Goal: Answer question/provide support: Share knowledge or assist other users

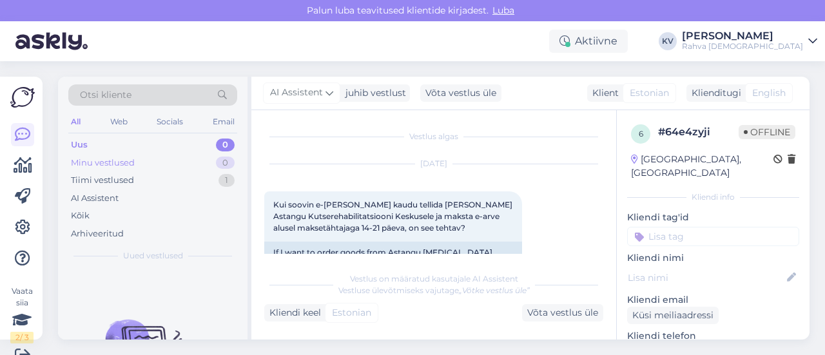
click at [129, 168] on div "Minu vestlused" at bounding box center [103, 163] width 64 height 13
click at [135, 149] on div "Uus 0" at bounding box center [152, 145] width 169 height 18
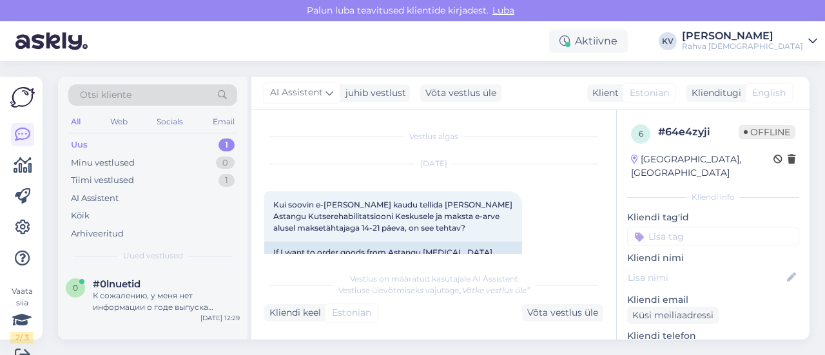
click at [126, 139] on div "Uus 1" at bounding box center [152, 145] width 169 height 18
click at [150, 298] on div "К сожалению, у меня нет информации о годе выпуска учебника «Tere» на сайте. Мне…" at bounding box center [166, 301] width 147 height 23
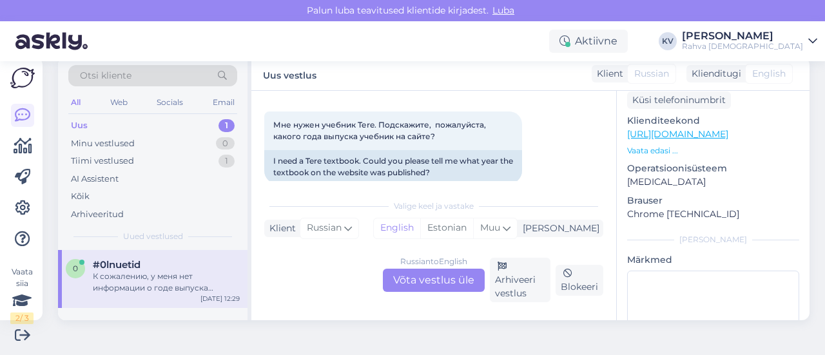
scroll to position [258, 0]
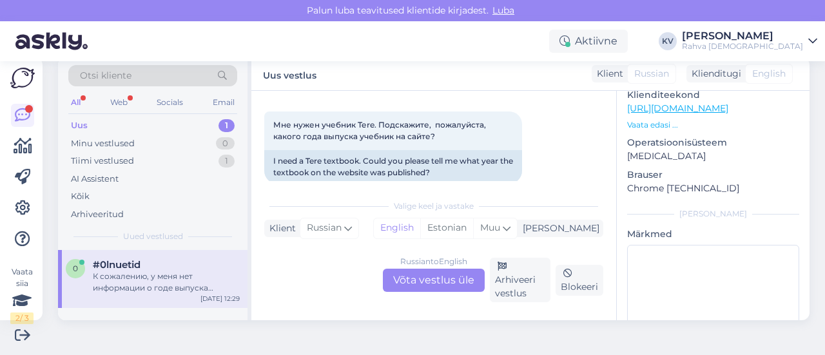
click at [717, 102] on link "https://rahvaraamat.ee/ru/knigi/inostrannye-azyki/estonskij-azyk/tere-ucebnik-e…" at bounding box center [677, 108] width 101 height 12
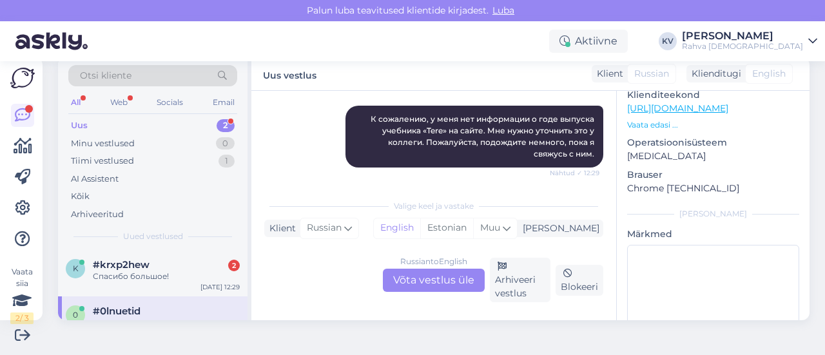
click at [426, 280] on div "Russian to English Võta vestlus üle" at bounding box center [434, 280] width 102 height 23
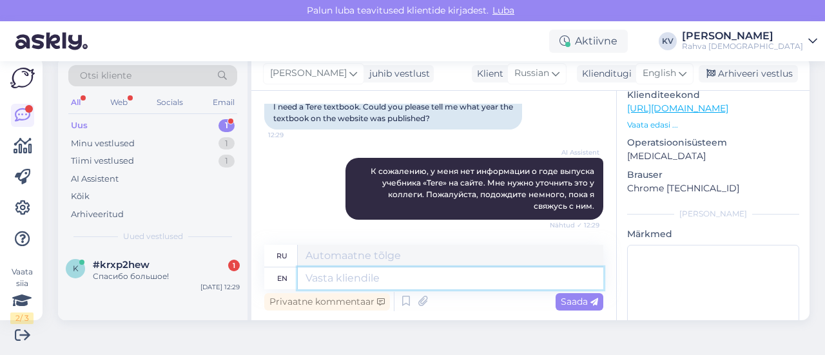
click at [331, 275] on textarea at bounding box center [451, 278] width 306 height 22
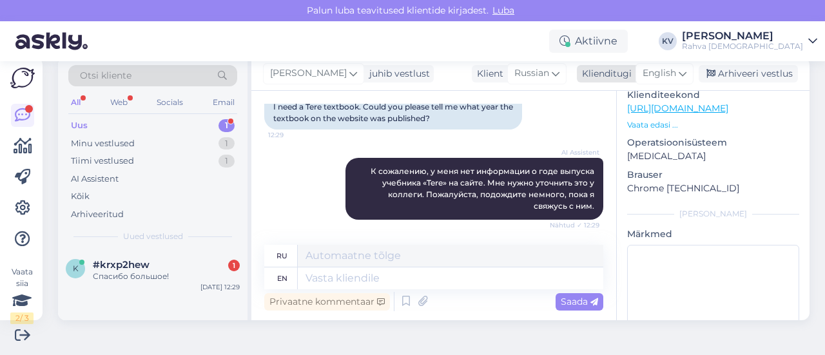
click at [663, 68] on span "English" at bounding box center [660, 73] width 34 height 14
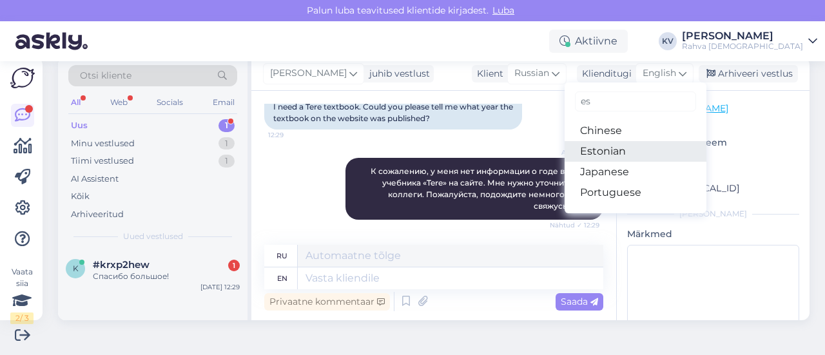
type input "es"
click at [598, 148] on link "Estonian" at bounding box center [636, 151] width 142 height 21
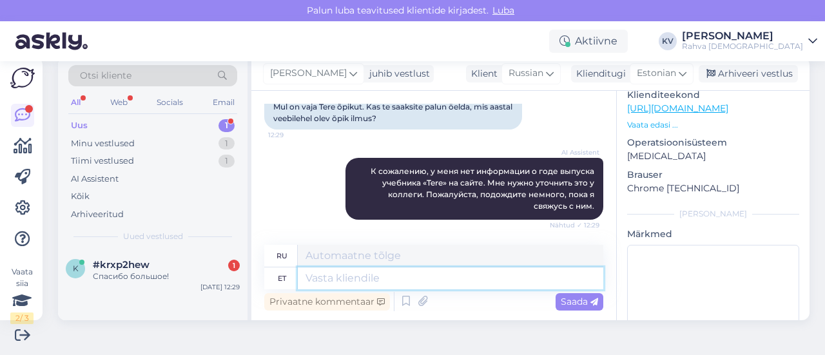
click at [343, 278] on textarea at bounding box center [451, 278] width 306 height 22
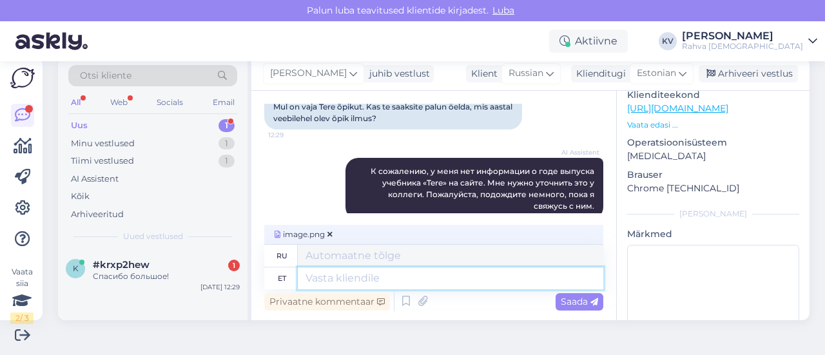
scroll to position [267, 0]
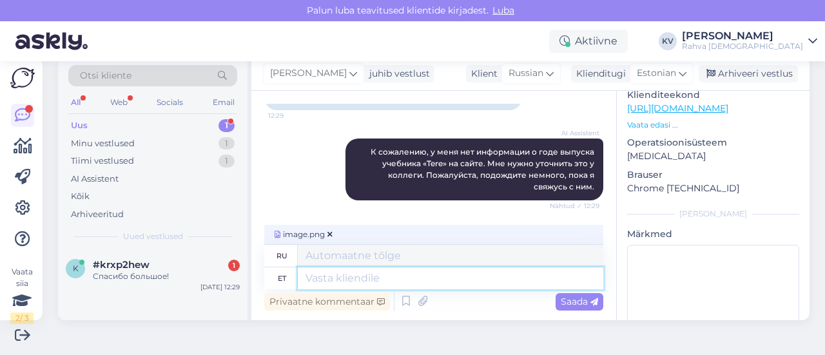
click at [376, 275] on textarea at bounding box center [451, 278] width 306 height 22
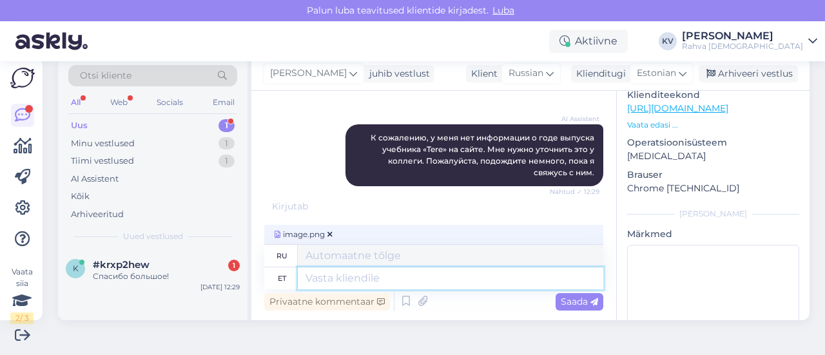
click at [341, 273] on textarea at bounding box center [451, 278] width 306 height 22
type textarea "See o"
type textarea "Этот"
type textarea "See on"
type textarea "Это"
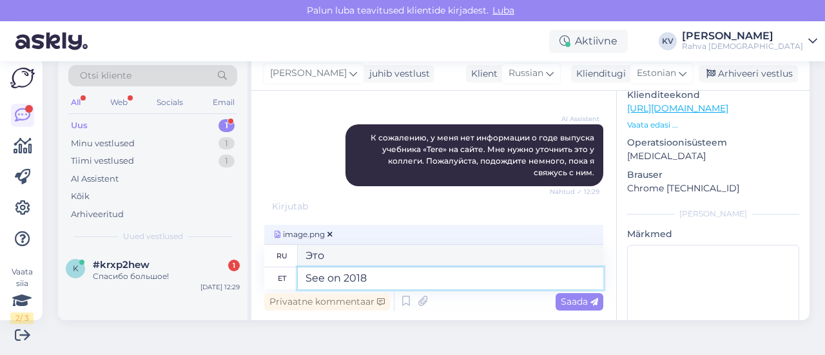
type textarea "See on 2018 a"
type textarea "Это 2018 год."
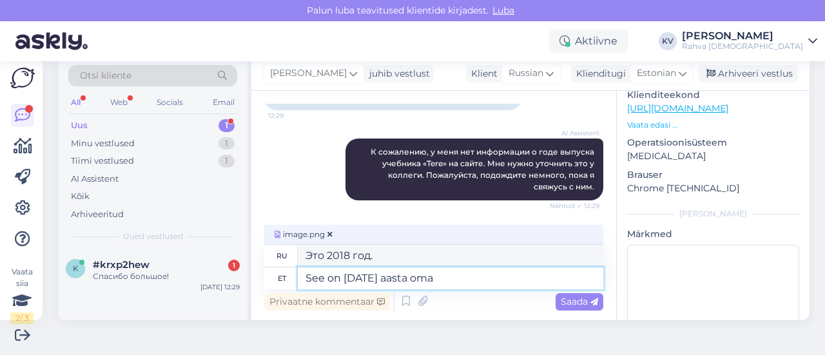
type textarea "See on 2018 aasta oma"
type textarea "На дворе 2018 год."
paste textarea "https://rahvaraamat.ee/ru/knigi/inostrannye-azyki/estonskij-azyk/tere-ucebnik-e…"
type textarea "See on 2018 aasta oma https://rahvaraamat.ee/ru/knigi/inostrannye-azyki/estonsk…"
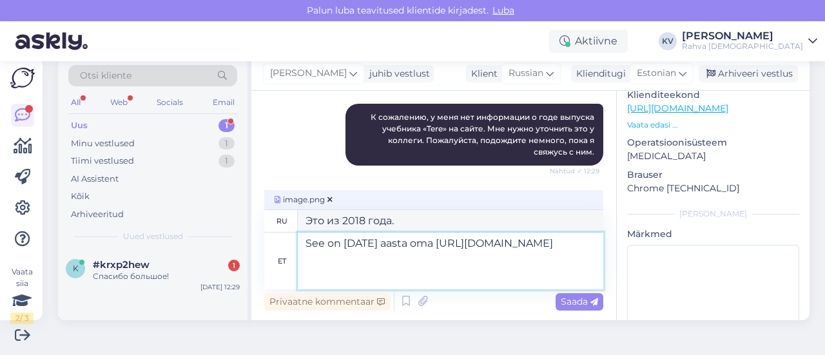
scroll to position [313, 0]
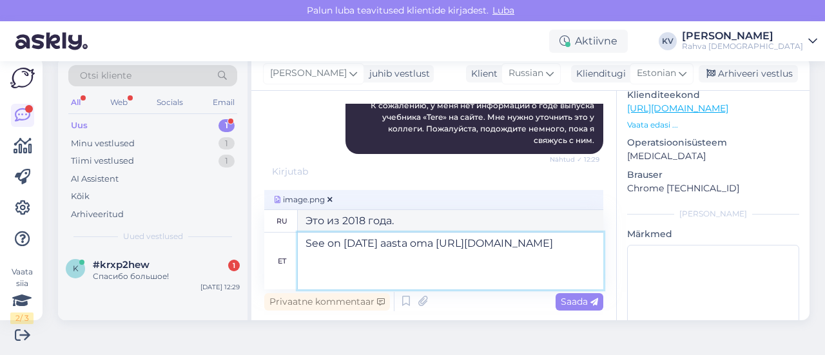
type textarea "Это издание 2018 года https://rahvaraamat.ee/ru/knigi/inostrannye-azyki/estonsk…"
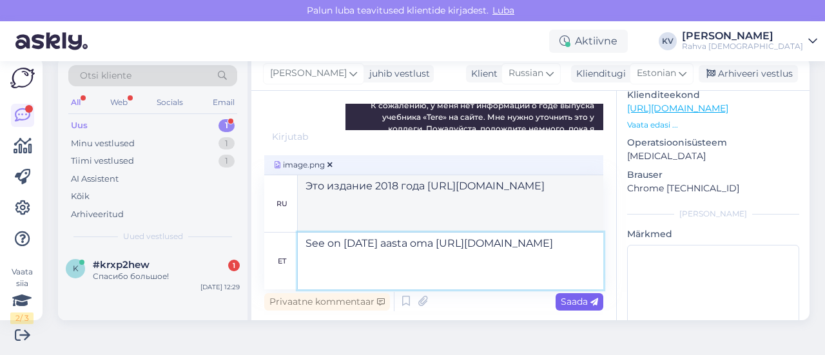
type textarea "See on 2018 aasta oma https://rahvaraamat.ee/ru/knigi/inostrannye-azyki/estonsk…"
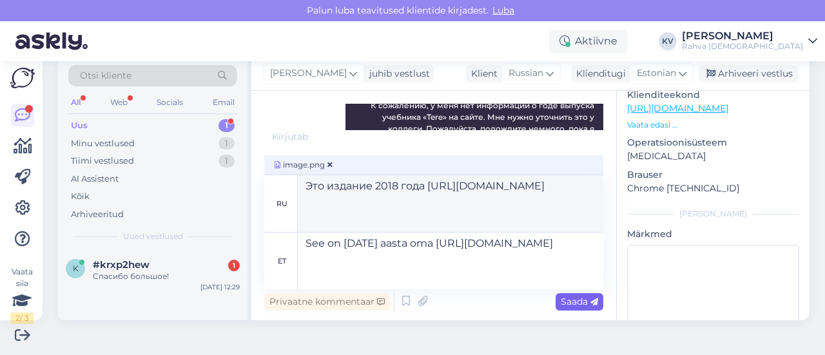
click at [574, 307] on span "Saada" at bounding box center [579, 302] width 37 height 12
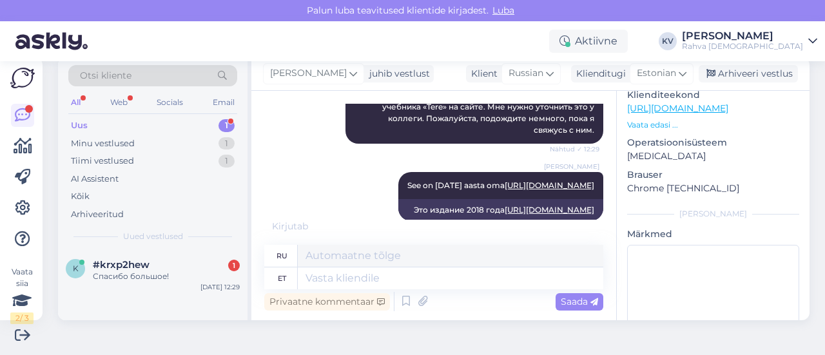
scroll to position [465, 0]
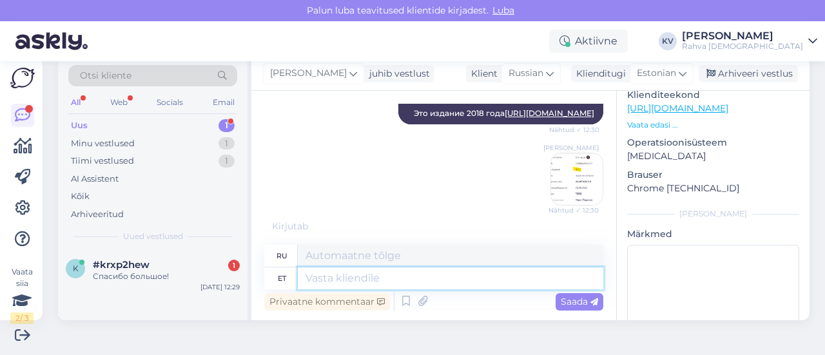
click at [349, 281] on textarea at bounding box center [451, 278] width 306 height 22
click at [374, 284] on textarea at bounding box center [451, 278] width 306 height 22
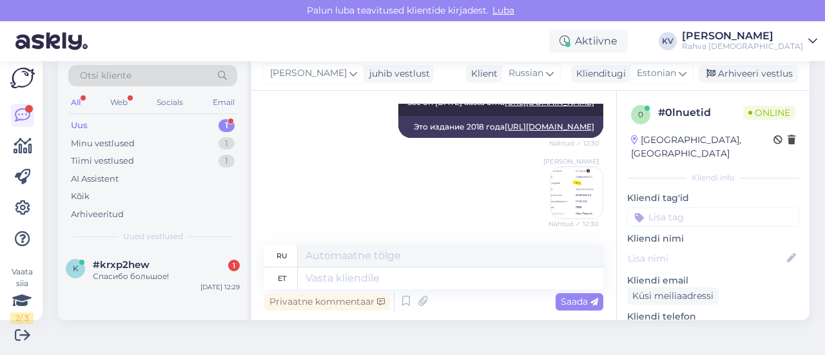
click at [646, 208] on input at bounding box center [713, 217] width 172 height 19
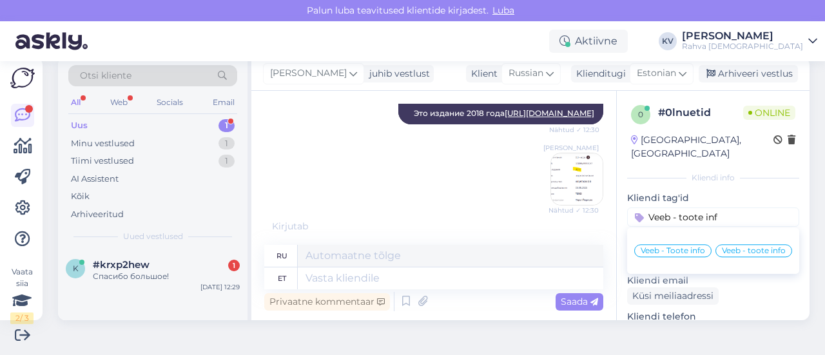
type input "Veeb - toote info"
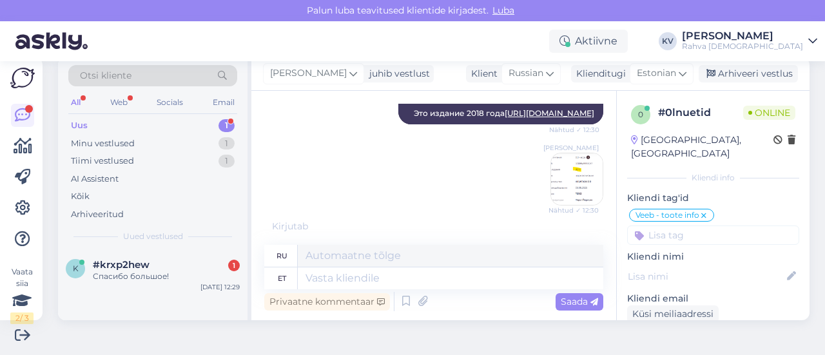
scroll to position [452, 0]
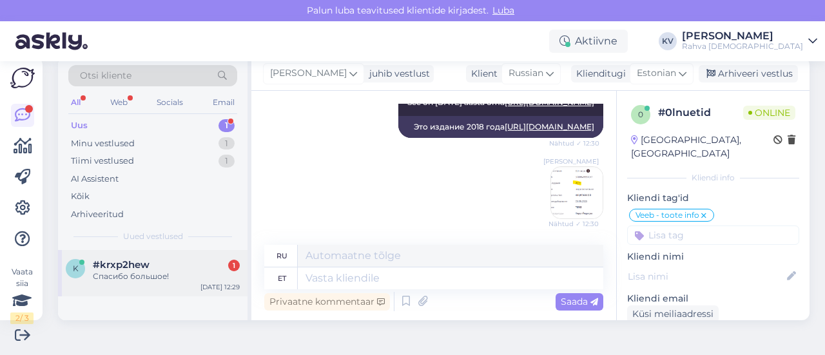
click at [167, 274] on div "Спасибо большое!" at bounding box center [166, 277] width 147 height 12
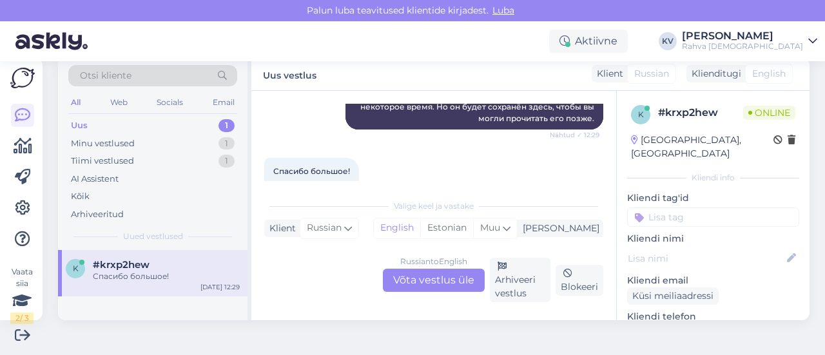
scroll to position [313, 0]
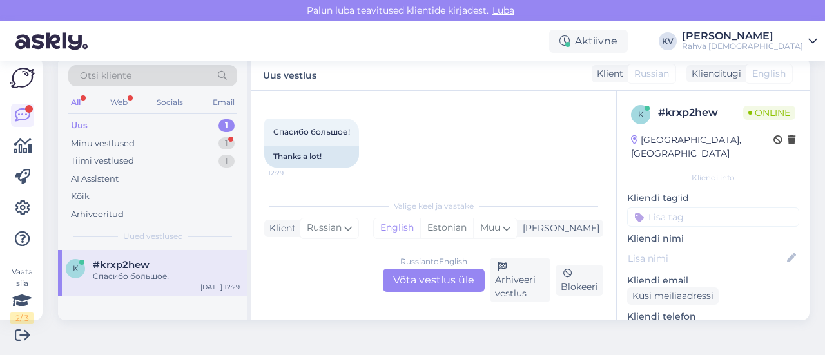
click at [108, 130] on div "Uus 1" at bounding box center [152, 126] width 169 height 18
click at [108, 146] on div "Minu vestlused" at bounding box center [103, 143] width 64 height 13
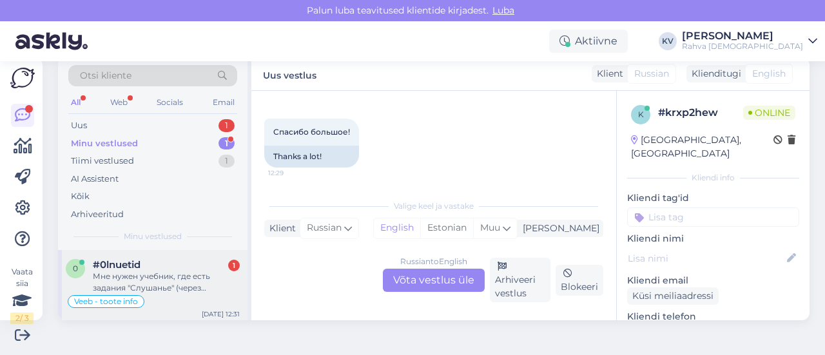
click at [159, 279] on div "Мне нужен учебник, где есть задания "Слушанье" (через кюаркод). В учебнике 2009…" at bounding box center [166, 282] width 147 height 23
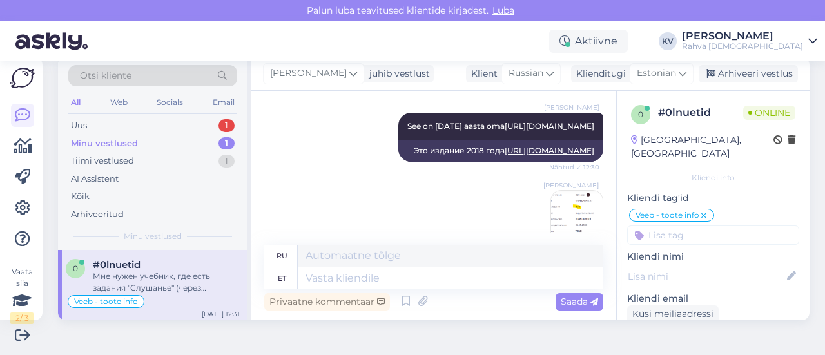
scroll to position [576, 0]
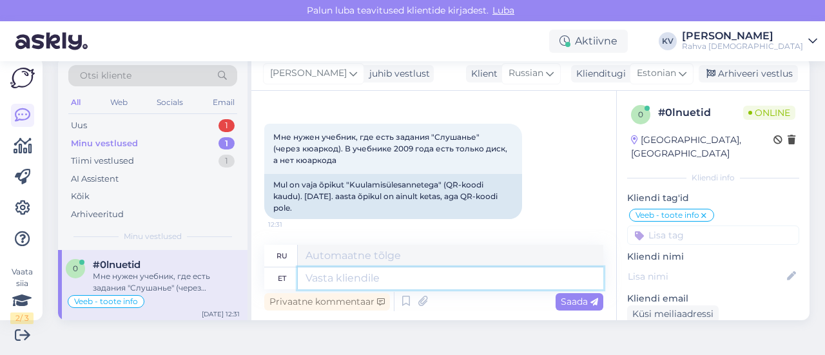
click at [349, 275] on textarea at bounding box center [451, 278] width 306 height 22
type textarea "Kas te"
type textarea "Ты"
type textarea "Kas te oskate öeld"
type textarea "Не могли бы вы?"
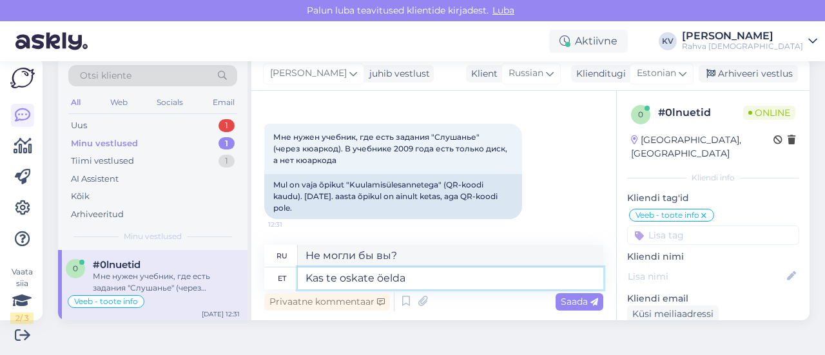
type textarea "Kas te oskate öelda s"
type textarea "Вы можете сказать?"
type textarea "Kas te oskate öelda selle õp"
type textarea "Можете ли вы это сказать?"
type textarea "Kas te oskate öelda selle õpiku täpse nimetuse?"
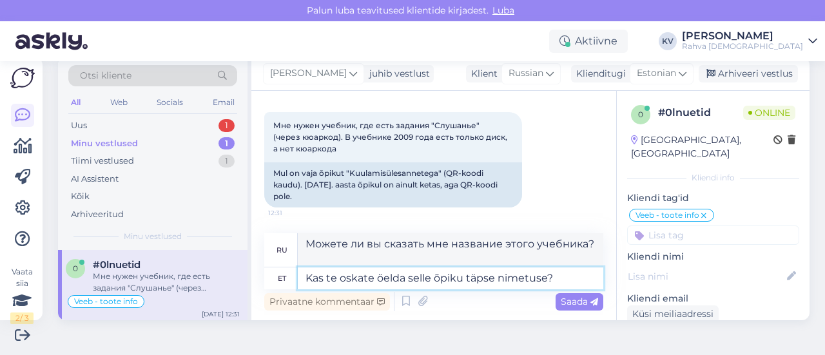
type textarea "Можете ли вы сказать мне точное название этого учебника?"
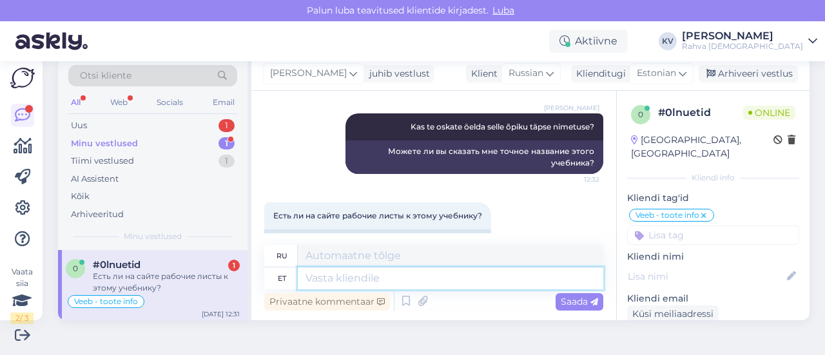
scroll to position [742, 0]
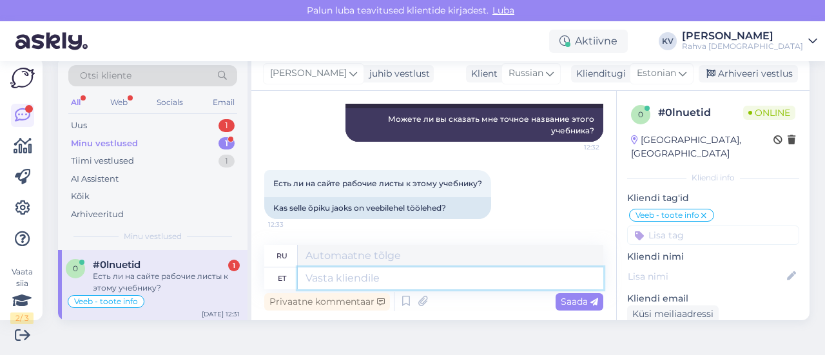
click at [349, 275] on textarea at bounding box center [451, 278] width 306 height 22
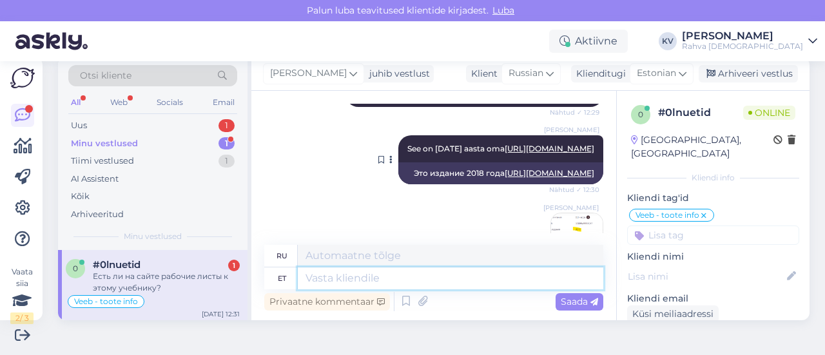
scroll to position [355, 0]
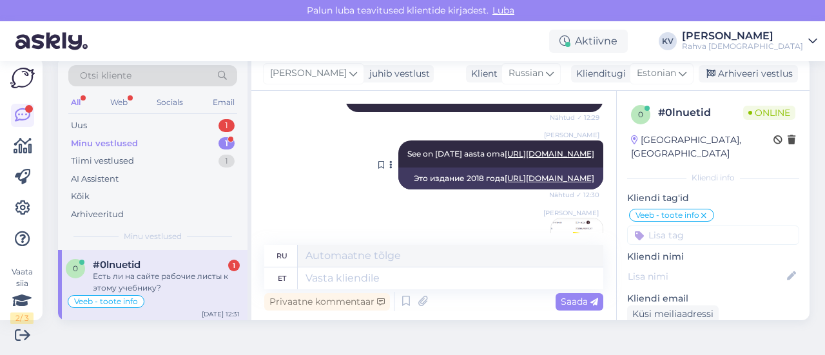
click at [505, 159] on link "https://rahvaraamat.ee/ru/knigi/inostrannye-azyki/estonskij-azyk/tere-ucebnik-e…" at bounding box center [550, 154] width 90 height 10
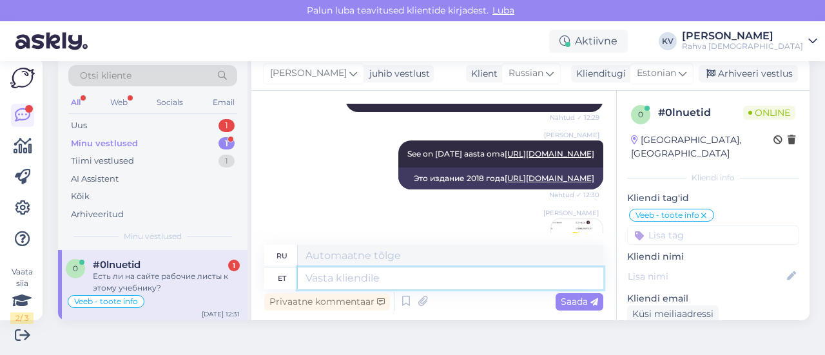
click at [364, 278] on textarea at bounding box center [451, 278] width 306 height 22
type textarea "Selle"
type textarea "Этот"
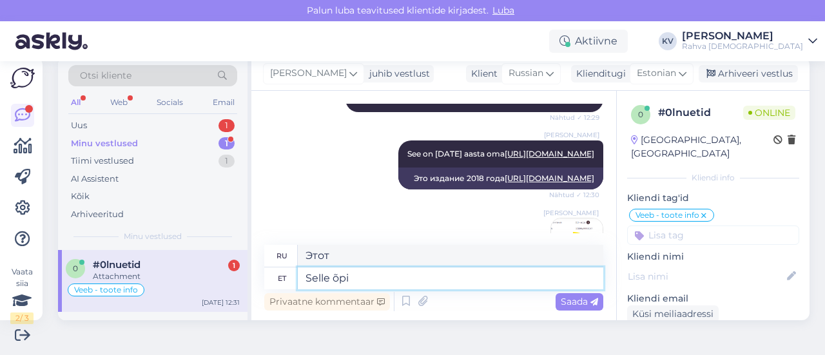
scroll to position [822, 0]
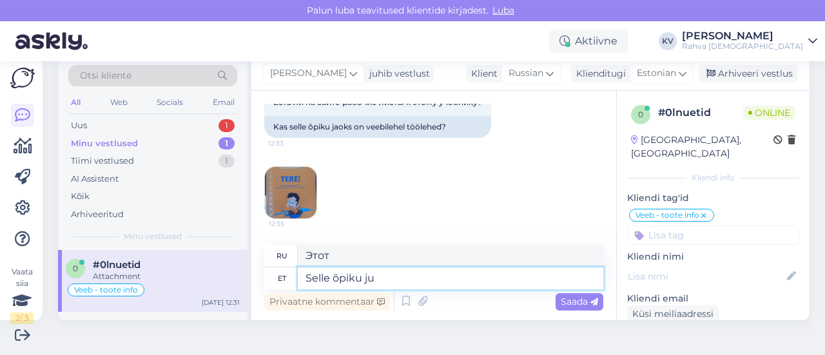
type textarea "Selle õpiku juu"
type textarea "Этот учебник"
type textarea "Selle õpiku juurde ku"
type textarea "К этому учебнику"
type textarea "Selle õpiku juurde kuuluvad tll"
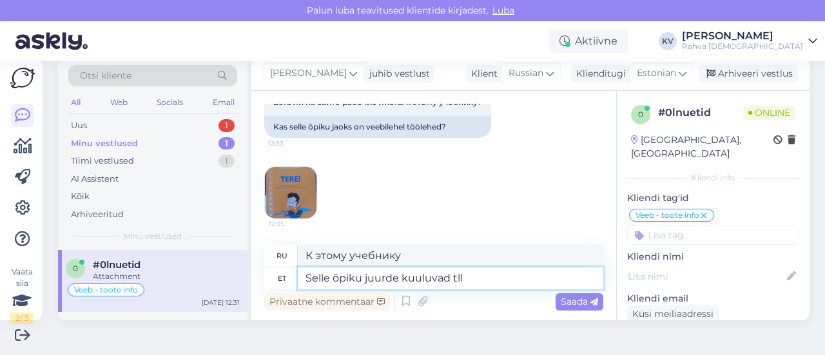
type textarea "В этот учебник входят:"
type textarea "Selle õpiku juurde kuuluvad need t"
type textarea "Этот учебник включает в себя эти"
paste textarea "https://rahvaraamat.ee/et/raamatud/keeleope-ja-sonastikud/eesti-keel/tere-ucebn…"
type textarea "Selle õpiku juurde kuuluvad need töölehed https://rahvaraamat.ee/et/raamatud/ke…"
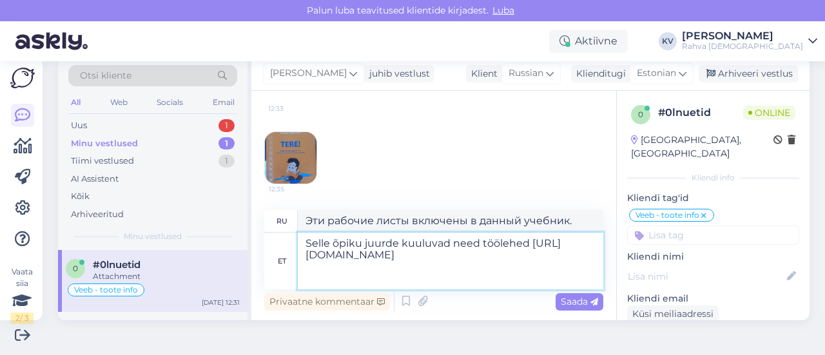
type textarea "Эти рабочие листы включены в этот учебник https://rahvaraamat.ee/et/raamatud/ke…"
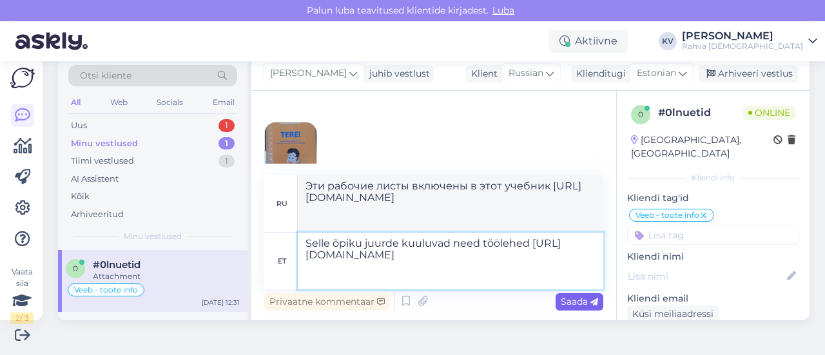
type textarea "Selle õpiku juurde kuuluvad need töölehed https://rahvaraamat.ee/et/raamatud/ke…"
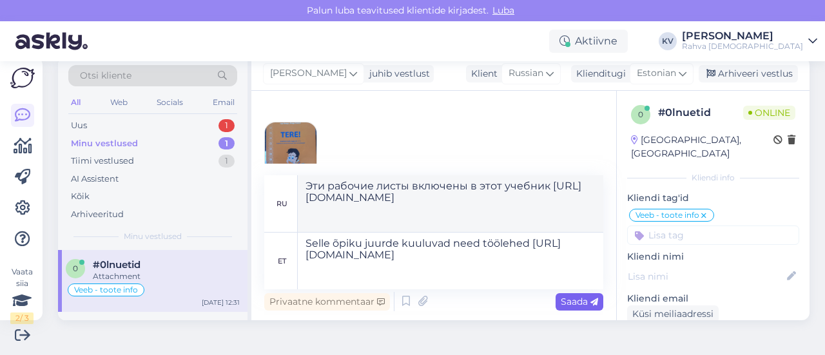
click at [570, 297] on span "Saada" at bounding box center [579, 302] width 37 height 12
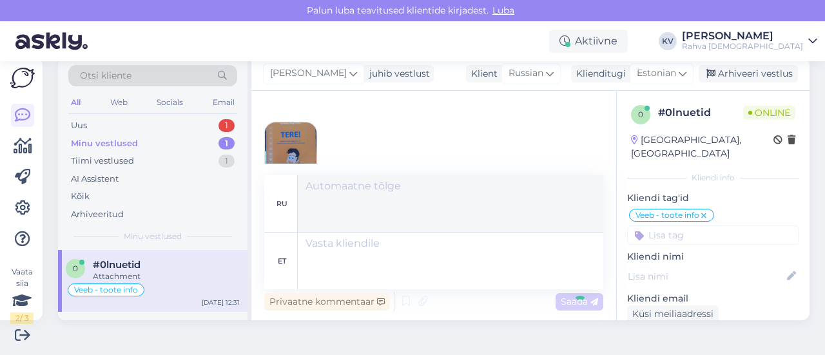
scroll to position [969, 0]
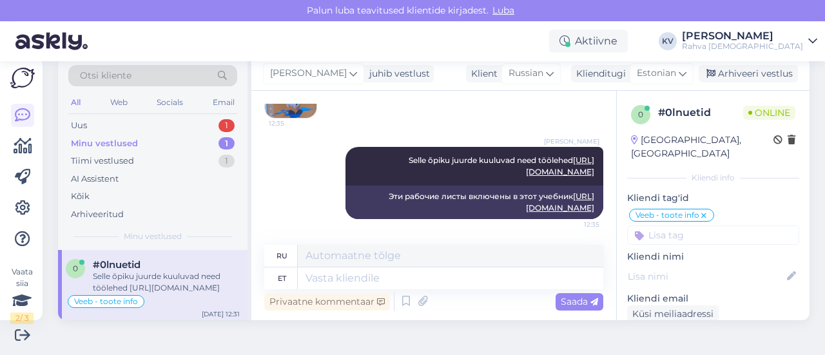
click at [129, 142] on div "Minu vestlused" at bounding box center [104, 143] width 67 height 13
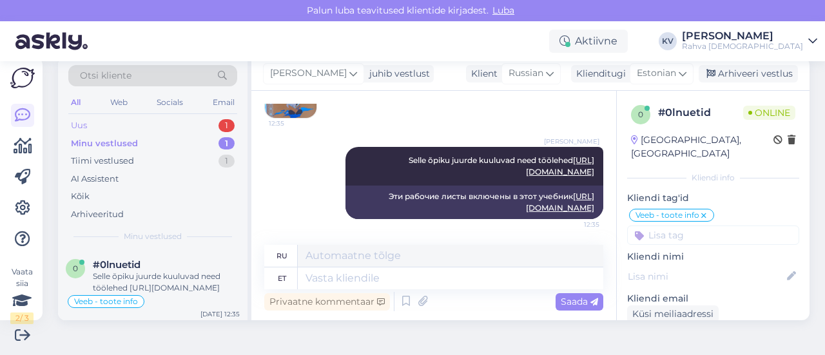
click at [133, 119] on div "Uus 1" at bounding box center [152, 126] width 169 height 18
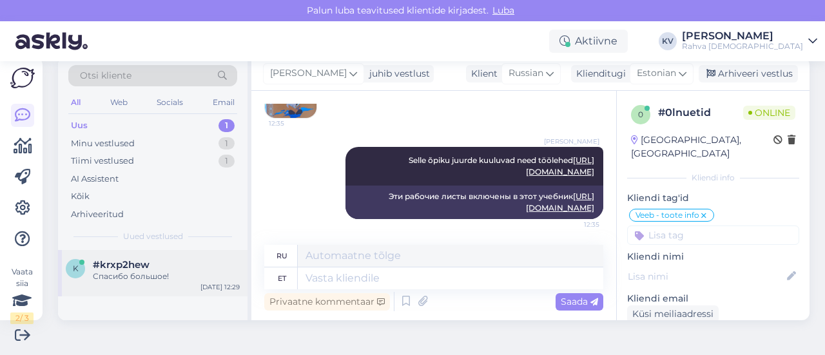
click at [121, 256] on div "k #krxp2hew Спасибо большое! Oct 2 12:29" at bounding box center [152, 273] width 189 height 46
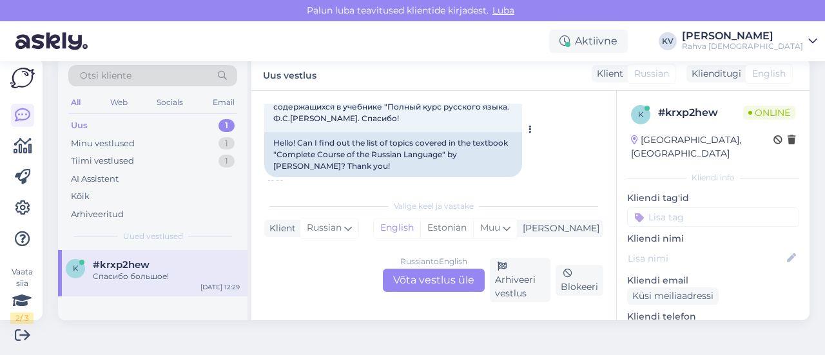
scroll to position [119, 0]
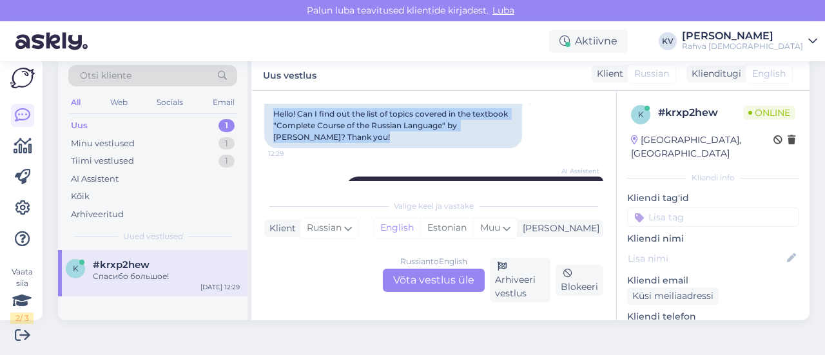
drag, startPoint x: 366, startPoint y: 139, endPoint x: 275, endPoint y: 114, distance: 94.7
click at [275, 114] on div "Hello! Can I find out the list of topics covered in the textbook "Complete Cour…" at bounding box center [393, 125] width 258 height 45
copy div "Hello! Can I find out the list of topics covered in the textbook "Complete Cour…"
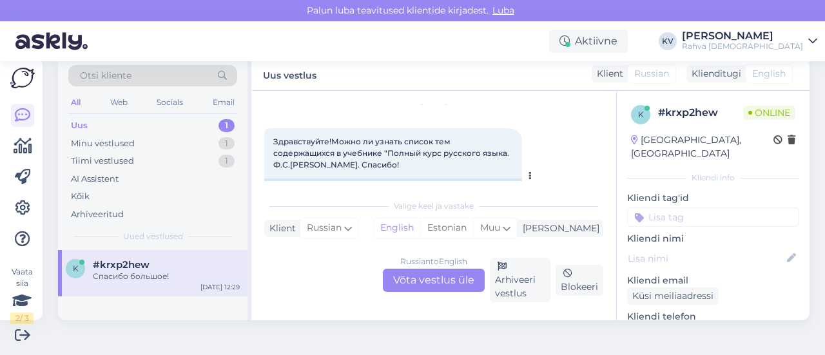
scroll to position [64, 0]
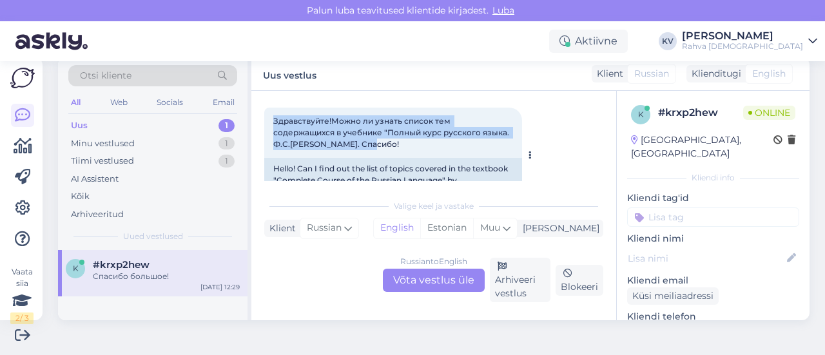
drag, startPoint x: 275, startPoint y: 121, endPoint x: 366, endPoint y: 145, distance: 94.7
click at [366, 145] on div "Здравствуйте!Можно ли узнать список тем содержащихся в учебнике "Полный курс ру…" at bounding box center [393, 133] width 258 height 50
copy span "Здравствуйте!Можно ли узнать список тем содержащихся в учебнике "Полный курс ру…"
click at [347, 120] on span "Здравствуйте!Можно ли узнать список тем содержащихся в учебнике "Полный курс ру…" at bounding box center [392, 132] width 238 height 33
drag, startPoint x: 273, startPoint y: 121, endPoint x: 335, endPoint y: 144, distance: 66.7
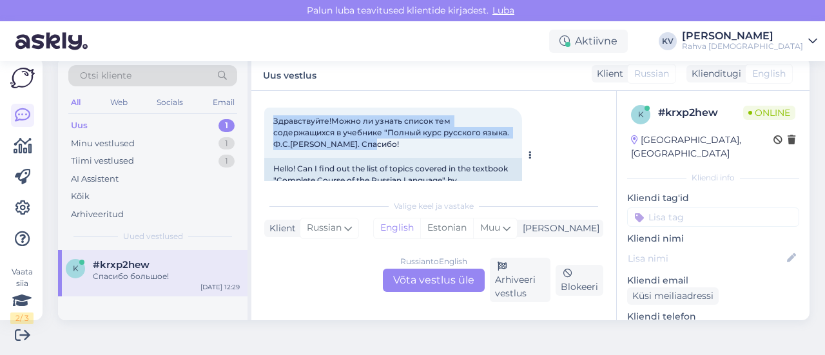
click at [335, 144] on div "Здравствуйте!Можно ли узнать список тем содержащихся в учебнике "Полный курс ру…" at bounding box center [393, 133] width 258 height 50
copy span "Здравствуйте!Можно ли узнать список тем содержащихся в учебнике "Полный курс ру…"
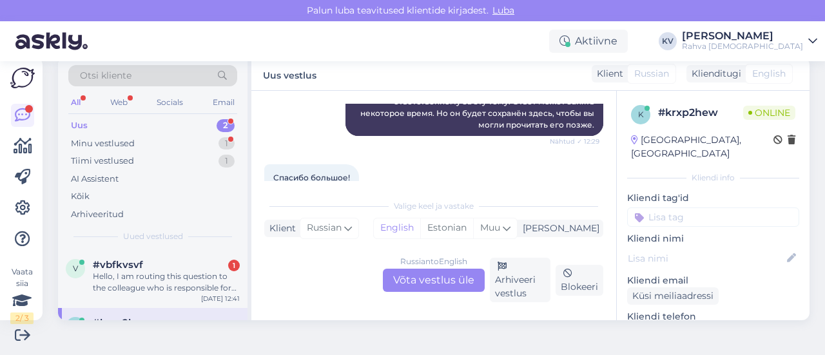
scroll to position [248, 0]
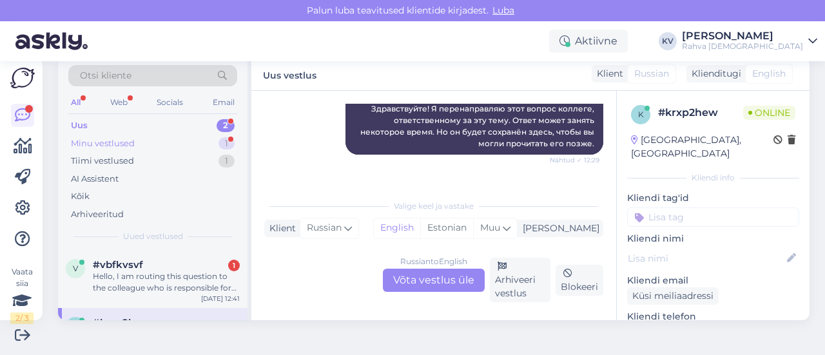
click at [99, 144] on div "Minu vestlused" at bounding box center [103, 143] width 64 height 13
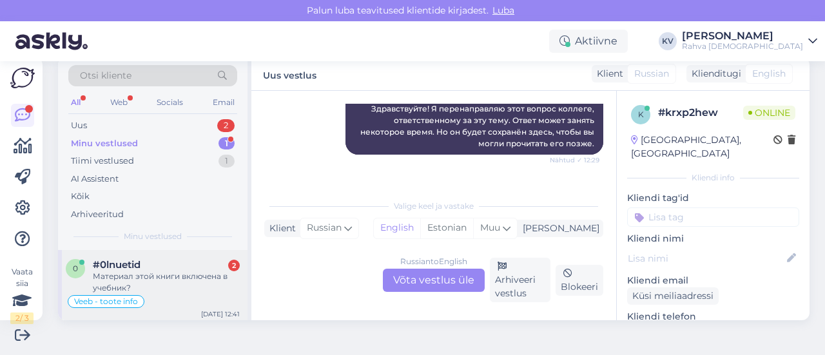
click at [153, 271] on div "Материал этой книги включена в учебник?" at bounding box center [166, 282] width 147 height 23
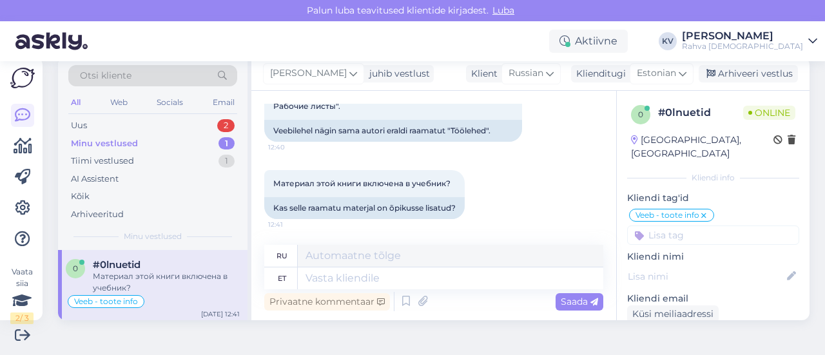
scroll to position [1132, 0]
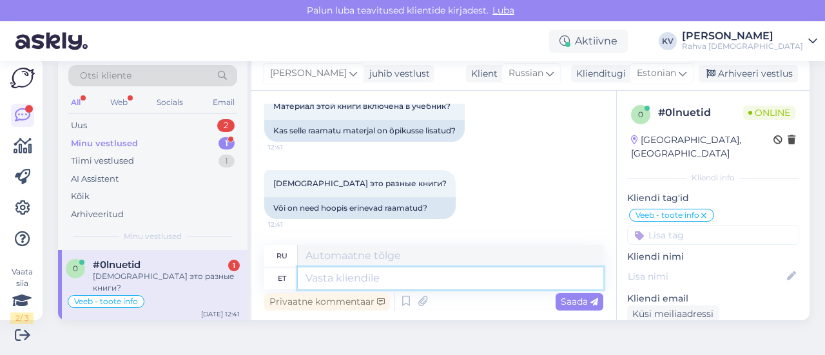
click at [390, 279] on textarea at bounding box center [451, 278] width 306 height 22
type textarea "Need o"
type textarea "Эти"
type textarea "Need on t"
type textarea "Это"
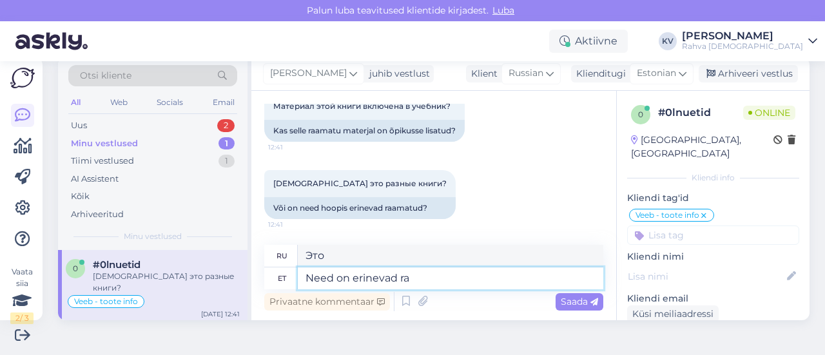
type textarea "Need on erinevad raa"
type textarea "Они разные."
type textarea "Need on erinevad raamatud. KAs"
type textarea "Это разные книги."
type textarea "Need on erinevad raamatud. KAs"
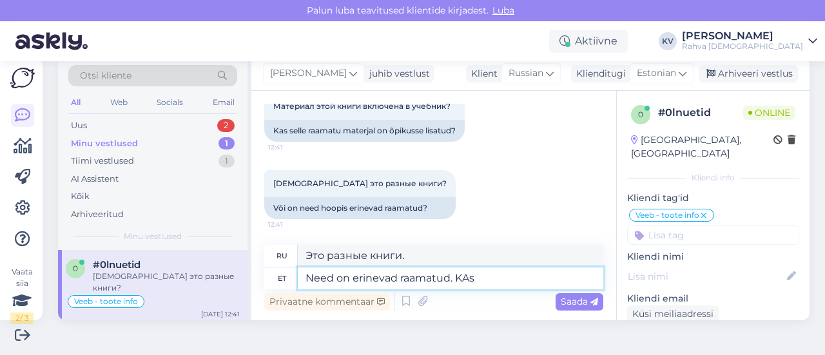
type textarea "Это разные книги. КА"
type textarea "Need on erinevad raamatud. Kas sa"
type textarea "Это разные книги."
type textarea "Need on erinevad raamatud. Kas saate a"
type textarea "Это разные книги. Можете ли вы"
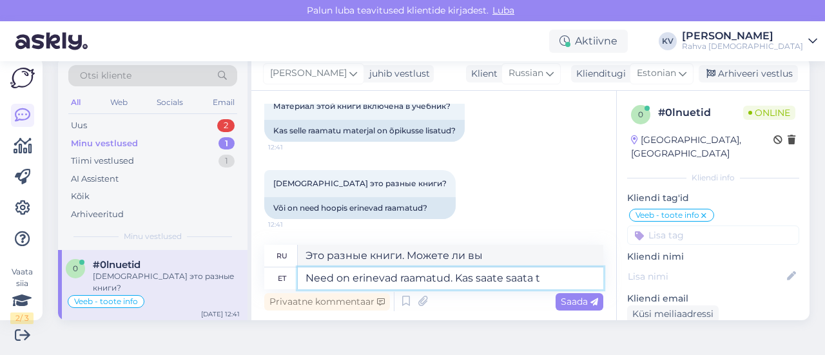
type textarea "Need on erinevad raamatud. Kas saate saata to"
type textarea "Это разные книги. Можете ли вы отправить"
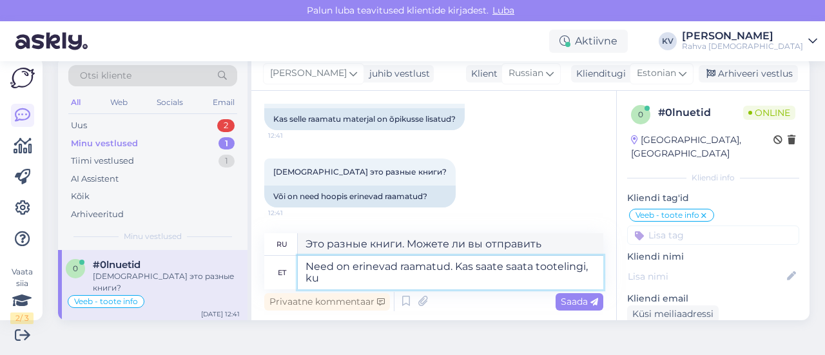
type textarea "Need on erinevad raamatud. Kas saate saata tootelingi, kus"
type textarea "Это разные книги. Можете ли вы прислать ссылку на товар?"
type textarea "Need on erinevad raamatud. Kas saate saata tootelingi, kus o"
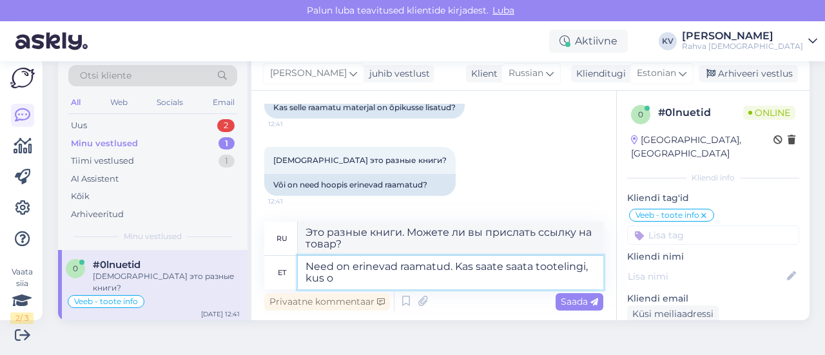
type textarea "Это разные книги. Можете ли вы прислать ссылку на товар, где?"
type textarea "Need on erinevad raamatud. Kas saate saata tootelingi, kus olid"
type textarea "Это разные книги. Можете ли вы прислать ссылку на товар, где..."
type textarea "Need on erinevad raamatud. Kas saate saata tootelingi, kus olid er"
type textarea "Это разные книги. Можете ли вы прислать ссылку на товар, где они были?"
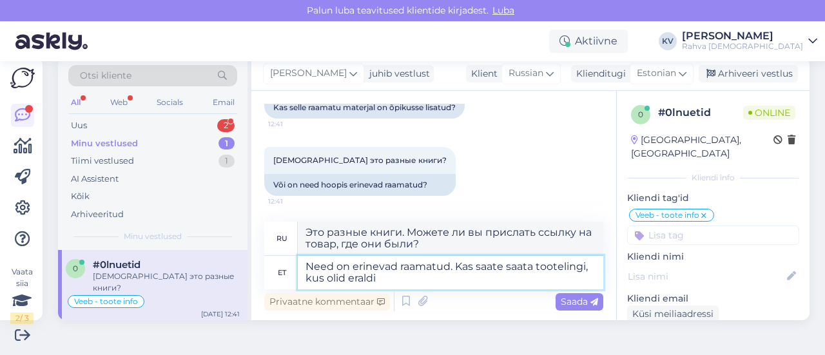
type textarea "Need on erinevad raamatud. Kas saate saata tootelingi, kus olid eraldi"
type textarea "Это разные книги. Можете ли вы прислать ссылку на товар, где они продавались от…"
type textarea "Need on erinevad raamatud. Kas saate saata tootelingi, kus olid eraldi töölehed…"
type textarea "Это разные книги. Можете ли вы прислать ссылку на продукт, где были отдельные р…"
type textarea "Need on erinevad raamatud. Kas saate saata tootelingi, kus olid eraldi töölehed…"
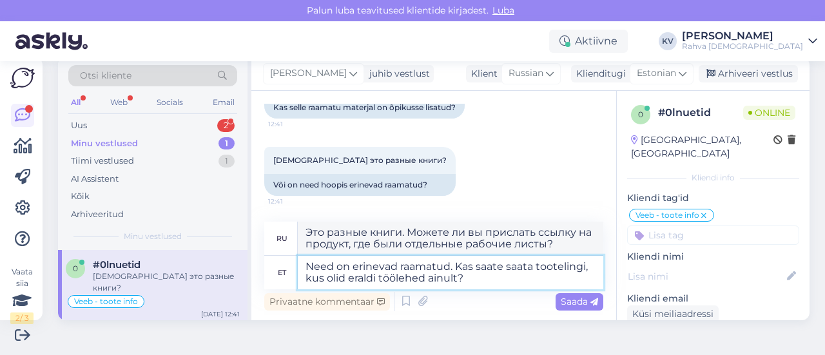
type textarea "Это разные книги. Можете ли вы прислать ссылку на продукт, в котором были тольк…"
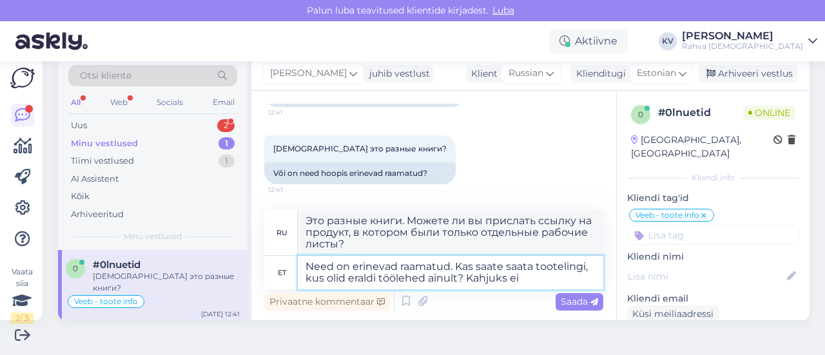
type textarea "Need on erinevad raamatud. Kas saate saata tootelingi, kus olid eraldi töölehed…"
type textarea "Это разные книги. Можете ли вы прислать ссылку на продукт, в котором были тольк…"
type textarea "Need on erinevad raamatud. Kas saate saata tootelingi, kus olid eraldi töölehed…"
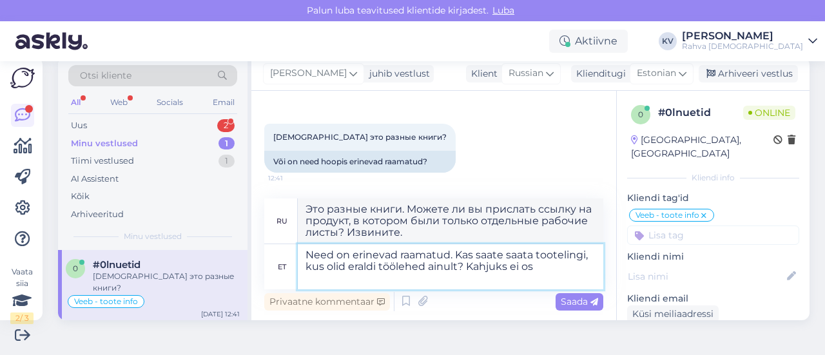
type textarea "Это разные книги. Можете ли вы прислать ссылку на продукт, в котором были тольк…"
type textarea "Need on erinevad raamatud. Kas saate saata tootelingi, kus olid eraldi töölehed…"
type textarea "Это разные книги. Можете ли вы прислать ссылку на продукт, в котором были тольк…"
type textarea "Need on erinevad raamatud. Kas saate saata tootelingi, kus olid eraldi töölehed…"
type textarea "Это разные книги. Можете ли вы прислать ссылку на продукт, в котором были тольк…"
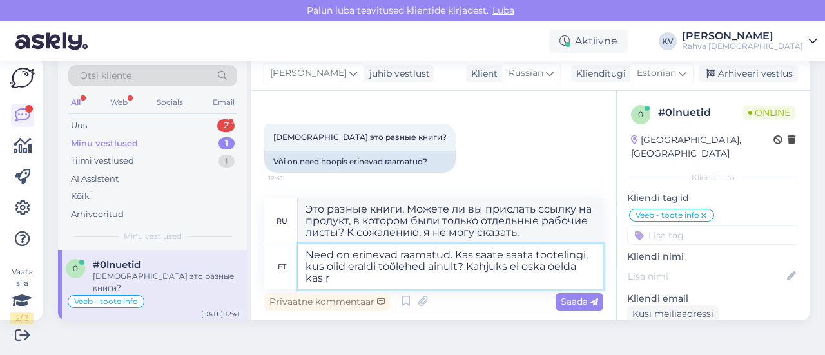
type textarea "Need on erinevad raamatud. Kas saate saata tootelingi, kus olid eraldi töölehed…"
type textarea "Это разные книги. Можете ли вы прислать ссылку на продукт, в котором были тольк…"
type textarea "Need on erinevad raamatud. Kas saate saata tootelingi, kus olid eraldi töölehed…"
type textarea "Это разные книги. Можете ли вы прислать ссылку на продукт, в котором были тольк…"
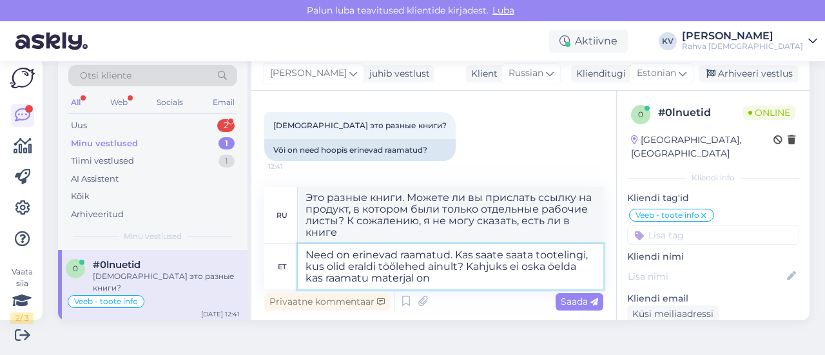
type textarea "Need on erinevad raamatud. Kas saate saata tootelingi, kus olid eraldi töölehed…"
type textarea "Это разные книги. Можете ли вы прислать ссылку на продукт, в котором были тольк…"
type textarea "Need on erinevad raamatud. Kas saate saata tootelingi, kus olid eraldi töölehed…"
type textarea "Это разные книги. Можете ли вы прислать ссылку на тот продукт, где были только …"
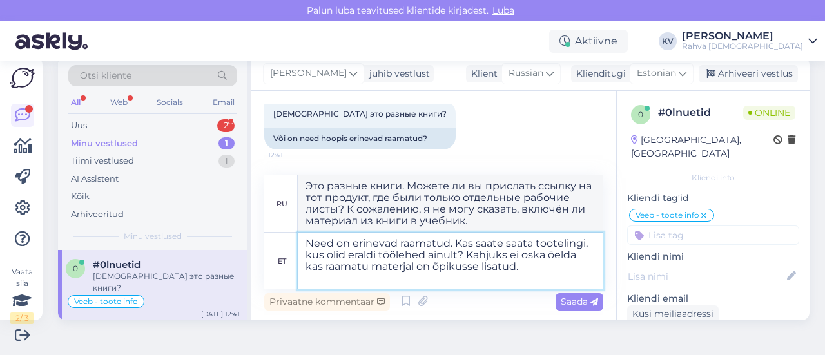
type textarea "Need on erinevad raamatud. Kas saate saata tootelingi, kus olid eraldi töölehed…"
type textarea "Это разные книги. Можете ли вы прислать ссылку на тот продукт, в котором были т…"
type textarea "Need on erinevad raamatud. Kas saate saata tootelingi, kus olid eraldi töölehed…"
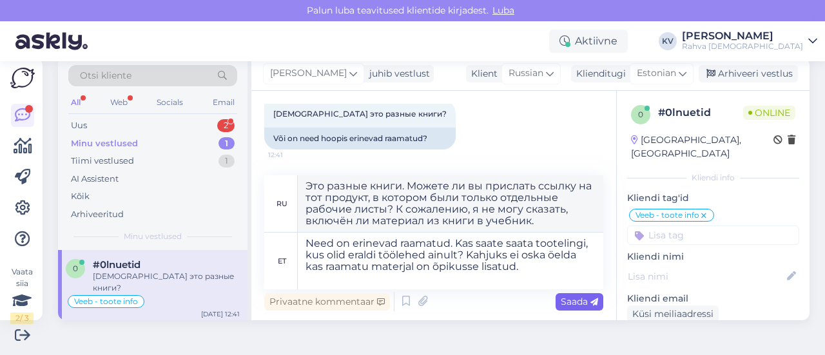
click at [561, 307] on span "Saada" at bounding box center [579, 302] width 37 height 12
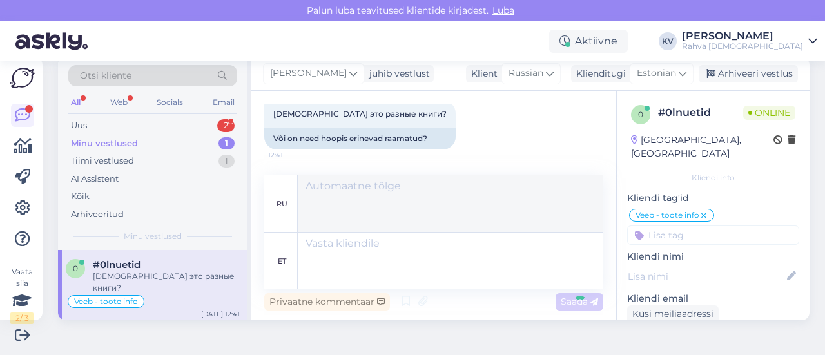
scroll to position [1268, 0]
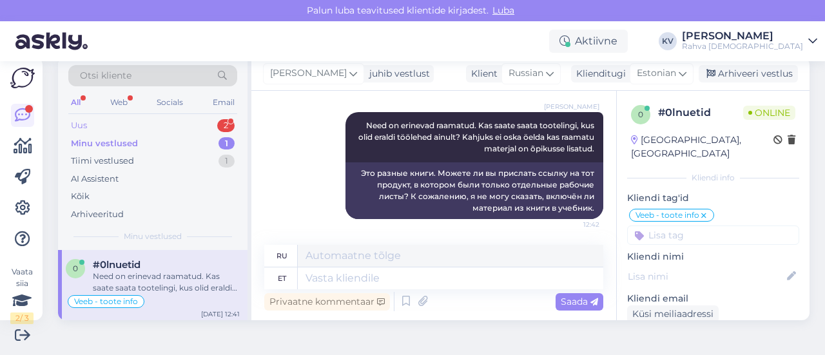
click at [150, 124] on div "Uus 2" at bounding box center [152, 126] width 169 height 18
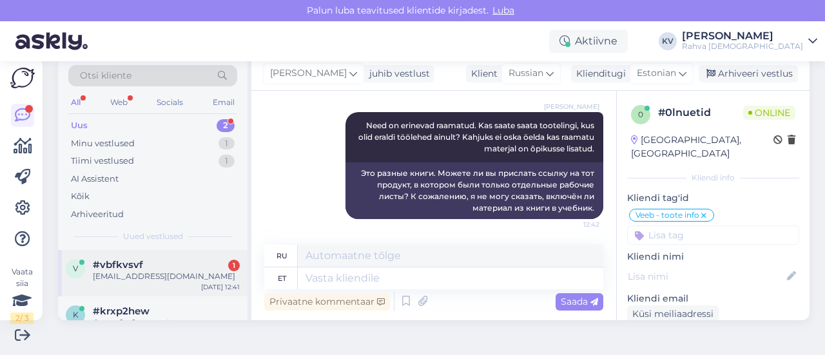
click at [132, 269] on span "#vbfkvsvf" at bounding box center [118, 265] width 50 height 12
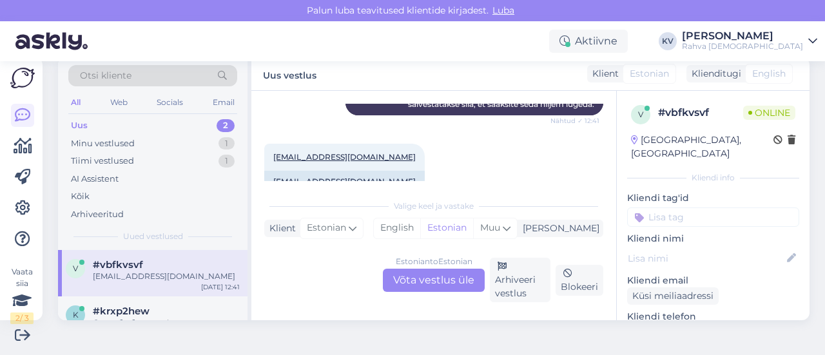
scroll to position [266, 0]
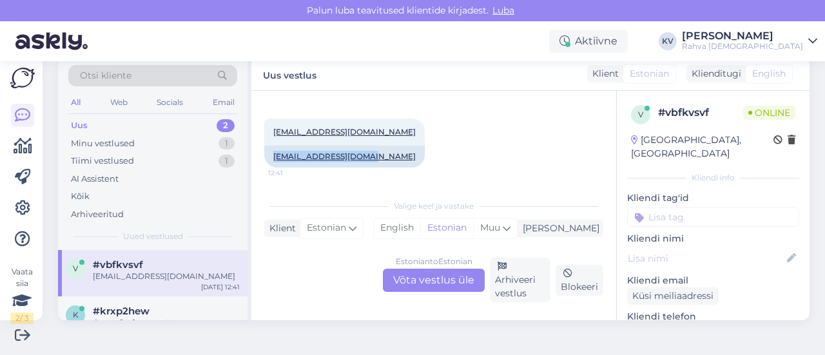
drag, startPoint x: 373, startPoint y: 157, endPoint x: 262, endPoint y: 157, distance: 110.9
click at [262, 157] on div "Vestlus algas Oct 2 2025 Miks ma ei saa oma ostukorvis oleva raamatu eest tasud…" at bounding box center [433, 205] width 365 height 229
copy link "lauratudruk@gmail.com"
click at [432, 286] on div "Estonian to Estonian Võta vestlus üle" at bounding box center [434, 280] width 102 height 23
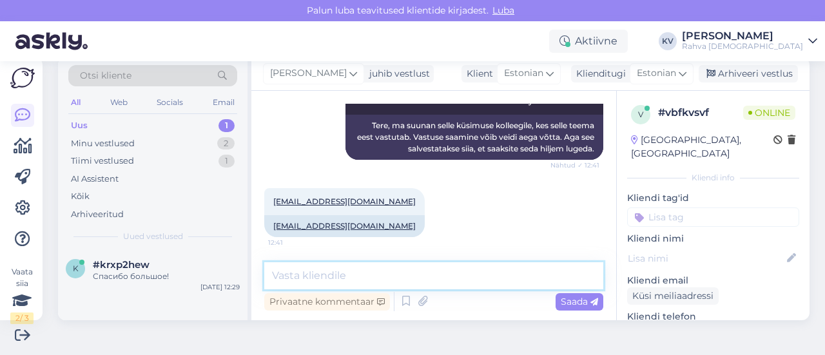
click at [349, 278] on textarea at bounding box center [433, 275] width 339 height 27
type textarea "Kas "maksma" vajutades läheb mõni väli punaseks?"
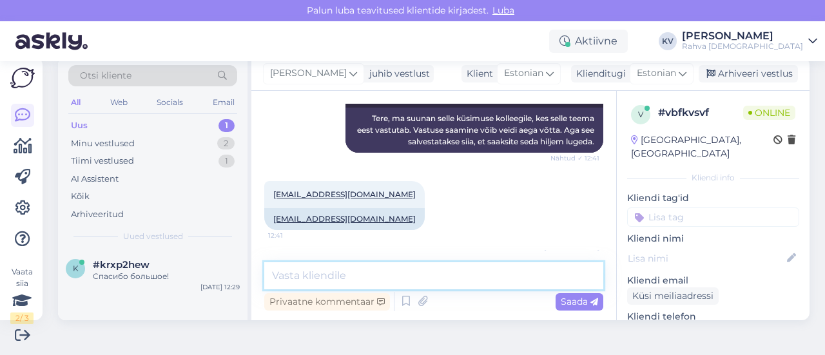
scroll to position [252, 0]
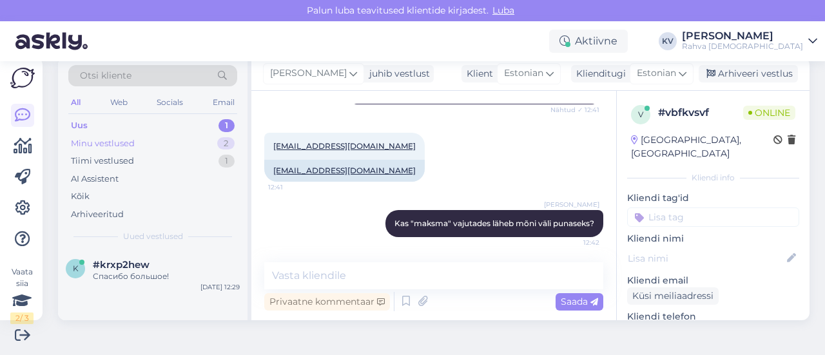
click at [144, 141] on div "Minu vestlused 2" at bounding box center [152, 144] width 169 height 18
click at [135, 126] on div "Uus 1" at bounding box center [152, 126] width 169 height 18
click at [144, 280] on div "Спасибо большое!" at bounding box center [166, 277] width 147 height 12
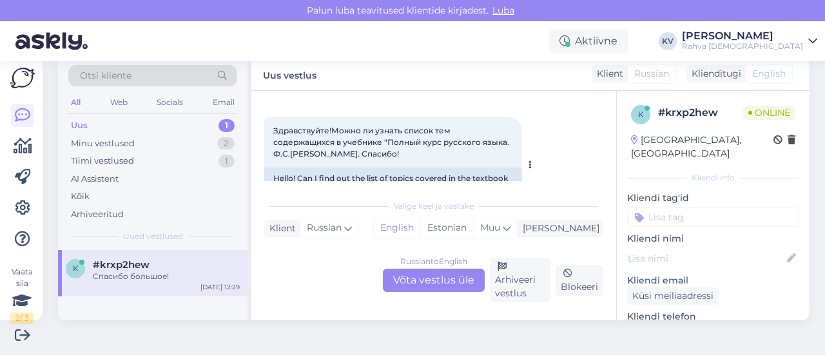
scroll to position [119, 0]
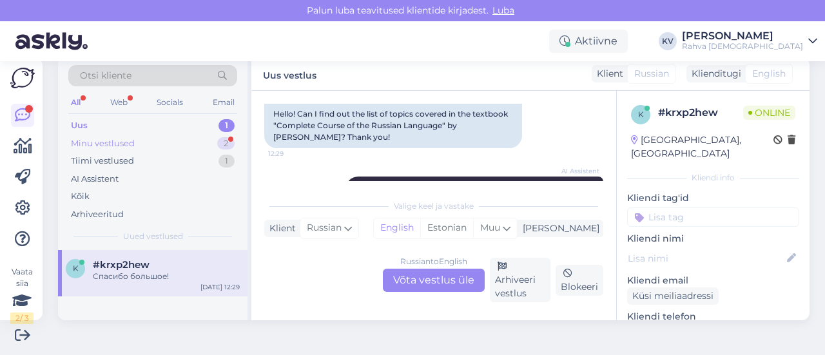
click at [124, 138] on div "Minu vestlused" at bounding box center [103, 143] width 64 height 13
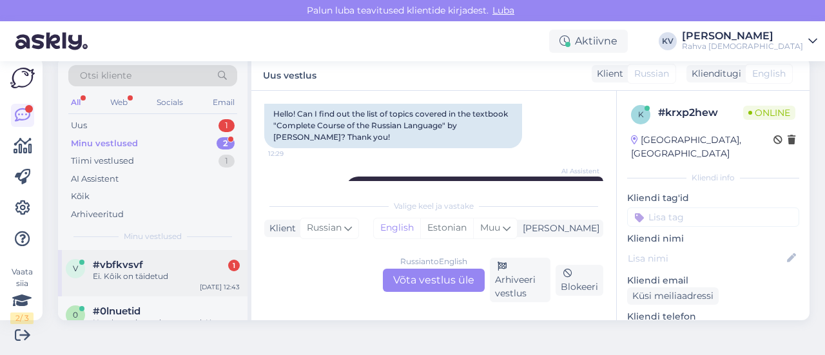
click at [144, 265] on div "#vbfkvsvf 1" at bounding box center [166, 265] width 147 height 12
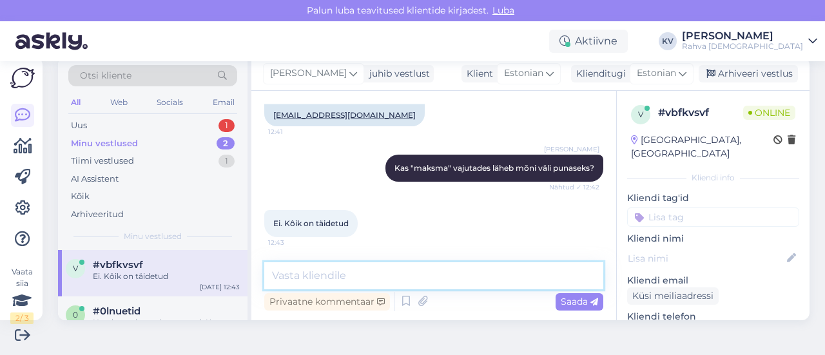
click at [313, 275] on textarea at bounding box center [433, 275] width 339 height 27
click at [345, 278] on textarea "Kas on lisatud ka mõni sooduskood/kinkekaart" at bounding box center [433, 275] width 339 height 27
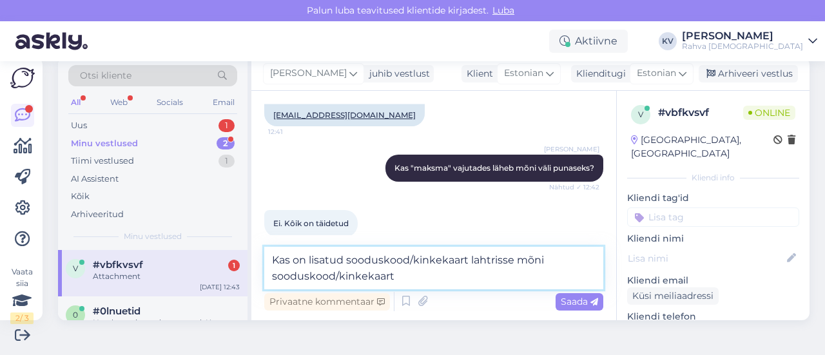
scroll to position [403, 0]
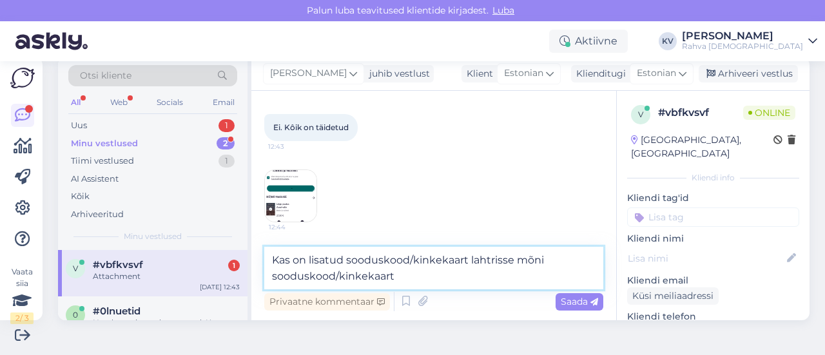
click at [419, 273] on textarea "Kas on lisatud sooduskood/kinkekaart lahtrisse mõni sooduskood/kinkekaart" at bounding box center [433, 268] width 339 height 43
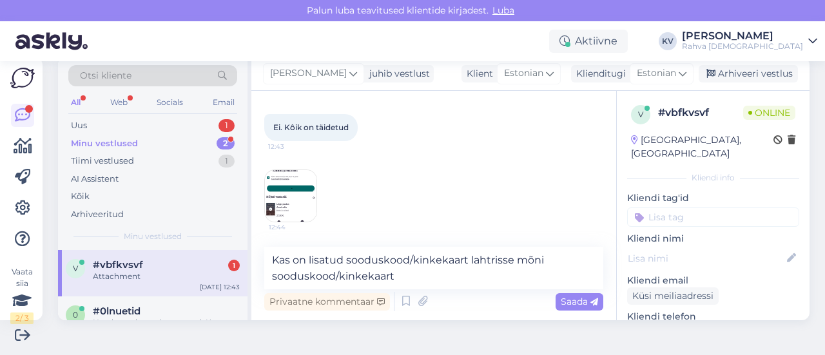
click at [295, 193] on img at bounding box center [291, 196] width 52 height 52
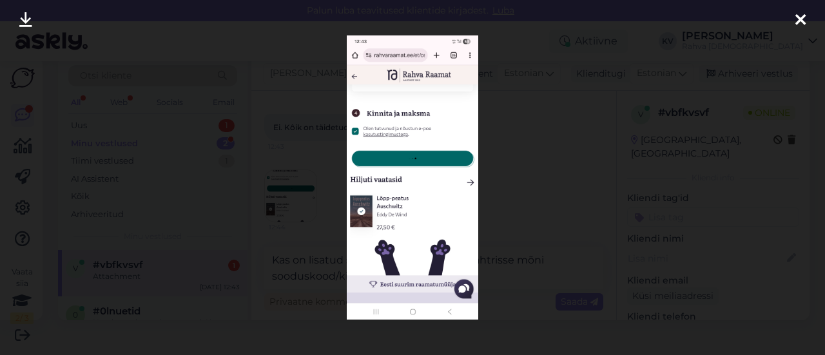
click at [498, 153] on div at bounding box center [412, 177] width 825 height 355
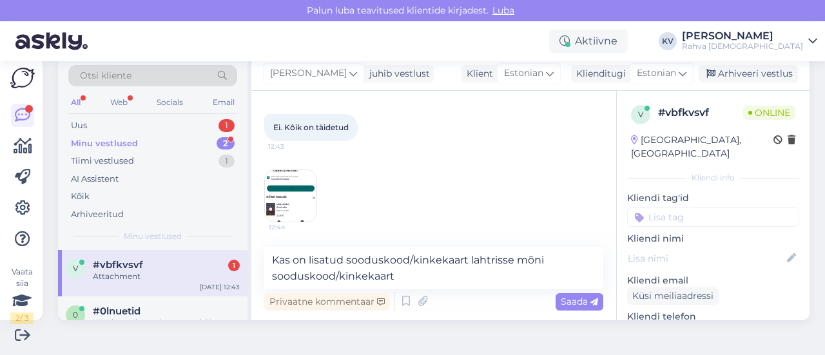
click at [298, 194] on img at bounding box center [291, 196] width 52 height 52
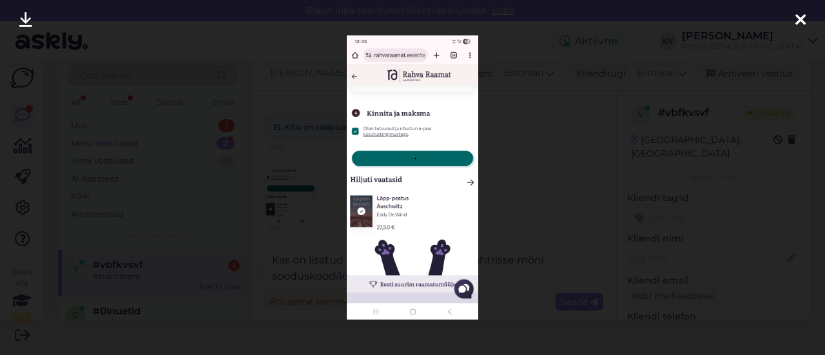
scroll to position [565, 0]
click at [524, 163] on div at bounding box center [412, 177] width 825 height 355
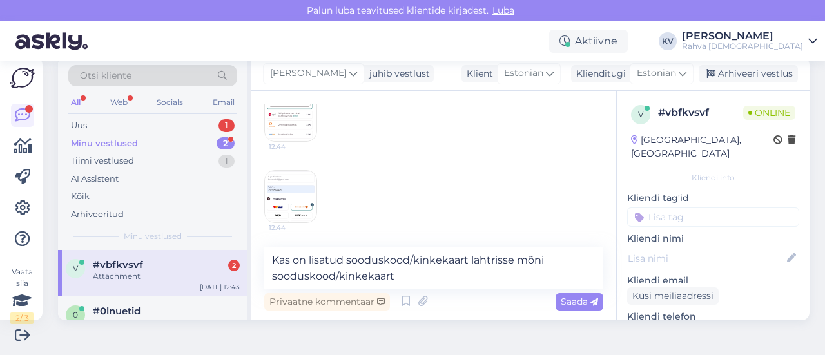
click at [289, 188] on img at bounding box center [291, 197] width 52 height 52
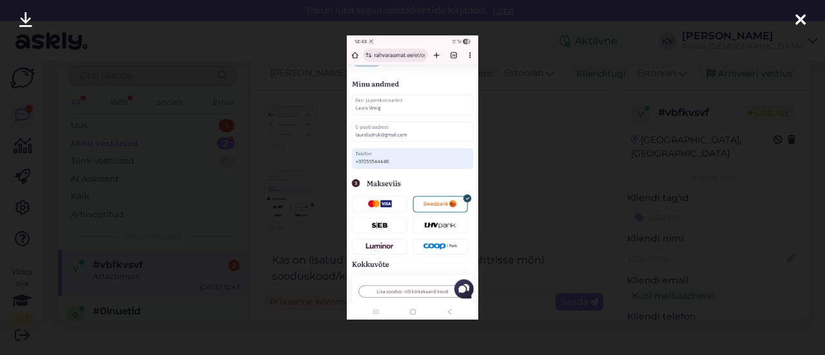
click at [520, 152] on div at bounding box center [412, 177] width 825 height 355
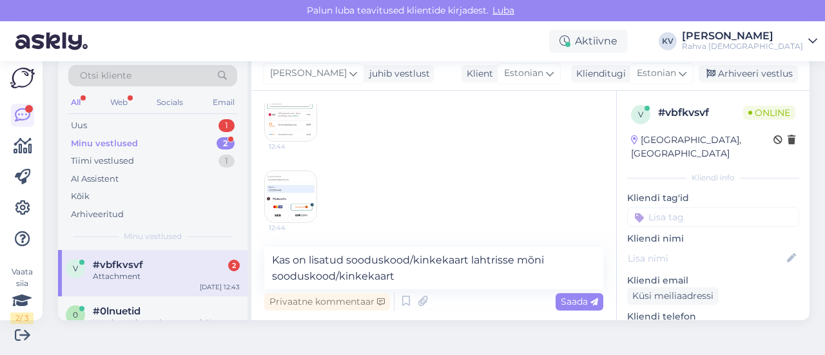
click at [282, 111] on img at bounding box center [291, 116] width 52 height 52
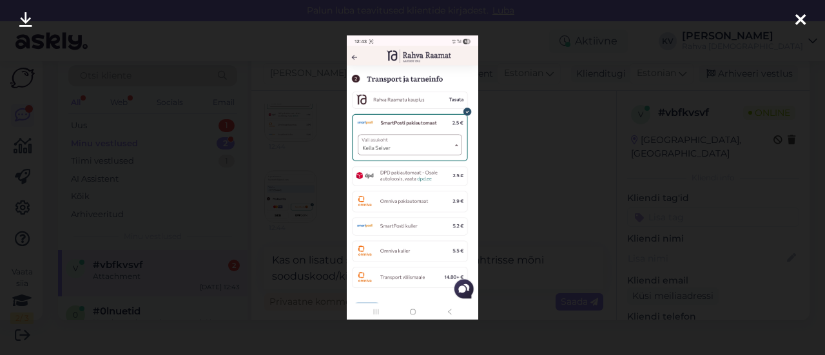
click at [538, 148] on div at bounding box center [412, 177] width 825 height 355
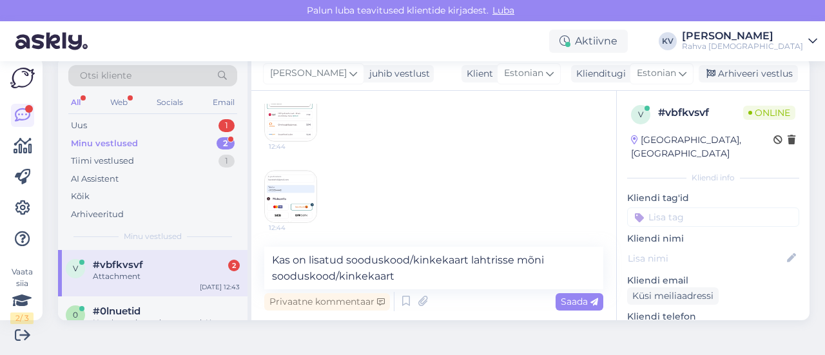
click at [304, 188] on img at bounding box center [291, 197] width 52 height 52
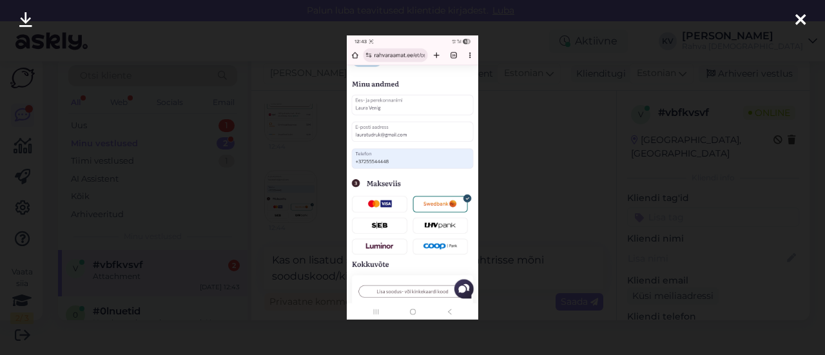
click at [517, 130] on div at bounding box center [412, 177] width 825 height 355
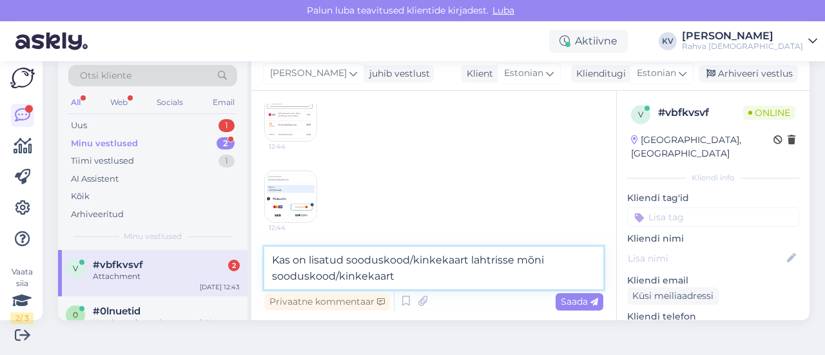
click at [414, 275] on textarea "Kas on lisatud sooduskood/kinkekaart lahtrisse mõni sooduskood/kinkekaart" at bounding box center [433, 268] width 339 height 43
type textarea "Kas on lisatud sooduskood/kinkekaart lahtrisse mõni sooduskood/kinkekaart?"
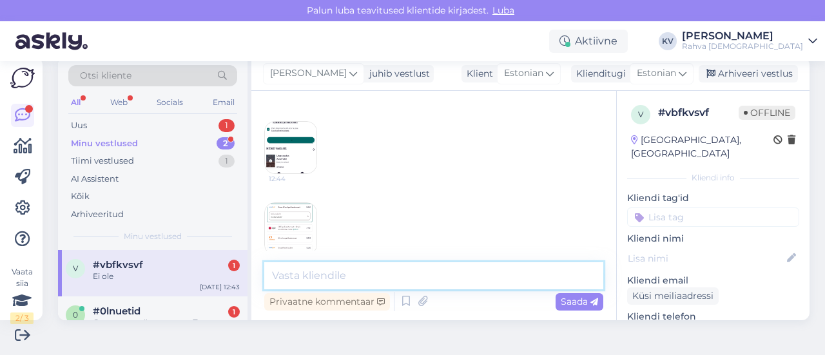
scroll to position [479, 0]
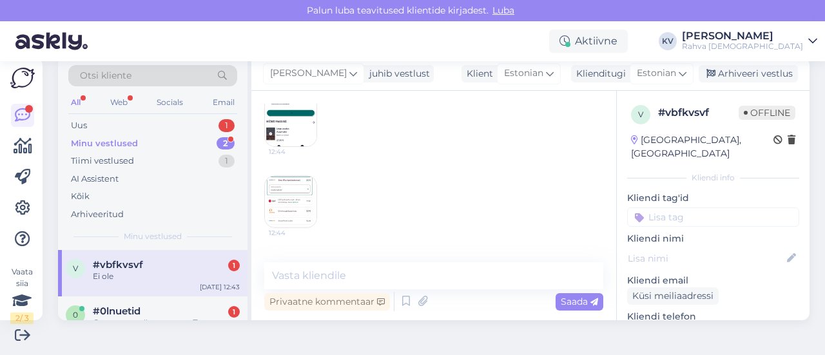
click at [291, 133] on img at bounding box center [291, 121] width 52 height 52
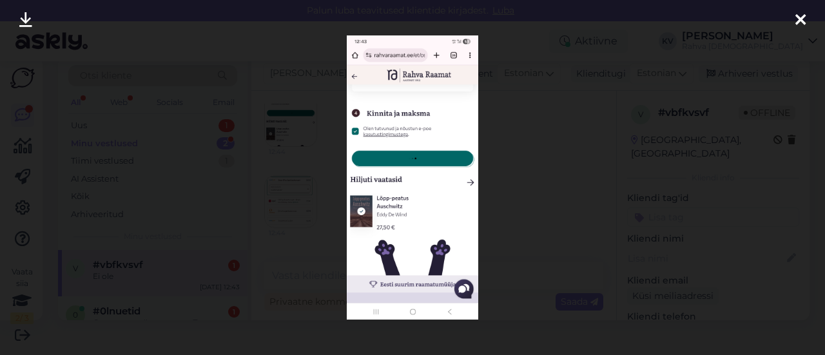
click at [530, 153] on div at bounding box center [412, 177] width 825 height 355
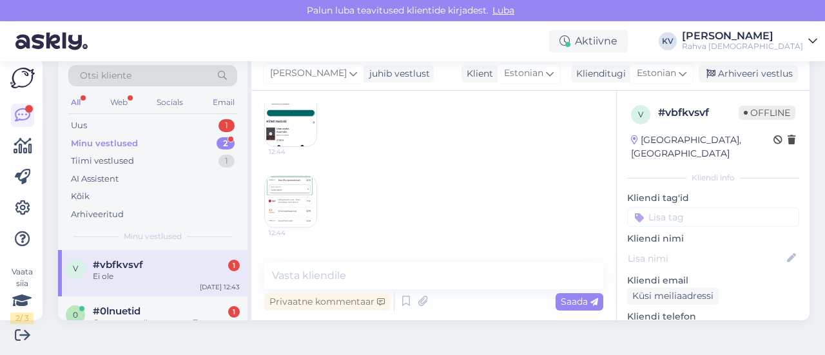
click at [285, 134] on img at bounding box center [291, 121] width 52 height 52
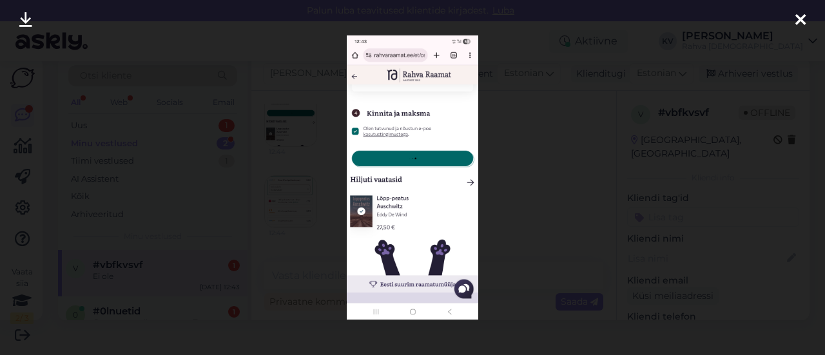
click at [518, 144] on div at bounding box center [412, 177] width 825 height 355
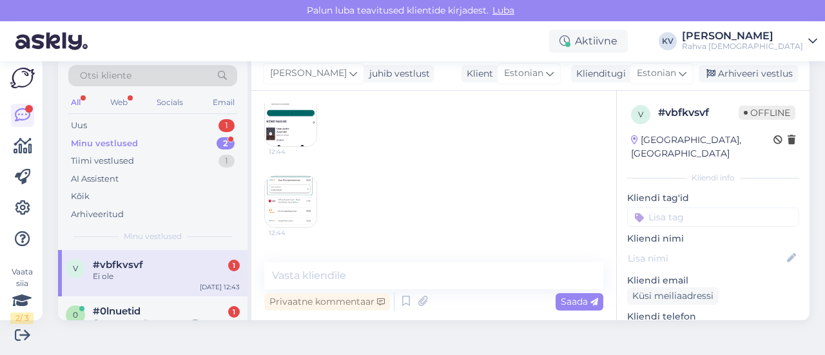
click at [272, 197] on img at bounding box center [291, 202] width 52 height 52
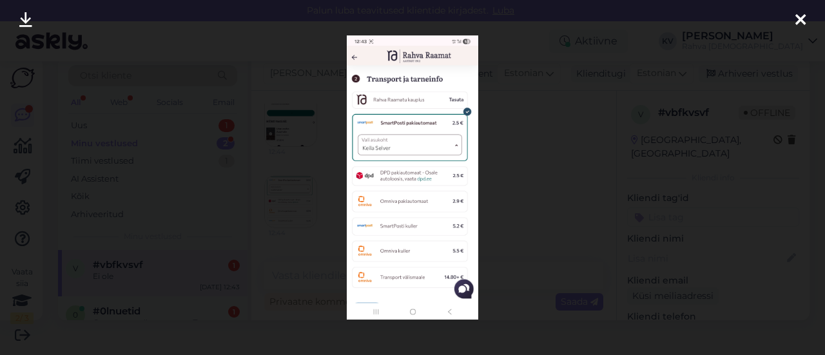
click at [501, 211] on div at bounding box center [412, 177] width 825 height 355
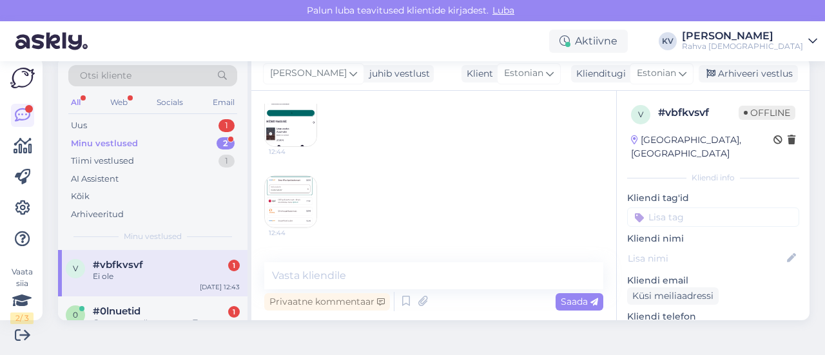
click at [306, 212] on img at bounding box center [291, 202] width 52 height 52
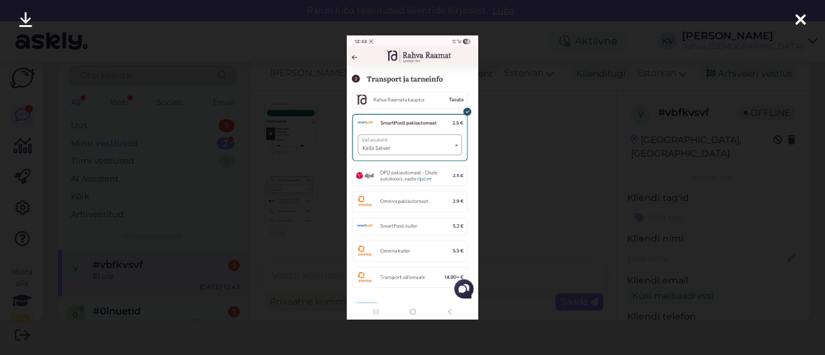
click at [504, 182] on div at bounding box center [412, 177] width 825 height 355
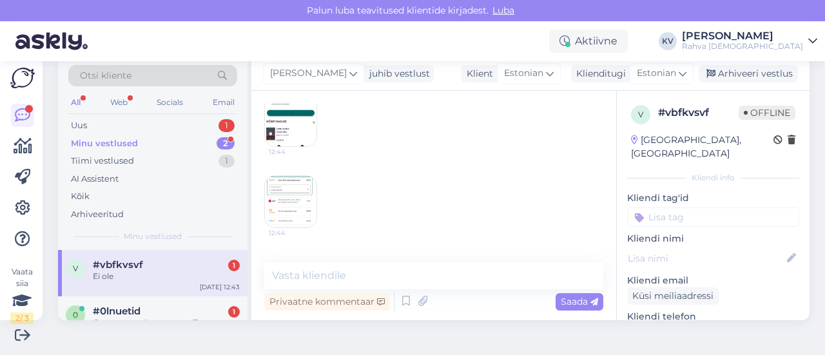
scroll to position [414, 0]
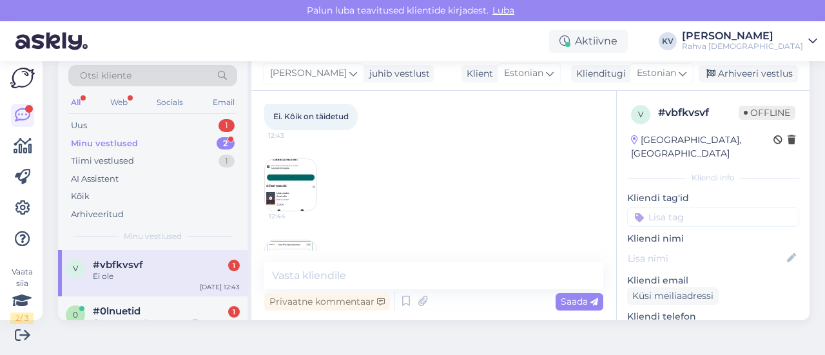
click at [307, 175] on img at bounding box center [291, 185] width 52 height 52
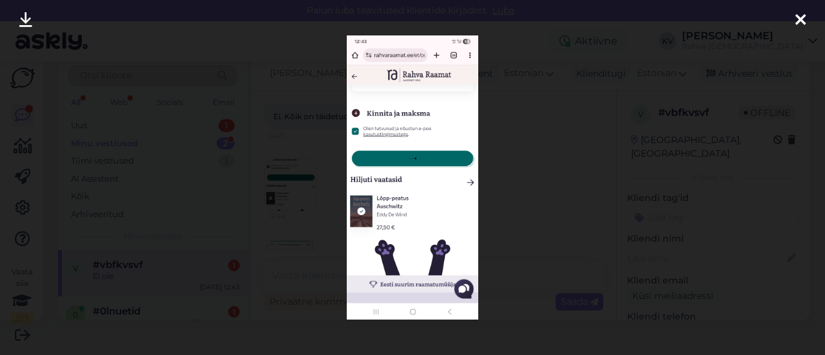
click at [524, 163] on div at bounding box center [412, 177] width 825 height 355
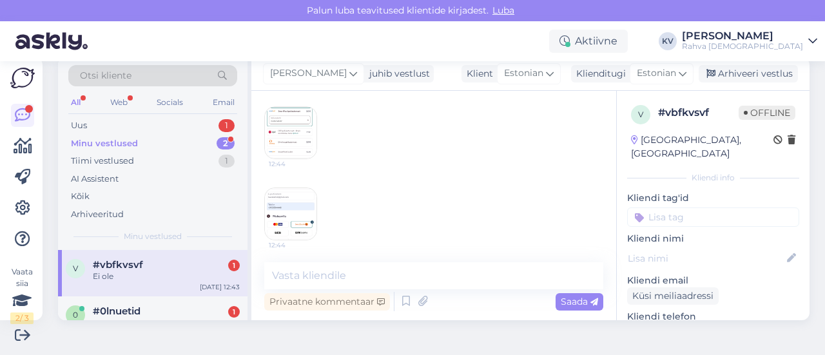
scroll to position [544, 0]
click at [306, 210] on img at bounding box center [291, 218] width 52 height 52
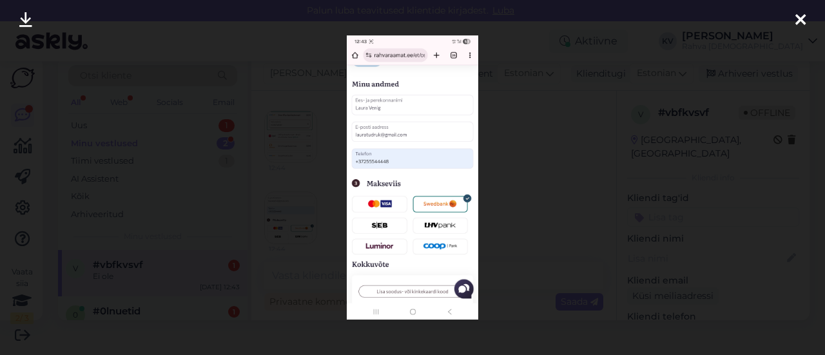
click at [512, 172] on div at bounding box center [412, 177] width 825 height 355
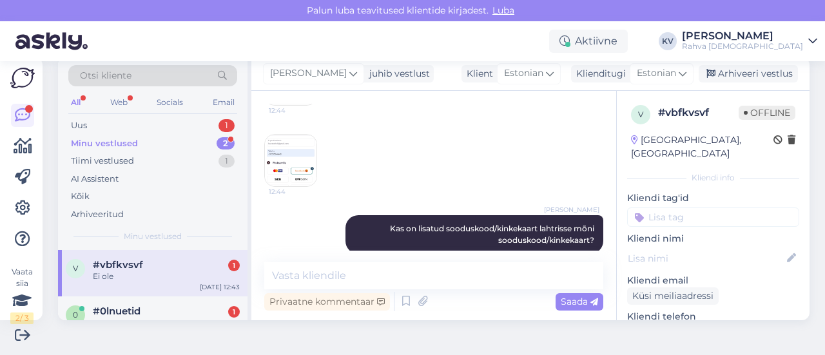
scroll to position [672, 0]
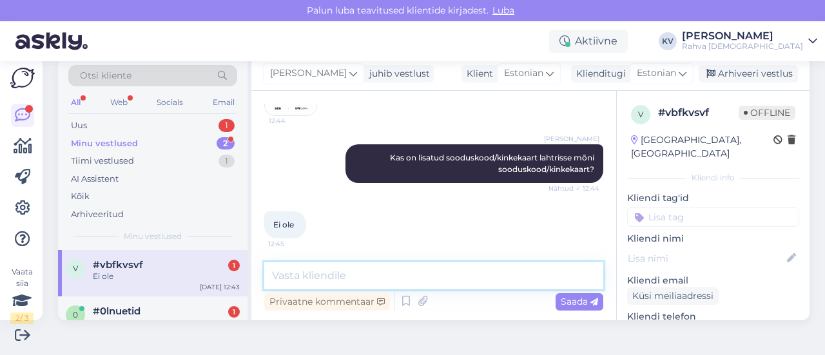
click at [328, 273] on textarea at bounding box center [433, 275] width 339 height 27
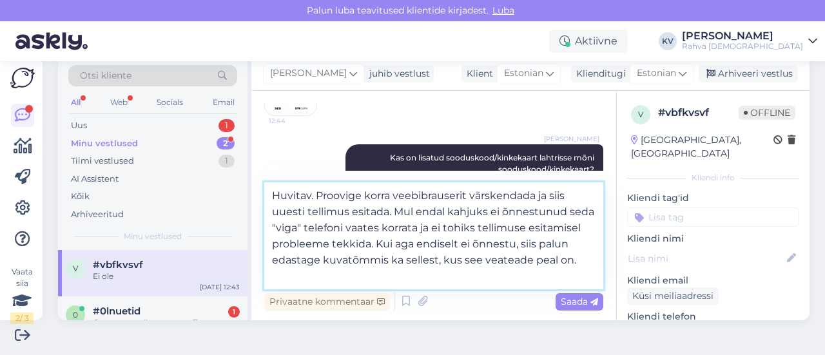
type textarea "Huvitav. Proovige korra veebibrauserit värskendada ja siis uuesti tellimus esit…"
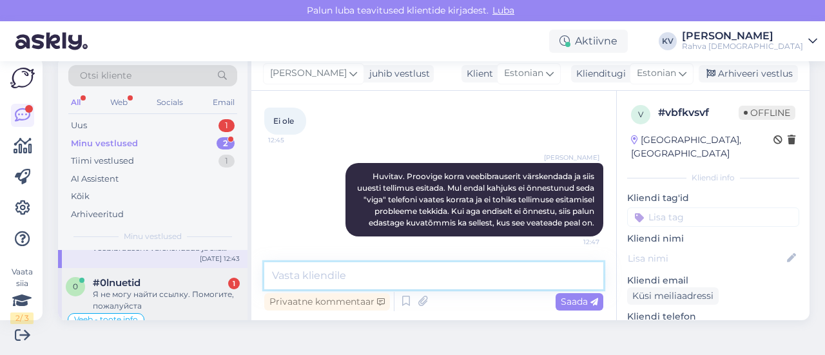
scroll to position [59, 0]
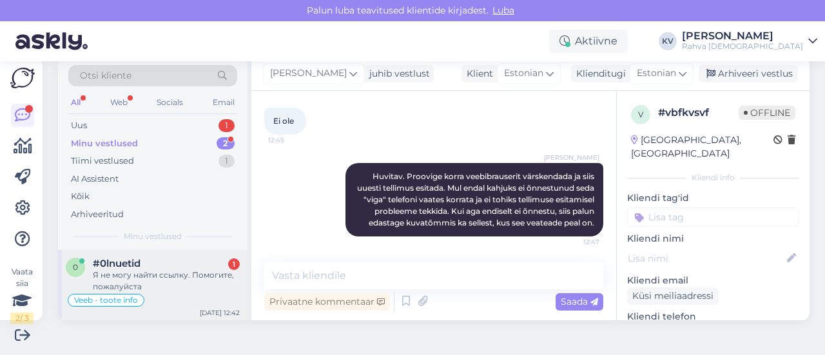
click at [129, 265] on span "#0lnuetid" at bounding box center [117, 264] width 48 height 12
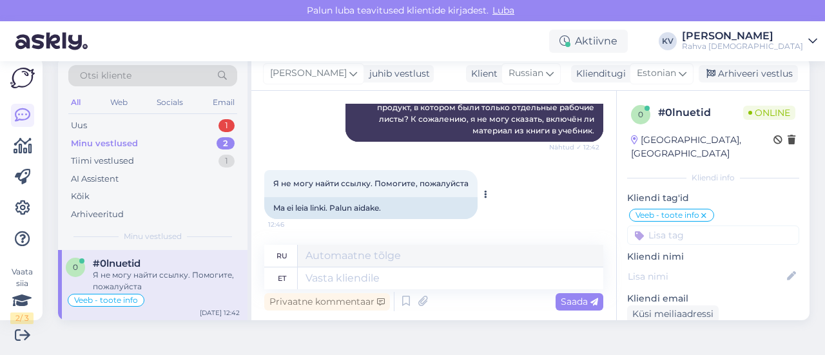
scroll to position [1345, 0]
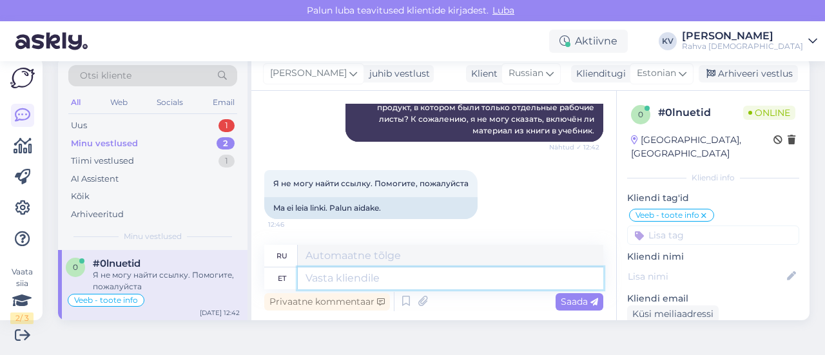
click at [382, 274] on textarea at bounding box center [451, 278] width 306 height 22
type textarea "Mis s"
type textarea "Что"
type textarea "Mis selle"
type textarea "Что это?"
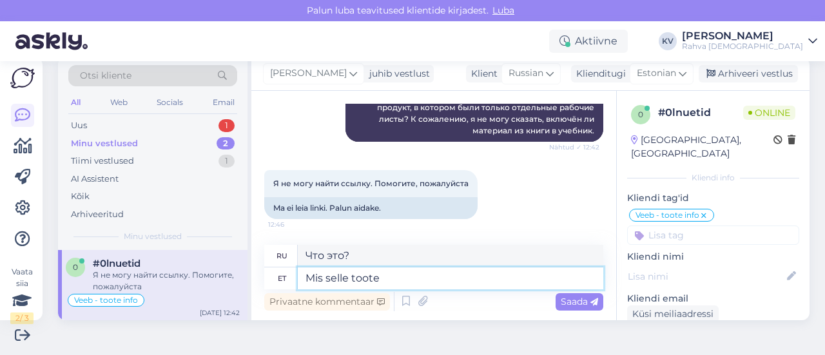
type textarea "Mis selle toote"
type textarea "Что вы скажете об этом продукте?"
type textarea "Mis selle toote täpne pea"
type textarea "Какой именно продукт?"
type textarea "Mis selle toote täpne pealkiri o"
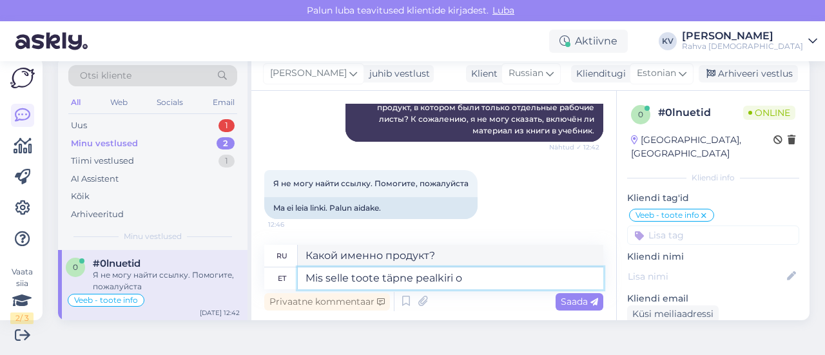
type textarea "Каково точное название этого продукта?"
type textarea "Mis selle toote täpne pealkiri on, mida te"
type textarea "Каково точное название этого продукта, что"
type textarea "Mis selle toote täpne pealkiri on, mida te ot"
type textarea "Каково точное название этого продукта, который вы"
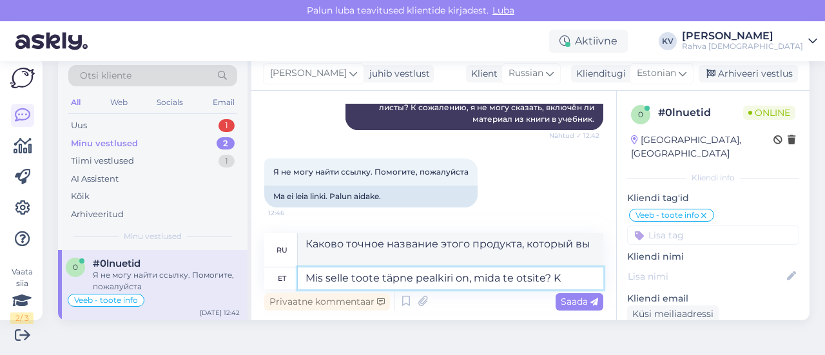
type textarea "Mis selle toote täpne pealkiri on, mida te otsite? KA"
type textarea "Каково точное название продукта, который вы ищете?"
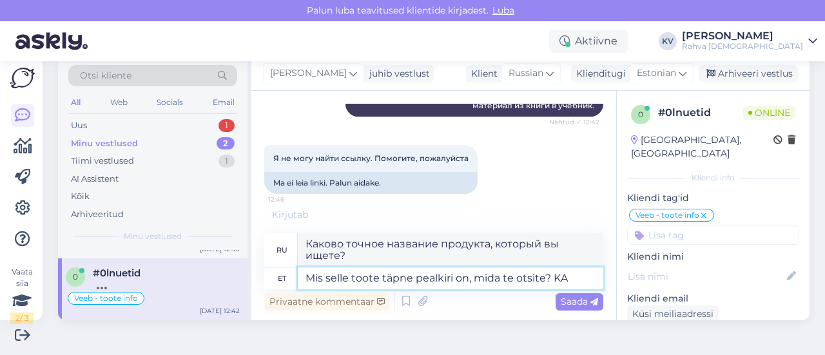
scroll to position [48, 0]
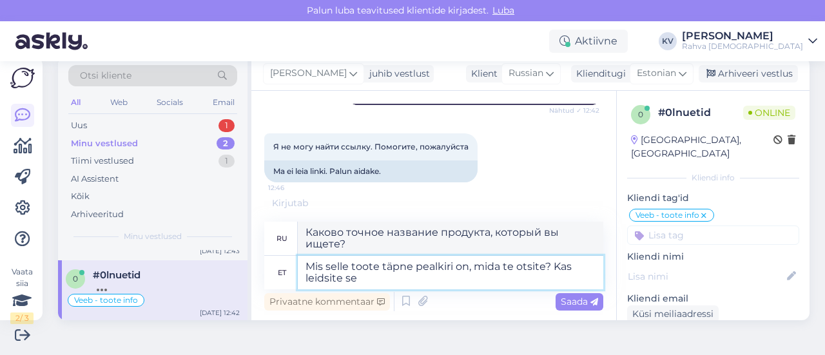
type textarea "Mis selle toote täpne pealkiri on, mida te otsite? Kas leidsite sel"
type textarea "Как точно называется товар, который вы ищете? Вы его нашли?"
type textarea "Mis selle toote täpne pealkiri on, mida te otsite? Kas leidsite selle Rahva Raa…"
type textarea "Как точно называется товар, который вы ищете? Вы нашли его в Rahva Raamat?"
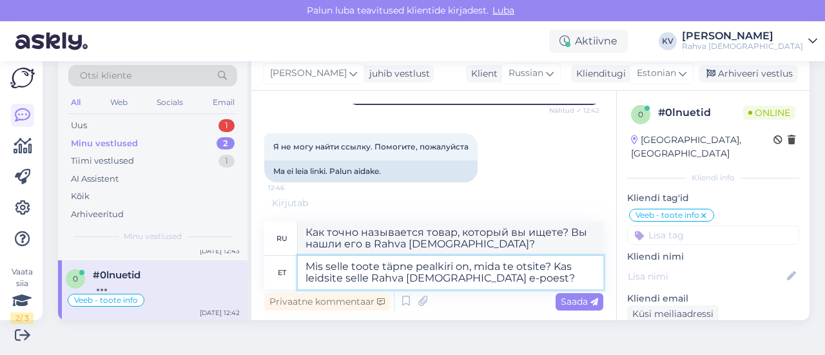
type textarea "Mis selle toote täpne pealkiri on, mida te otsite? Kas leidsite selle Rahva Raa…"
type textarea "Как точно называется товар, который вы ищете? Вы нашли его в интернет-магазине …"
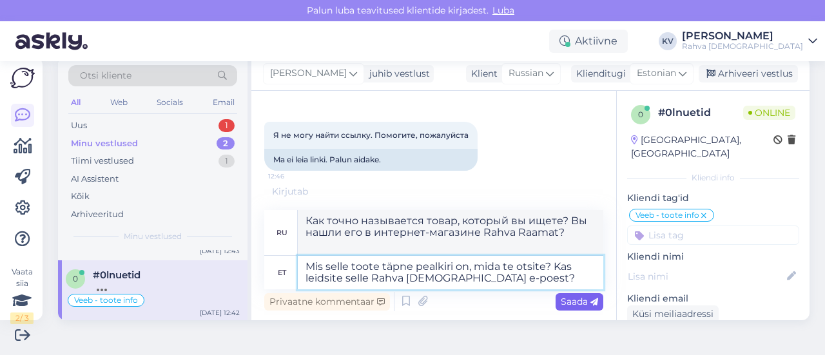
type textarea "Mis selle toote täpne pealkiri on, mida te otsite? Kas leidsite selle Rahva Raa…"
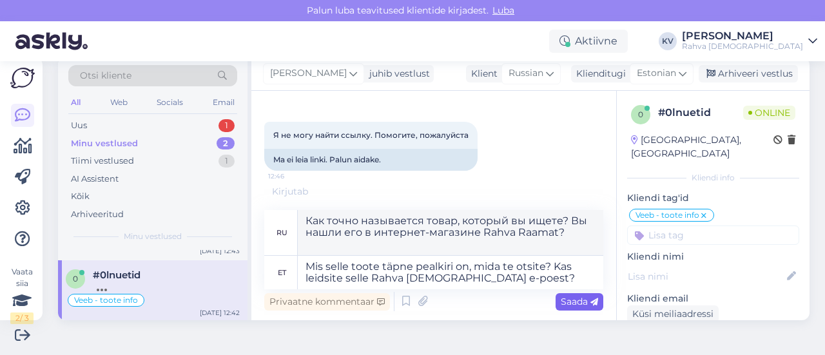
click at [565, 300] on span "Saada" at bounding box center [579, 302] width 37 height 12
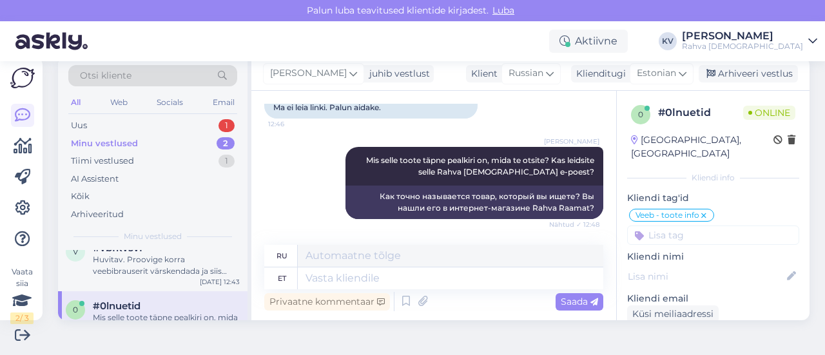
scroll to position [0, 0]
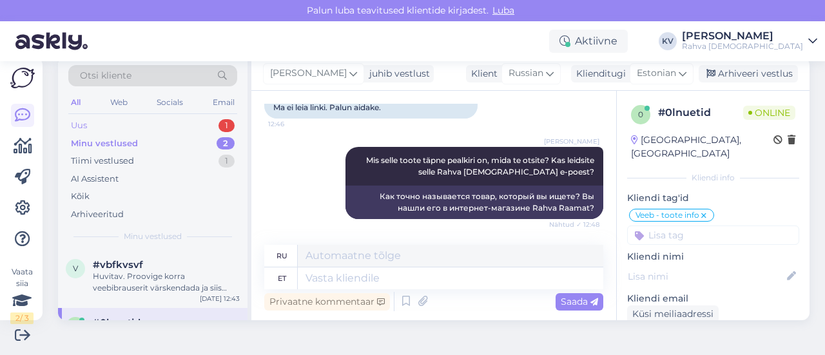
click at [152, 128] on div "Uus 1" at bounding box center [152, 126] width 169 height 18
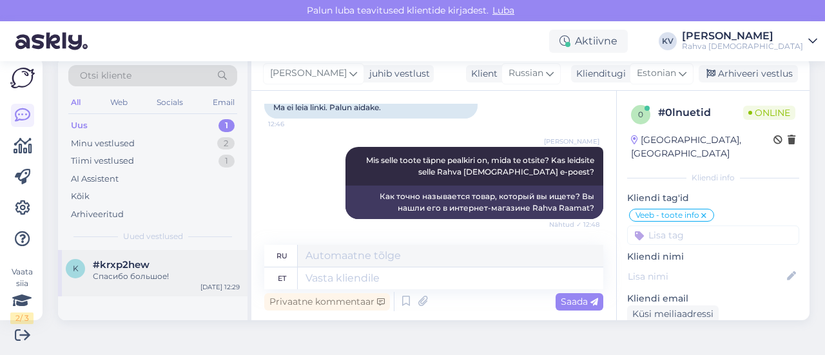
click at [151, 266] on div "#krxp2hew" at bounding box center [166, 265] width 147 height 12
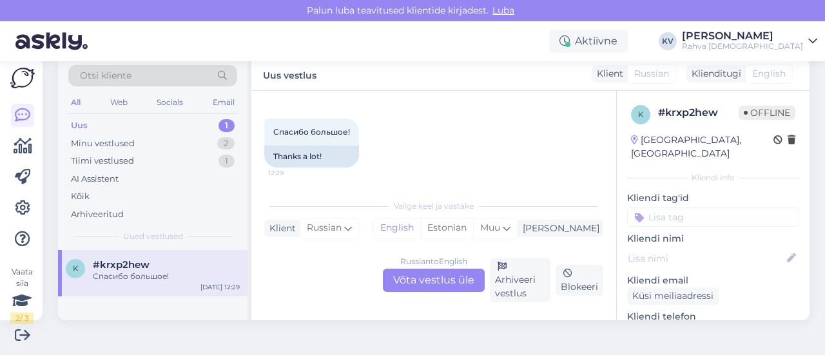
click at [429, 280] on div "Russian to English Võta vestlus üle" at bounding box center [434, 280] width 102 height 23
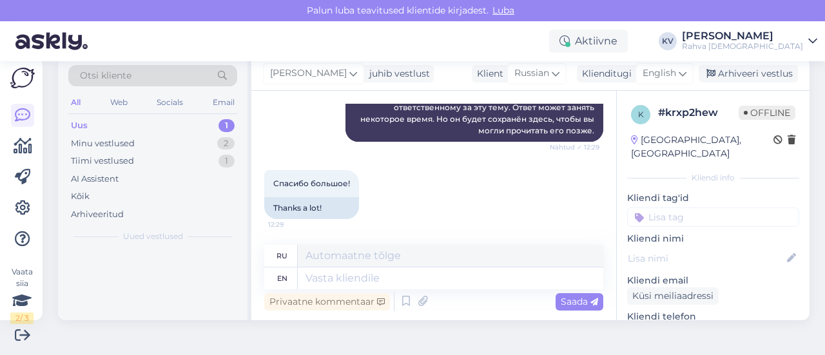
scroll to position [260, 0]
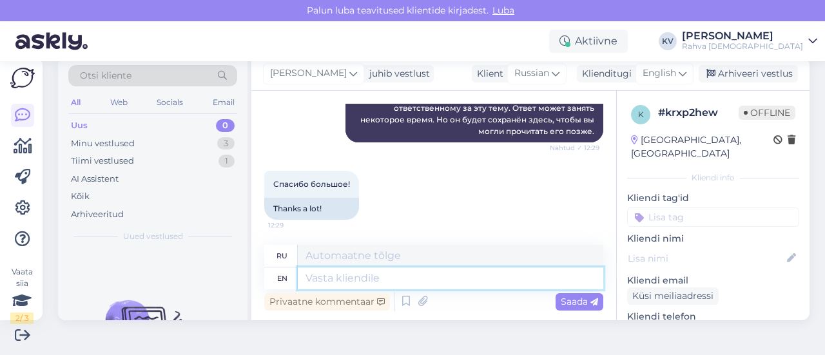
click at [321, 278] on textarea at bounding box center [451, 278] width 306 height 22
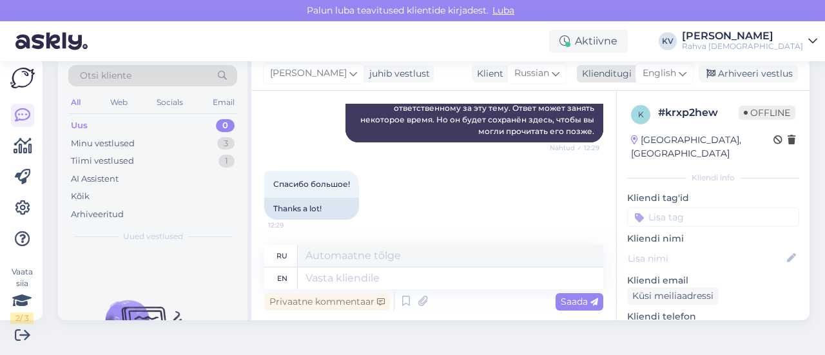
click at [656, 77] on span "English" at bounding box center [660, 73] width 34 height 14
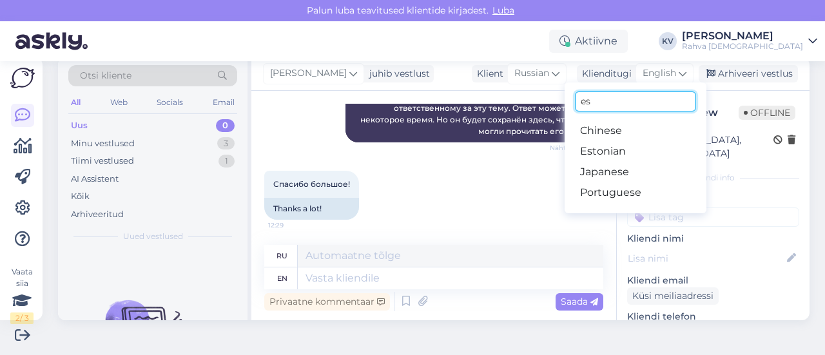
click at [612, 105] on input "es" at bounding box center [635, 102] width 121 height 20
type input "e"
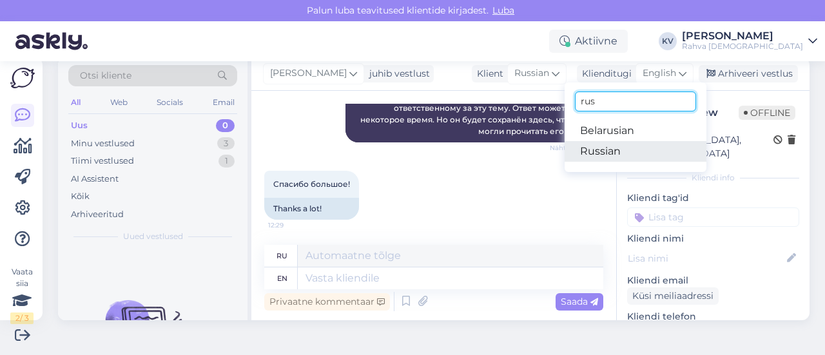
type input "rus"
click at [606, 145] on link "Russian" at bounding box center [636, 151] width 142 height 21
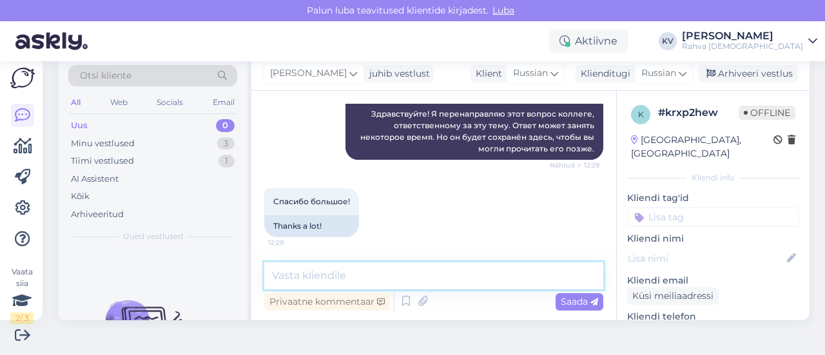
click at [369, 277] on textarea at bounding box center [433, 275] width 339 height 27
paste textarea "В нашем интернет-магазине в наличии есть только одна книга данного автора "Все …"
type textarea "В нашем интернет-магазине в наличии есть только одна книга данного автора "Все …"
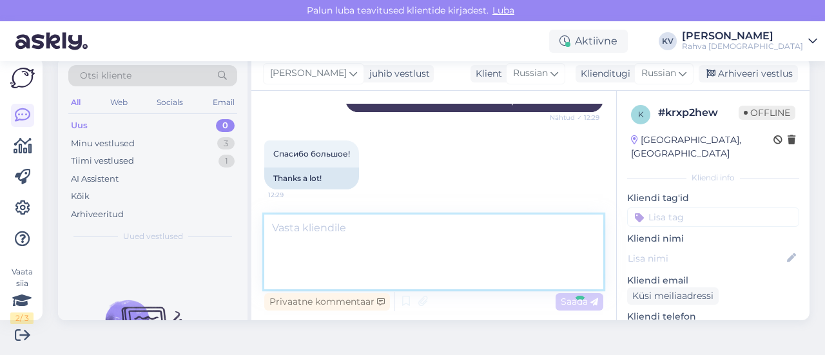
scroll to position [333, 0]
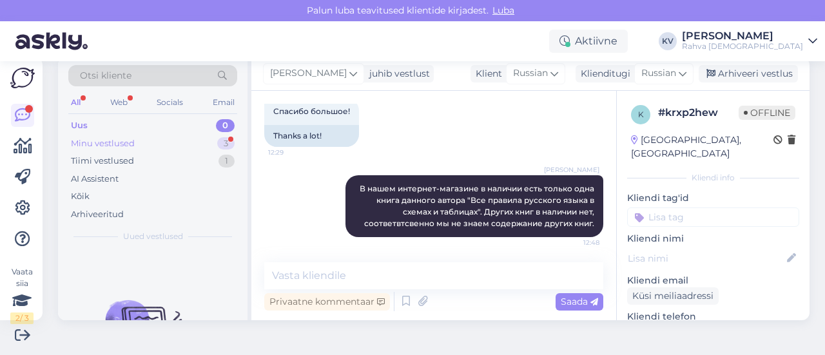
click at [142, 139] on div "Minu vestlused 3" at bounding box center [152, 144] width 169 height 18
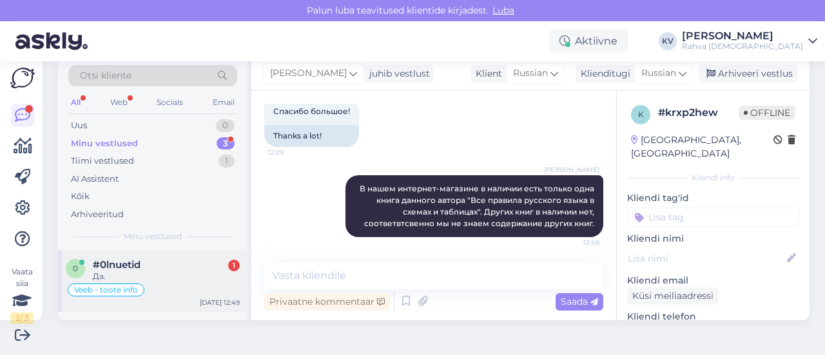
click at [165, 265] on div "#0lnuetid 1" at bounding box center [166, 265] width 147 height 12
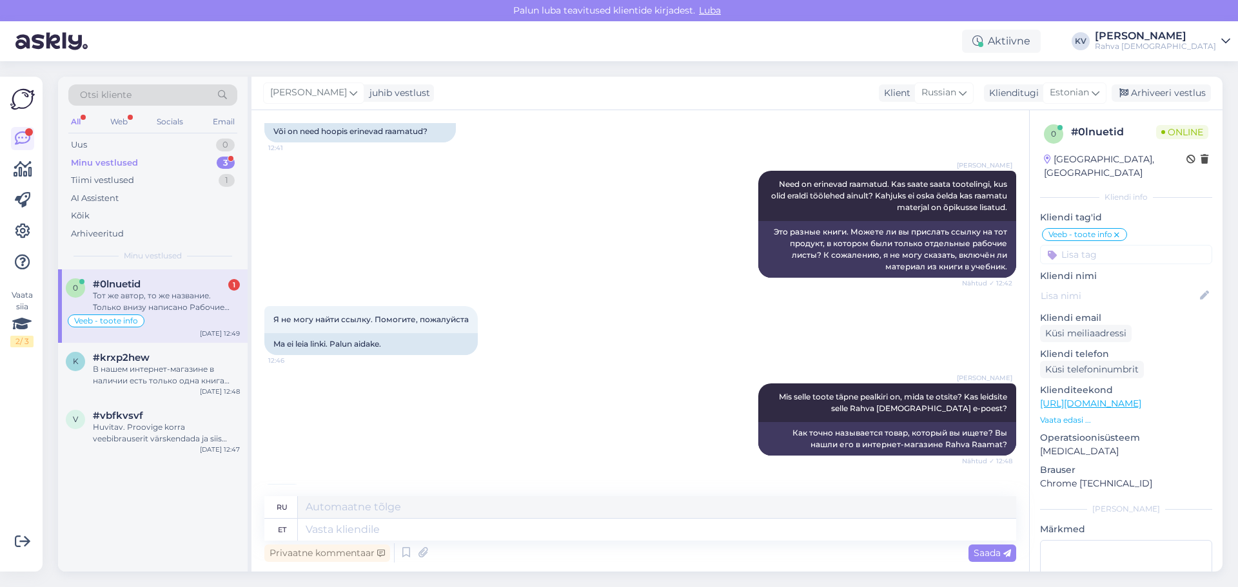
scroll to position [1135, 0]
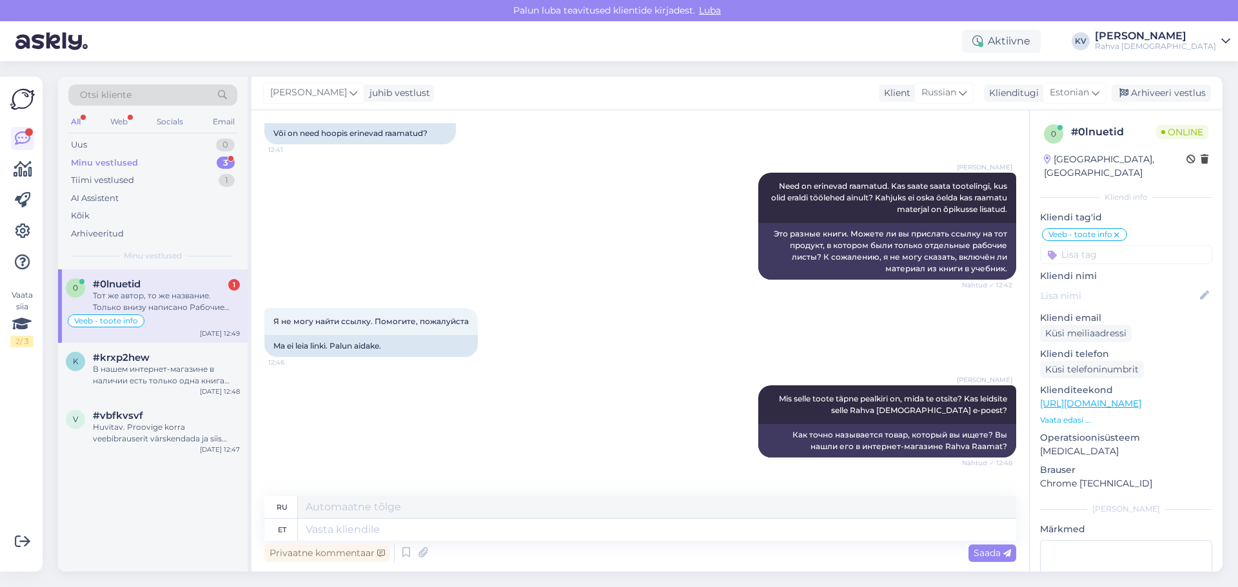
click at [148, 283] on div "#0lnuetid 1" at bounding box center [166, 284] width 147 height 12
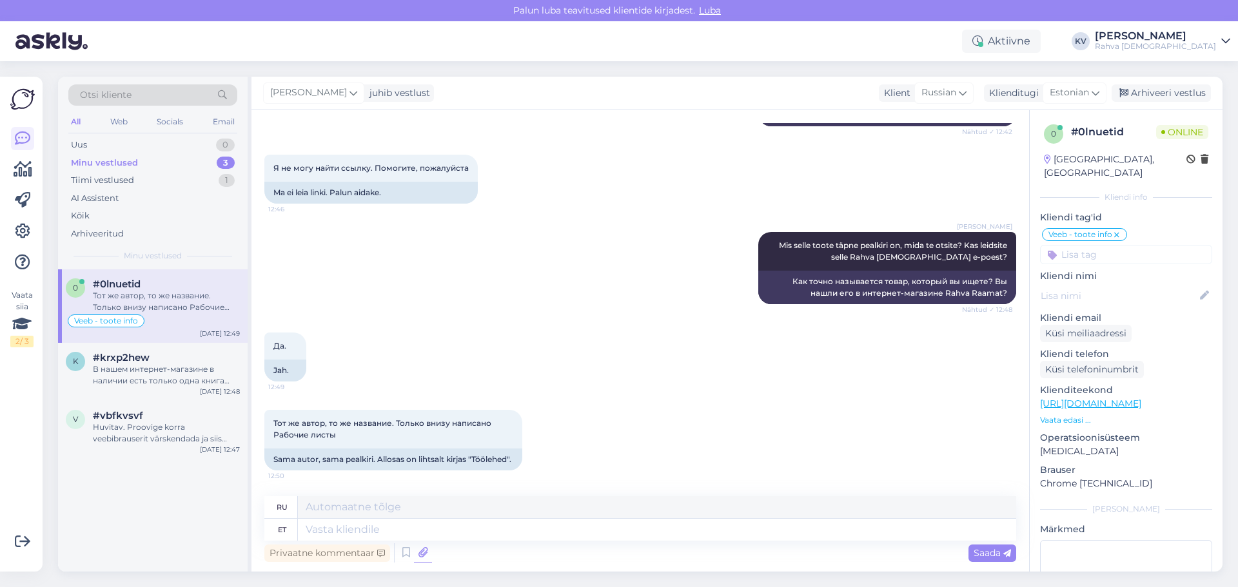
scroll to position [1474, 0]
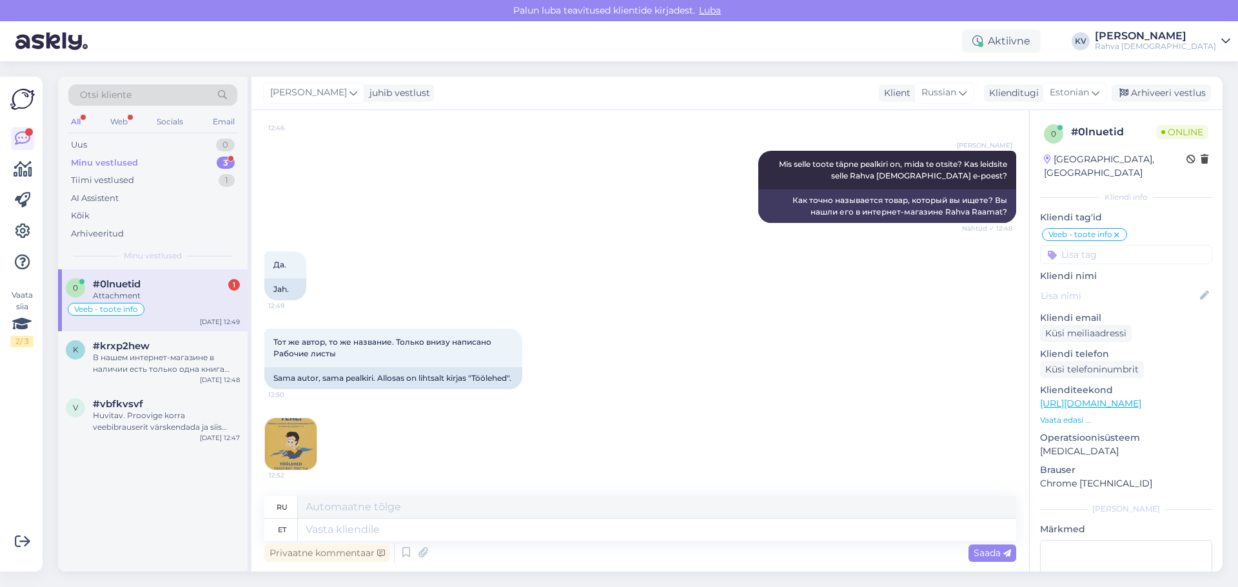
click at [287, 355] on img at bounding box center [291, 444] width 52 height 52
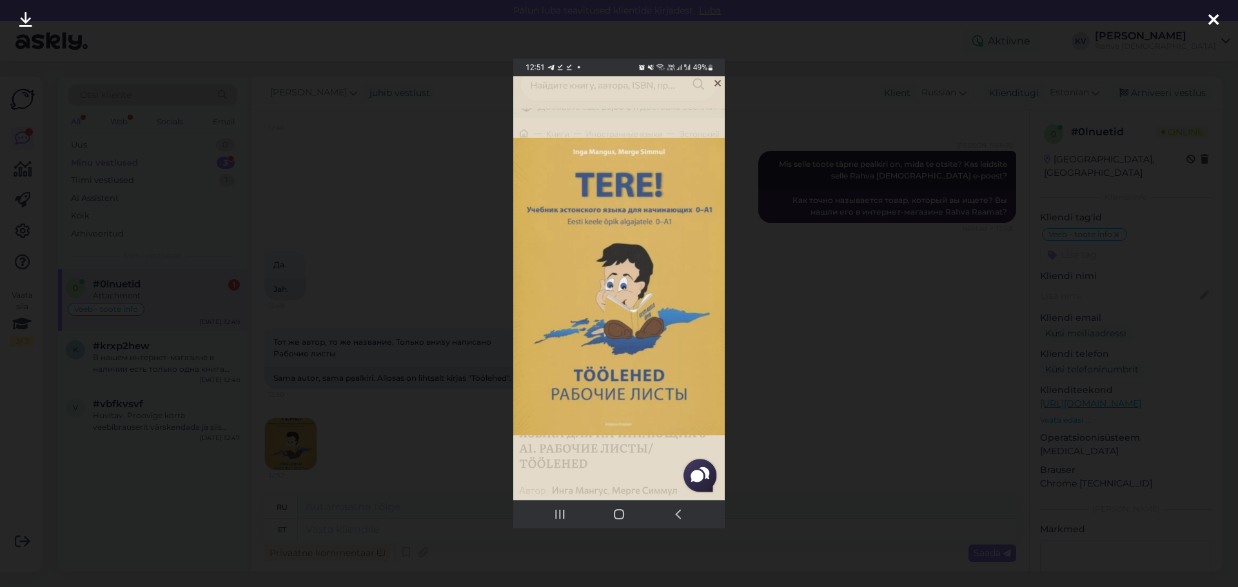
click at [824, 355] on div at bounding box center [619, 293] width 1238 height 587
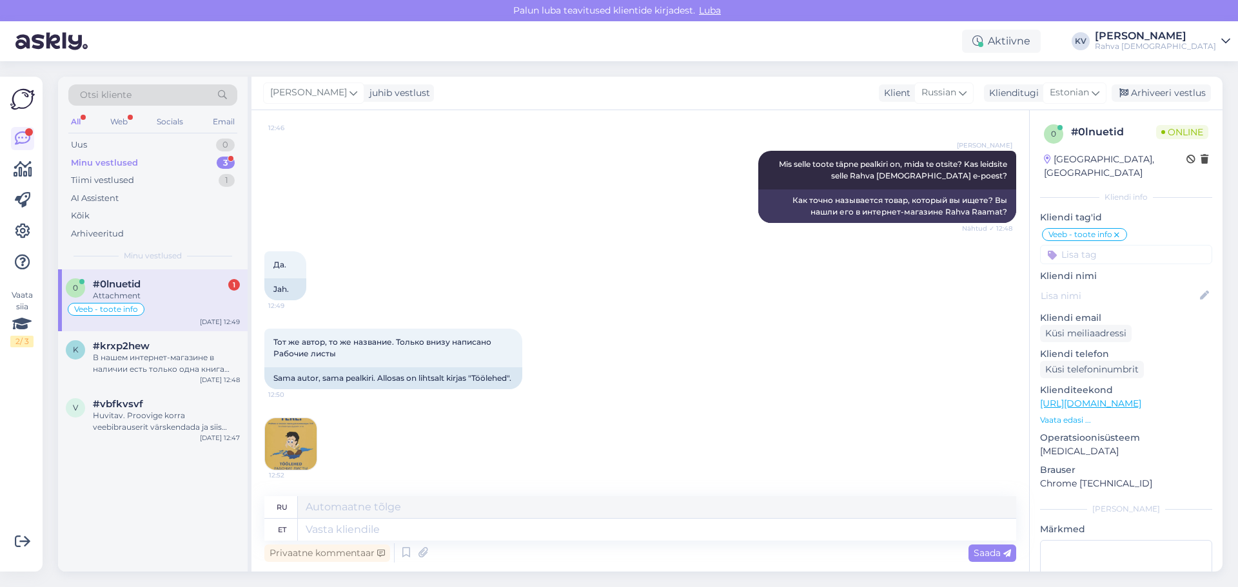
click at [824, 355] on link "https://rahvaraamat.ee/ru/knigi/inostrannye-azyki/estonskij-azyk/tere-taas-eest…" at bounding box center [1090, 404] width 101 height 12
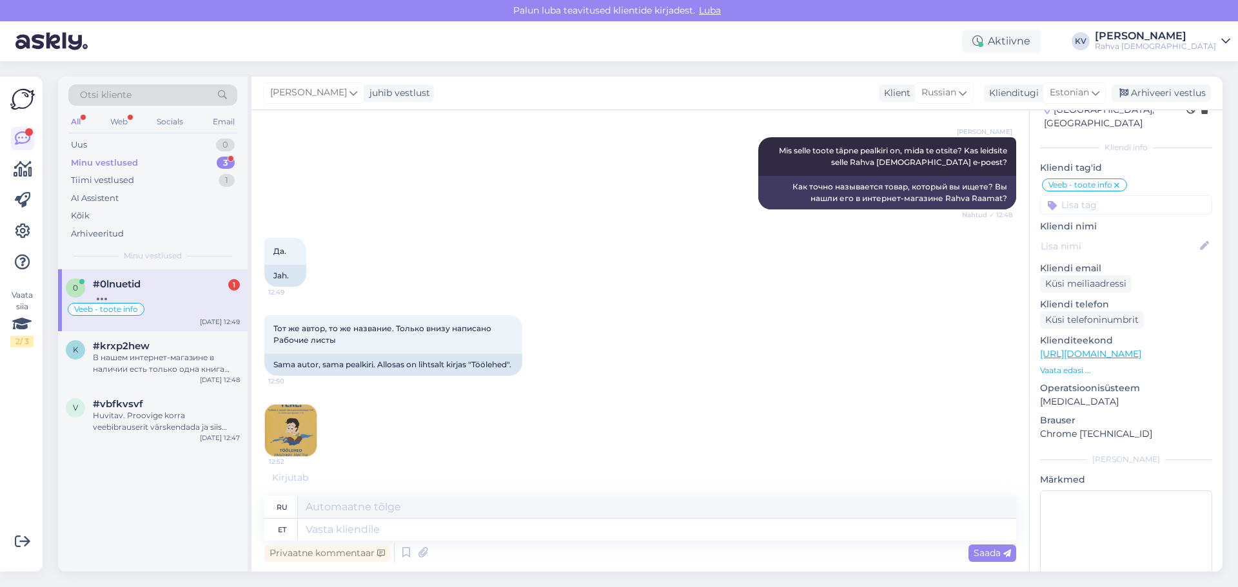
scroll to position [90, 0]
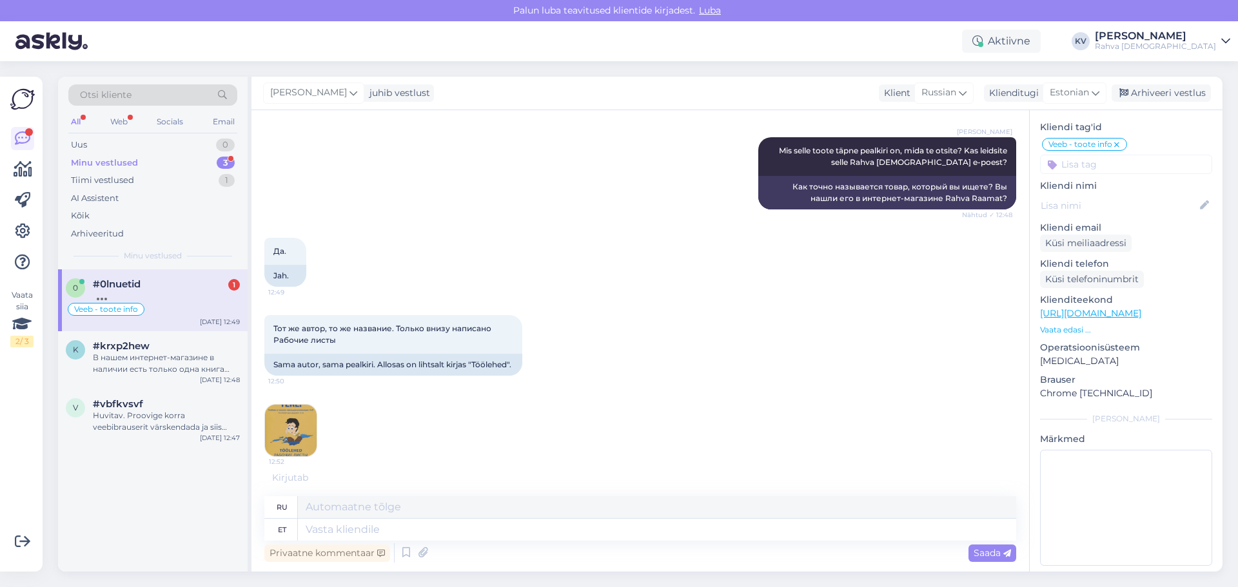
click at [824, 324] on p "Vaata edasi ..." at bounding box center [1126, 330] width 172 height 12
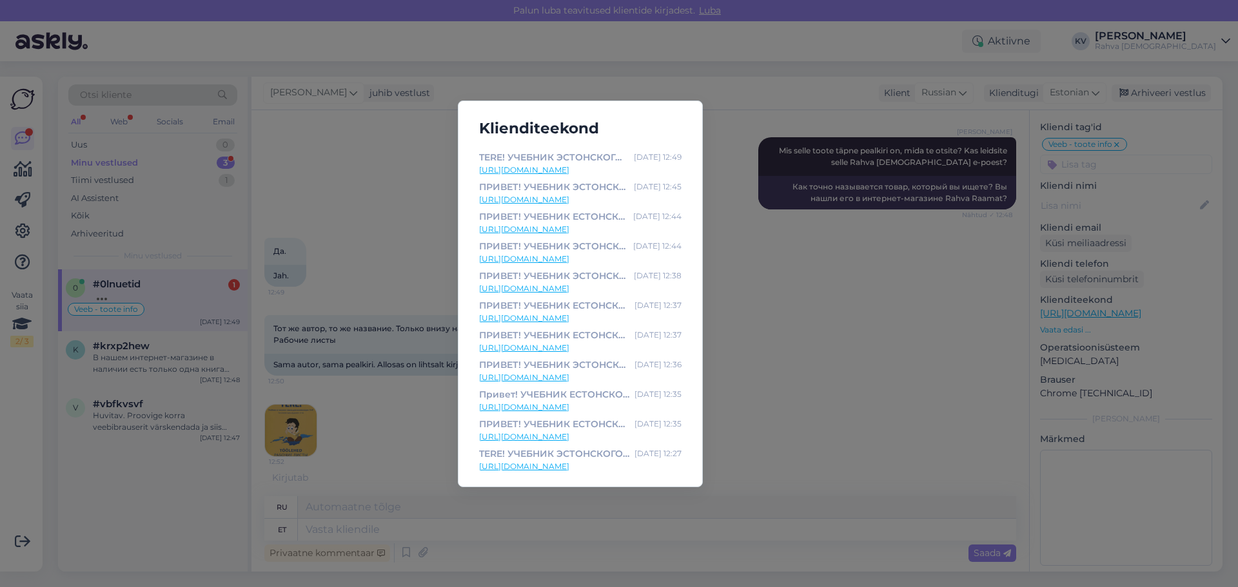
scroll to position [0, 0]
click at [561, 196] on link "https://rahvaraamat.ee/ru/knigi/inostrannye-azyki/estonskij-azyk/tere-ucebnik-e…" at bounding box center [580, 195] width 202 height 12
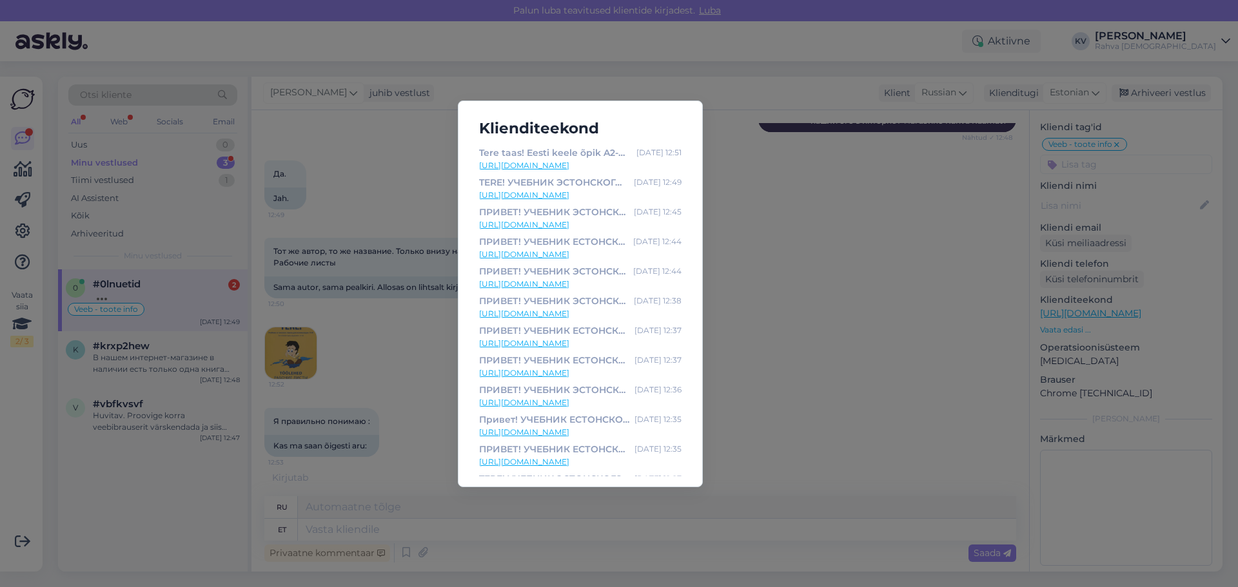
scroll to position [1565, 0]
click at [420, 355] on div "Klienditeekond Tere taas! Eesti keele õpik A2-B1 (B2) - Rahva Raamat Oct 2 12:5…" at bounding box center [619, 293] width 1238 height 587
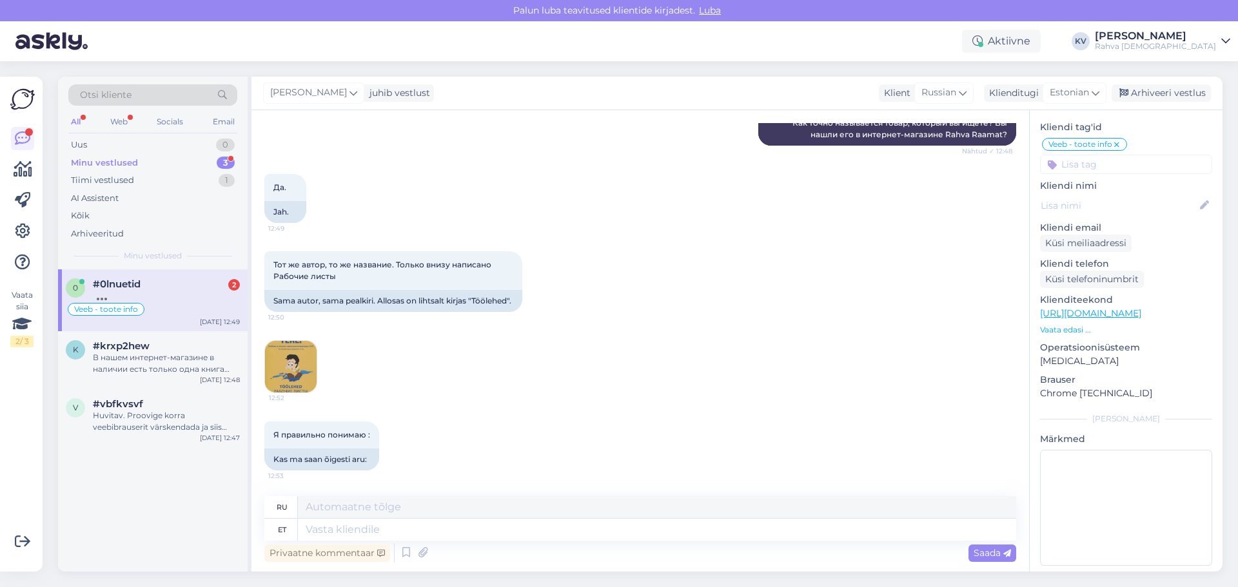
scroll to position [1629, 0]
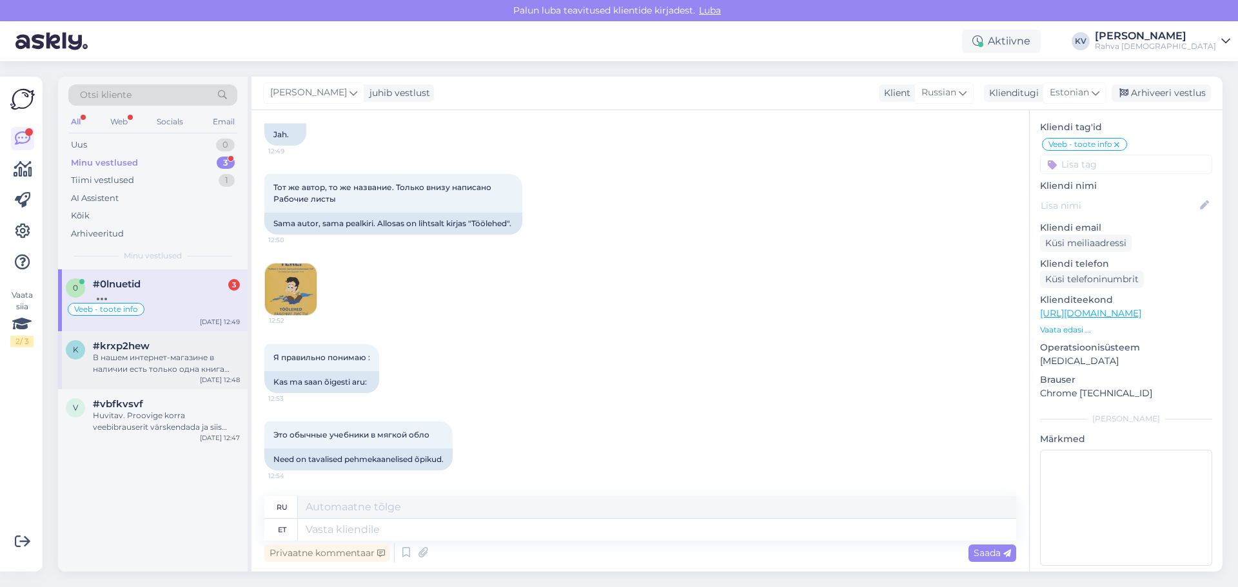
click at [146, 343] on span "#krxp2hew" at bounding box center [121, 346] width 57 height 12
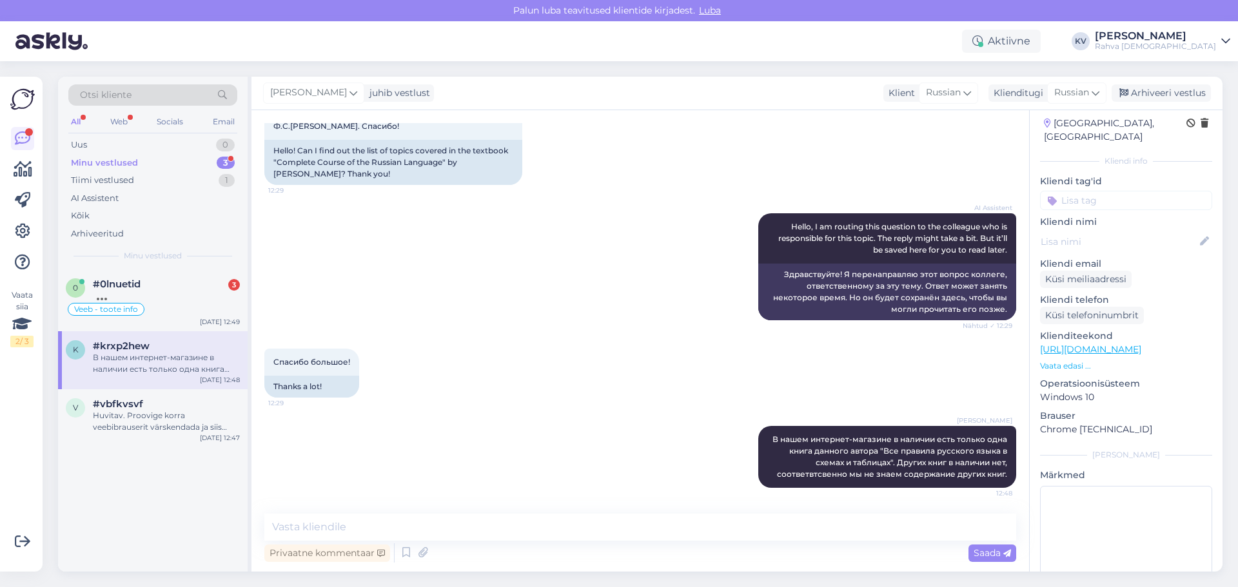
scroll to position [0, 0]
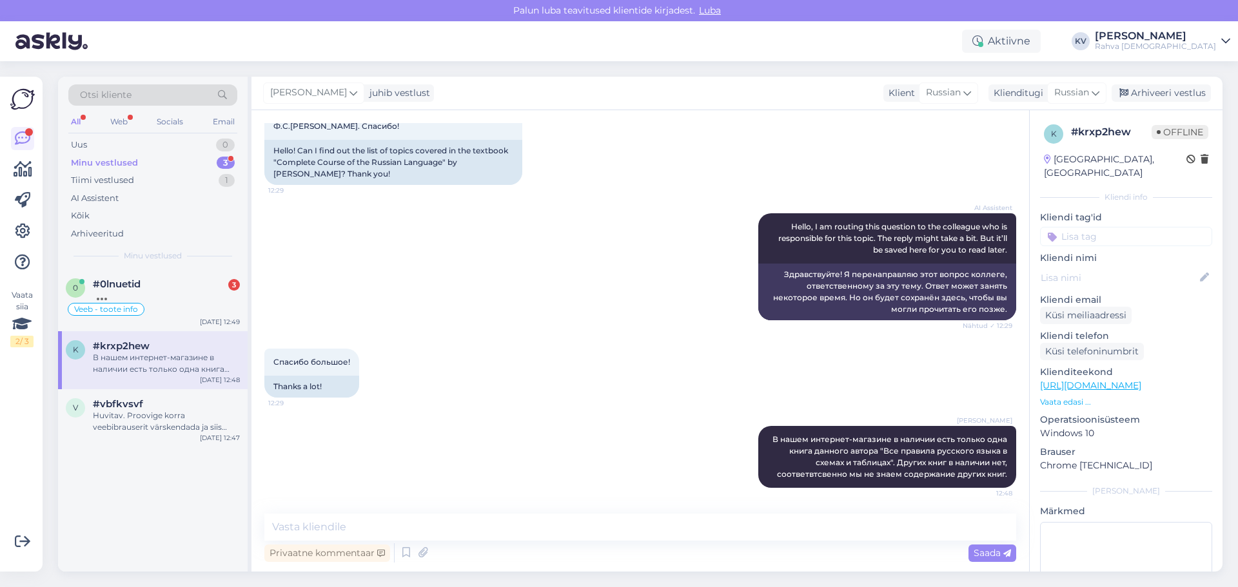
click at [824, 227] on input at bounding box center [1126, 236] width 172 height 19
type input "Veeb - toote info"
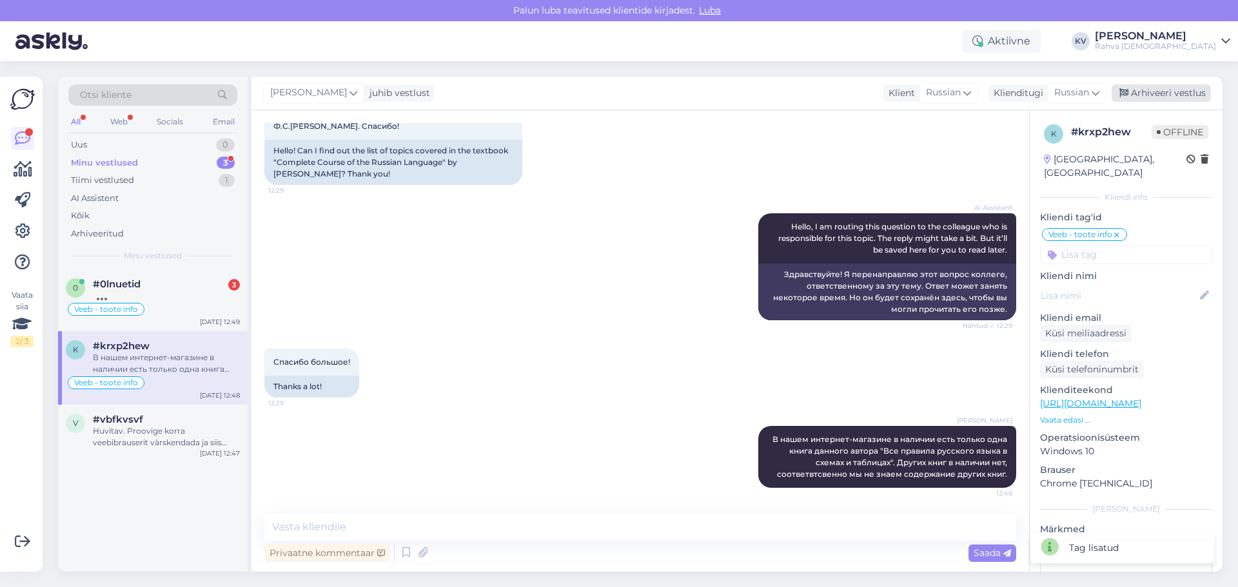
click at [824, 88] on div "Arhiveeri vestlus" at bounding box center [1160, 92] width 99 height 17
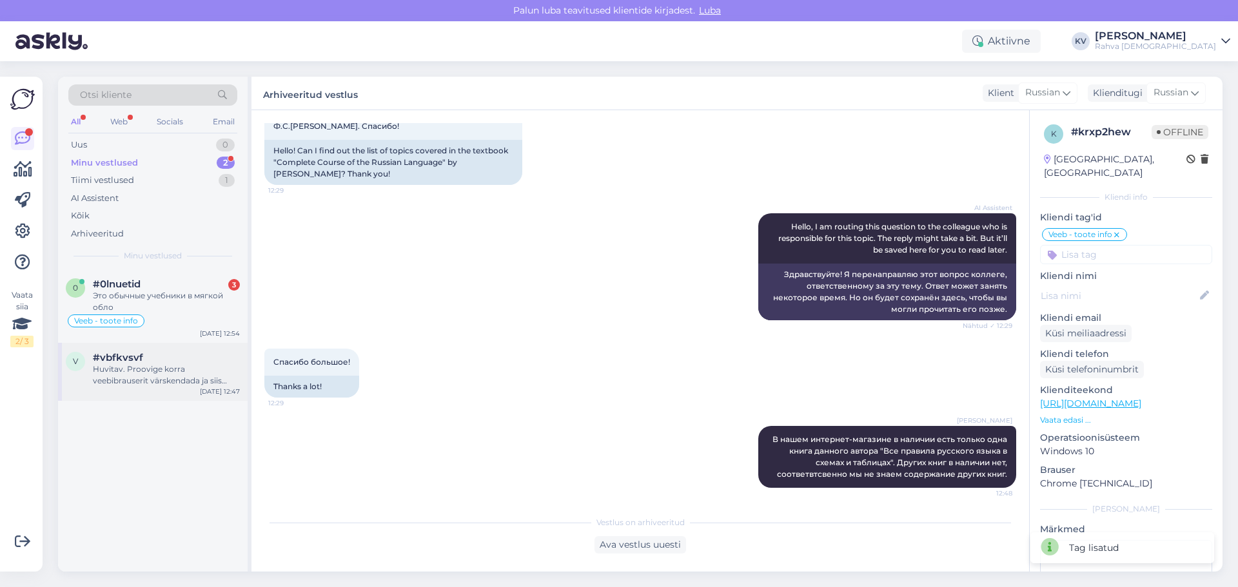
click at [135, 355] on div "Huvitav. Proovige korra veebibrauserit värskendada ja siis uuesti tellimus esit…" at bounding box center [166, 375] width 147 height 23
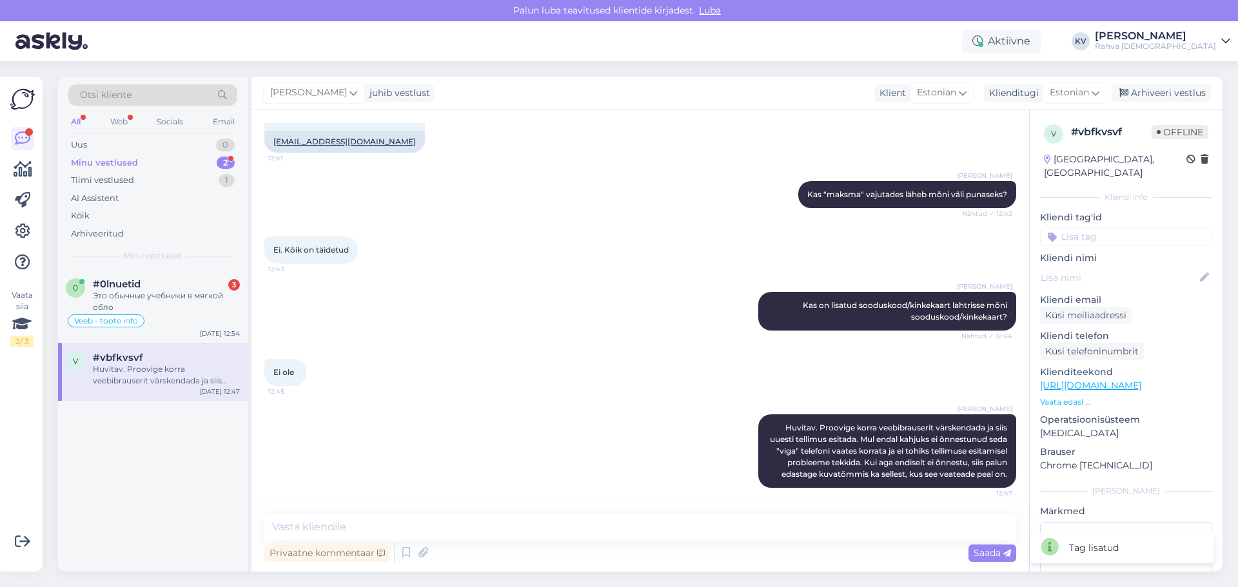
click at [824, 227] on input at bounding box center [1126, 236] width 172 height 19
type input "Veeb - makse ei õnnestu"
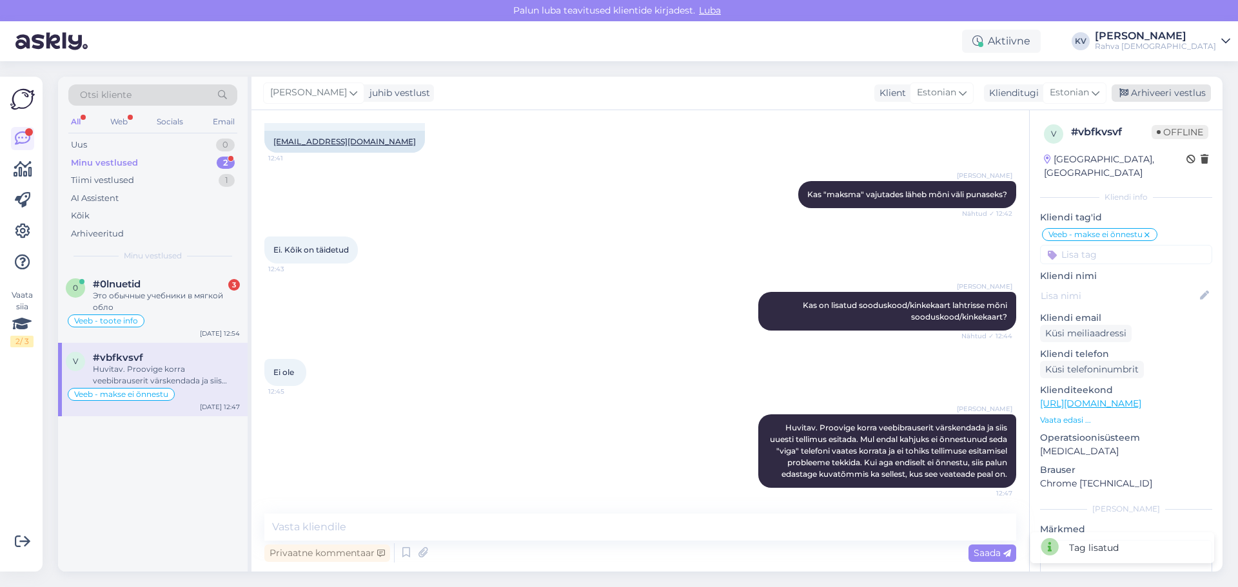
click at [824, 92] on div "Arhiveeri vestlus" at bounding box center [1160, 92] width 99 height 17
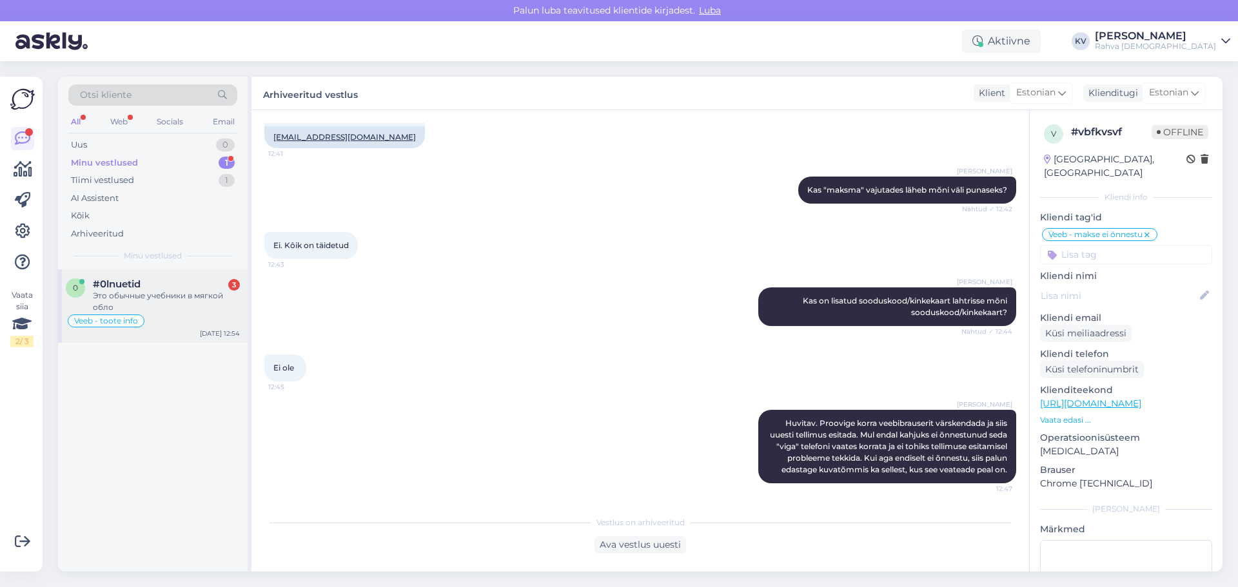
click at [173, 295] on div "Это обычные учебники в мягкой обло" at bounding box center [166, 301] width 147 height 23
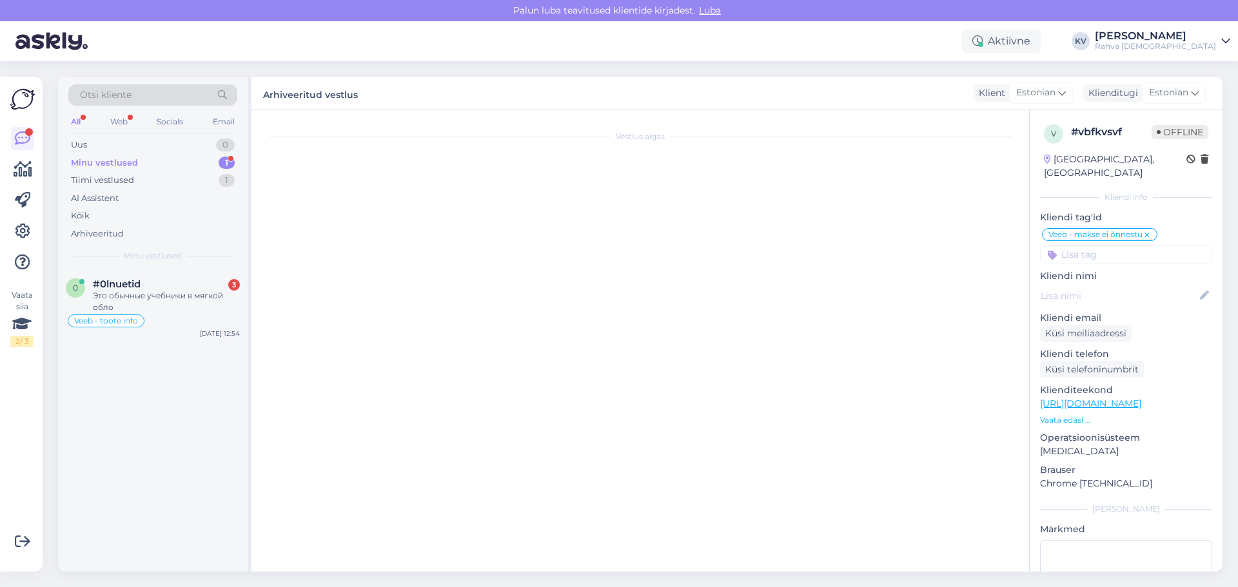
scroll to position [1548, 0]
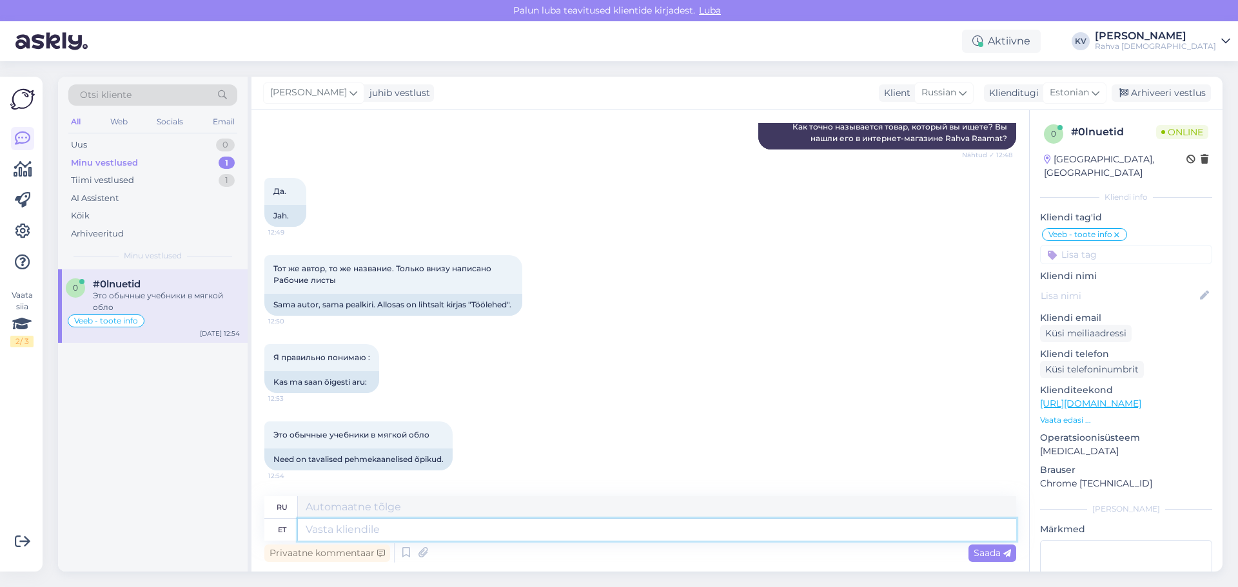
click at [335, 355] on textarea at bounding box center [657, 530] width 718 height 22
click at [824, 97] on span "Estonian" at bounding box center [1068, 93] width 39 height 14
drag, startPoint x: 1011, startPoint y: 167, endPoint x: 998, endPoint y: 177, distance: 16.5
click at [824, 167] on link "Russian" at bounding box center [1045, 170] width 142 height 21
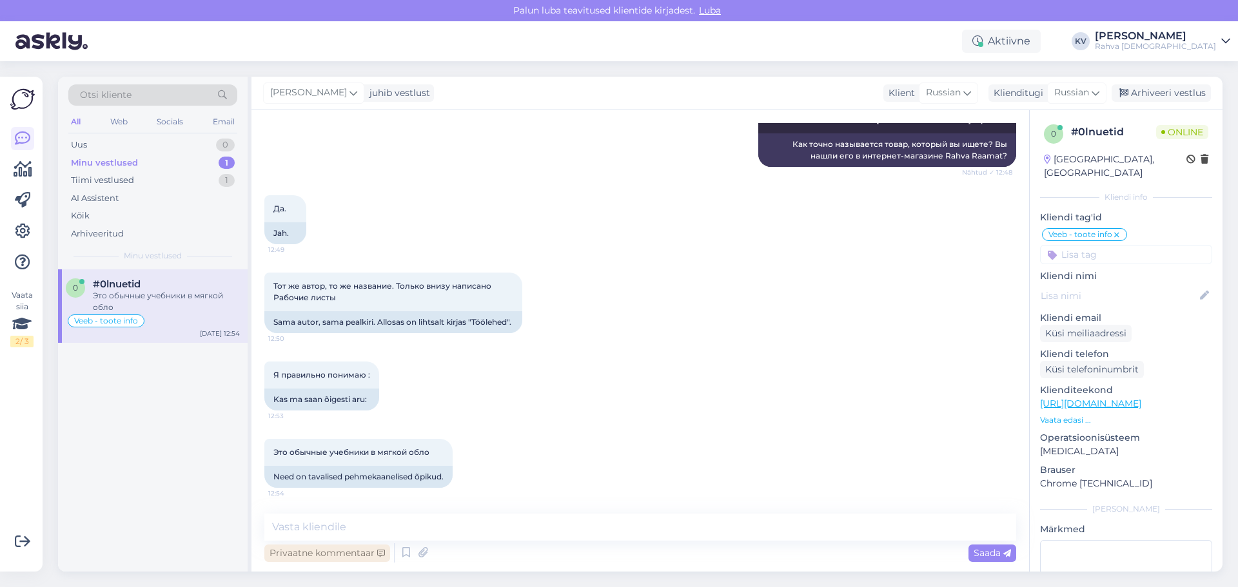
scroll to position [1609, 0]
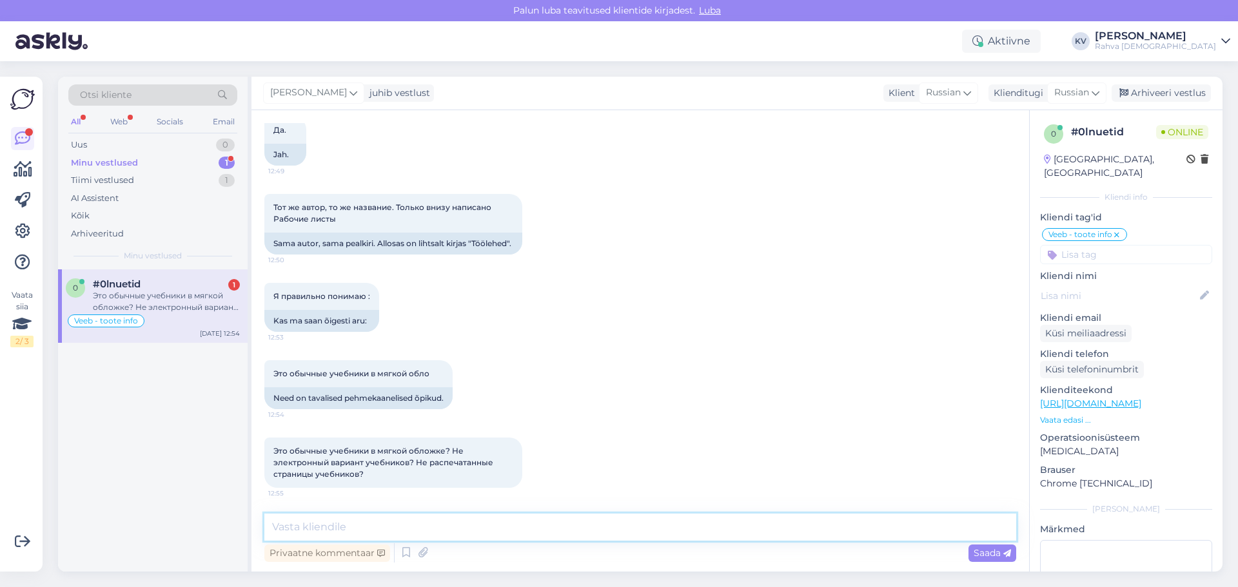
click at [305, 355] on textarea at bounding box center [640, 527] width 752 height 27
click at [824, 98] on div "Russian" at bounding box center [1076, 93] width 59 height 21
click at [824, 120] on input "rus" at bounding box center [1047, 121] width 121 height 20
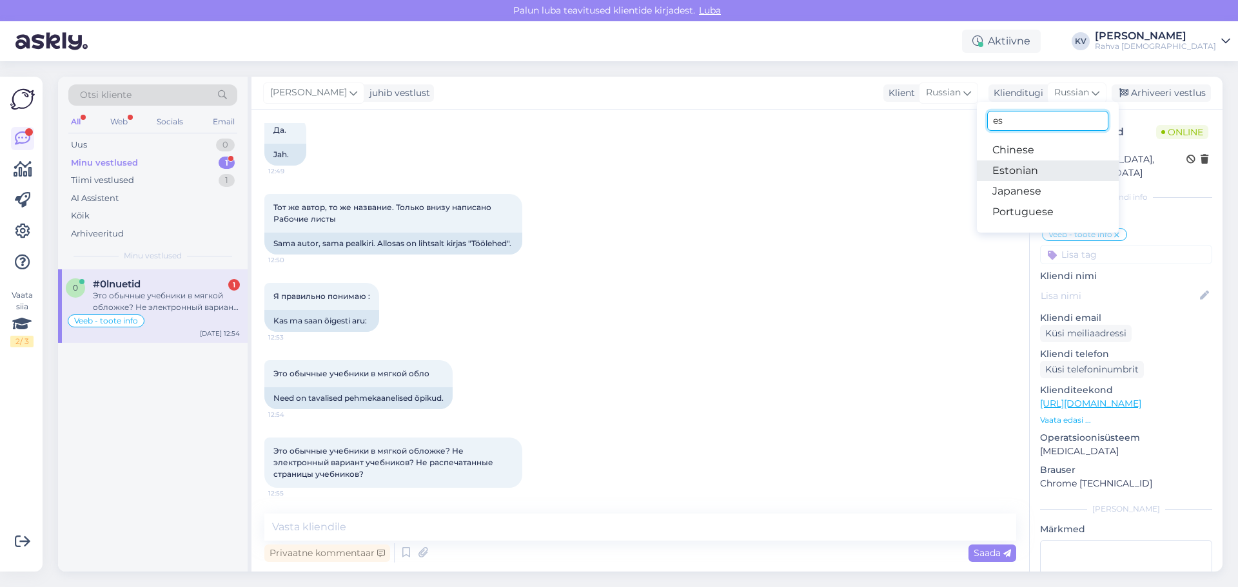
type input "es"
click at [824, 164] on link "Estonian" at bounding box center [1047, 170] width 142 height 21
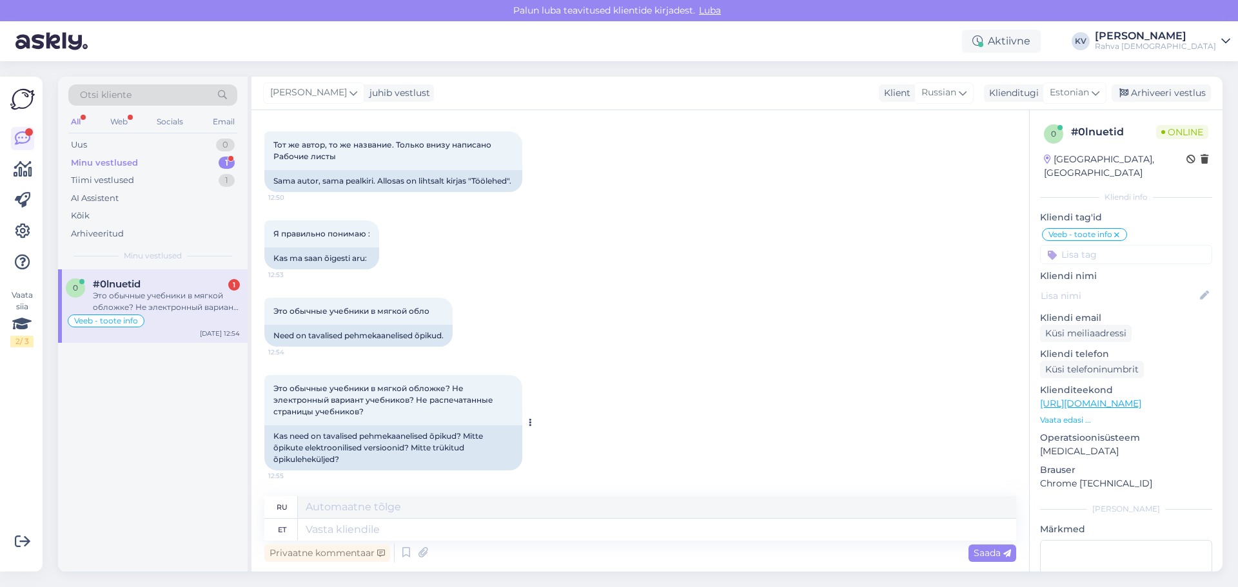
scroll to position [1671, 0]
click at [335, 355] on textarea at bounding box center [657, 530] width 718 height 22
drag, startPoint x: 271, startPoint y: 384, endPoint x: 387, endPoint y: 414, distance: 119.5
click at [387, 355] on div "Это обычные учебники в мягкой обложке? Не электронный вариант учебников? Не рас…" at bounding box center [393, 400] width 258 height 50
copy span "Это обычные учебники в мягкой обложке? Не электронный вариант учебников? Не рас…"
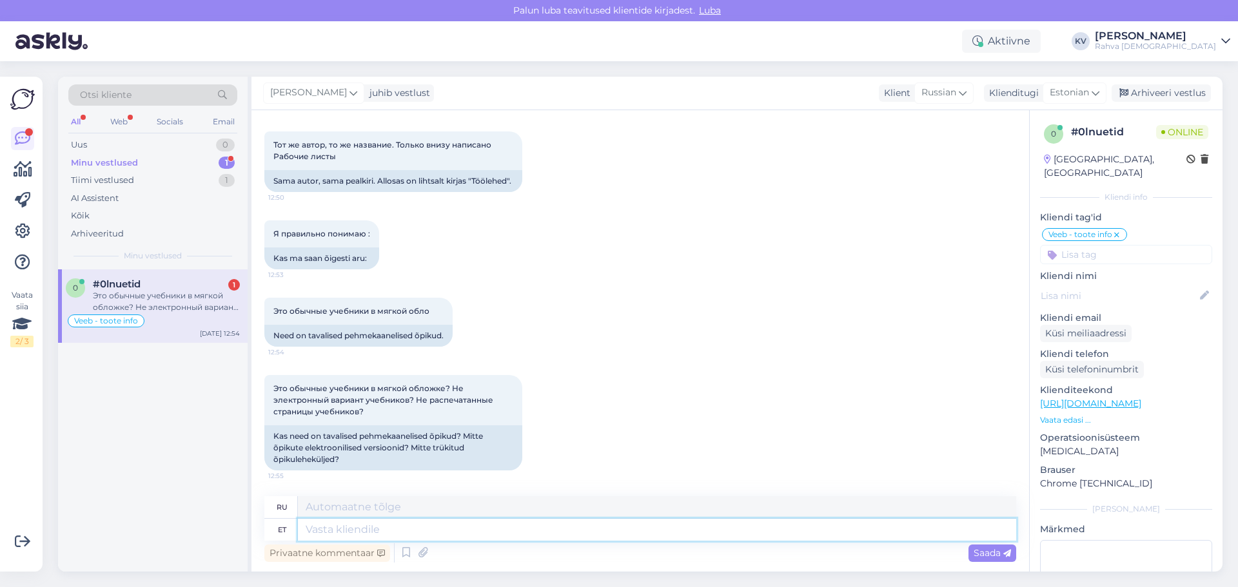
click at [444, 355] on textarea at bounding box center [657, 530] width 718 height 22
click at [375, 355] on textarea at bounding box center [657, 530] width 718 height 22
click at [417, 355] on textarea at bounding box center [657, 530] width 718 height 22
type textarea "Te"
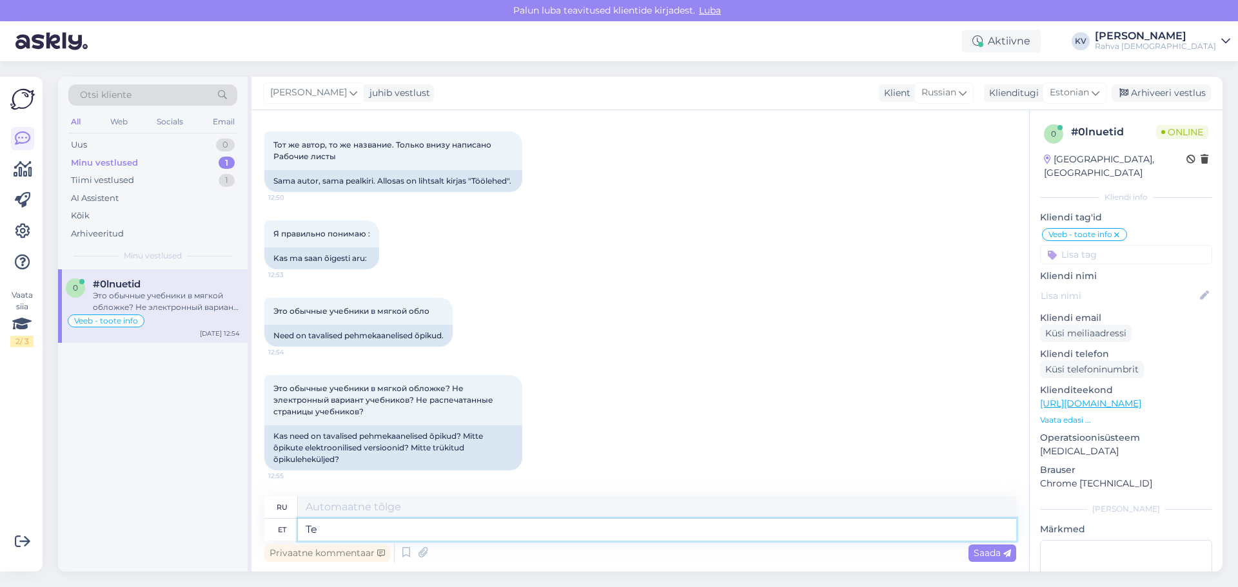
type textarea "Ты"
type textarea "Tegemist"
type textarea "Делает"
type textarea "Tegemist on p"
type textarea "Это"
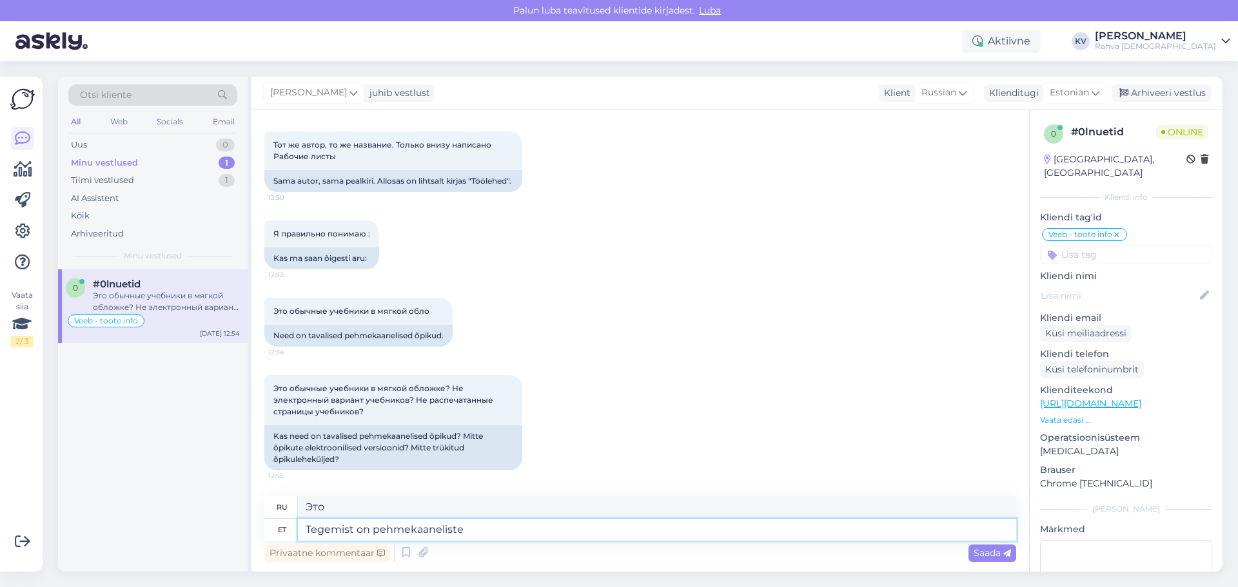
type textarea "Tegemist on pehmekaaneliste"
type textarea "Это книга в мягкой обложке."
type textarea "Tegemist on pehmekaaneliste õpikutega. S"
type textarea "Это учебники в мягкой обложке."
type textarea "Tegemist on pehmekaaneliste õpikutega. Sobi"
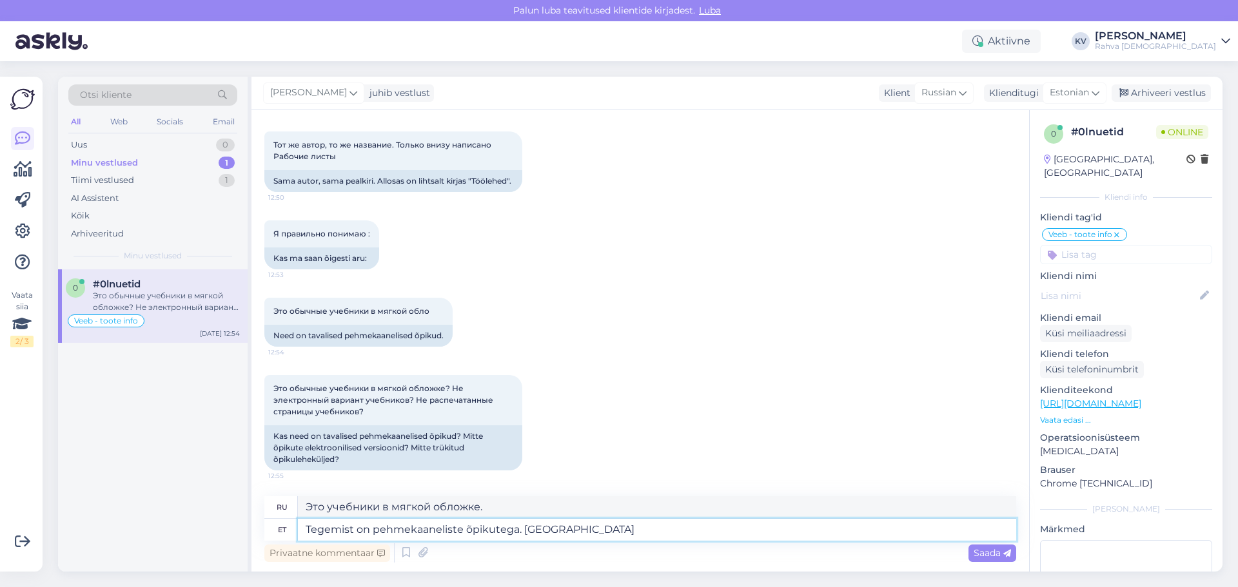
type textarea "Это учебники в мягкой обложке. Подходят"
type textarea "Tegemist on pehmekaaneliste õpikutega. Sobivad nii ku"
type textarea "Это учебники в мягкой обложке. Подходят для обоих."
type textarea "Tegemist on pehmekaaneliste õpikutega. Sobivad nii kursustel kasu"
type textarea "Это учебники в мягкой обложке. Подходят для обоих курсов."
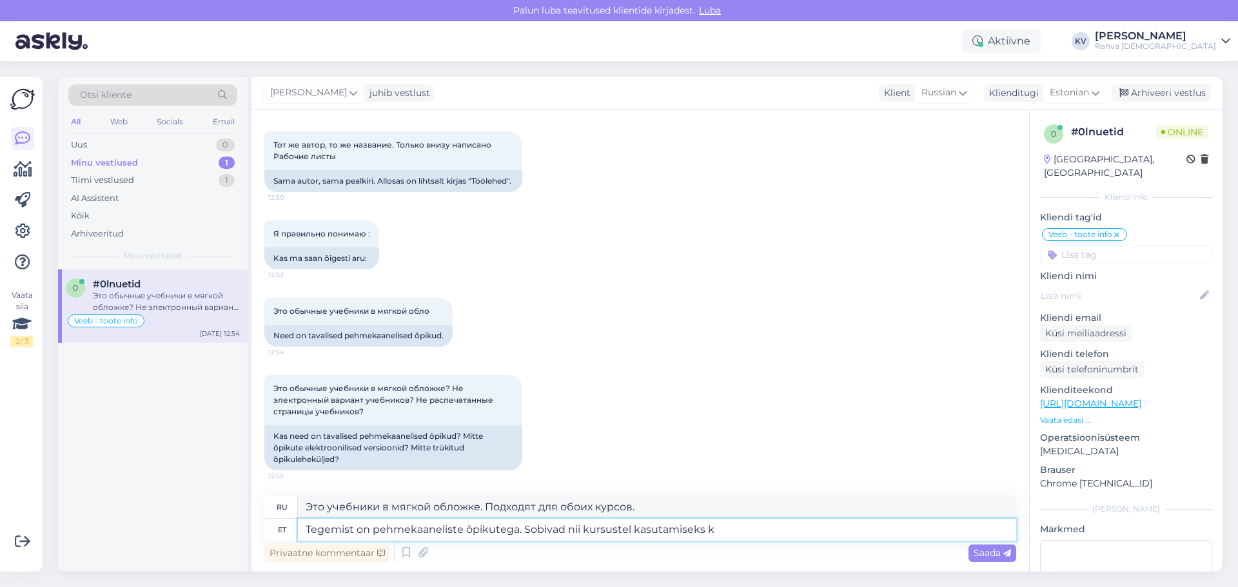
type textarea "Tegemist on pehmekaaneliste õpikutega. Sobivad nii kursustel kasutamiseks ku"
type textarea "Это учебники в мягкой обложке. Подходят для использования на курсах."
type textarea "Tegemist on pehmekaaneliste õpikutega. Sobivad nii kursustel kasutamiseks kui ka"
type textarea "Это учебники в мягкой обложке. Подходят для использования на курсах, а также"
type textarea "Tegemist on pehmekaaneliste õpikutega. Sobivad nii kursustel kasutamiseks kui k…"
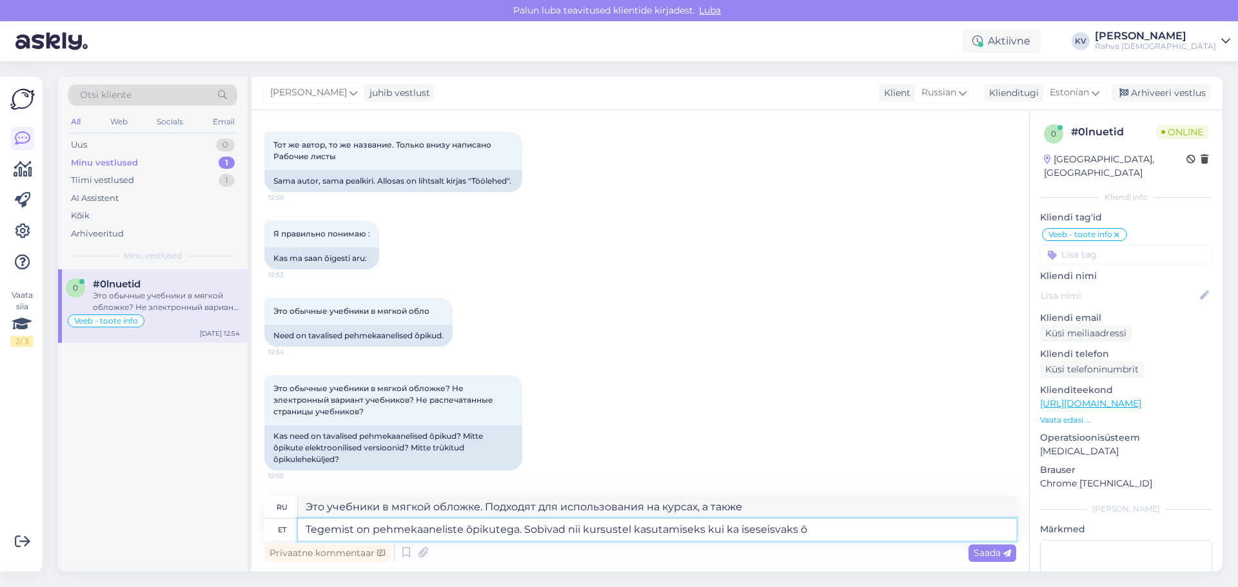
type textarea "Это учебники в мягкой обложке. Подходят как для использования на курсах, так и …"
type textarea "Tegemist on pehmekaaneliste õpikutega. Sobivad nii kursustel kasutamiseks kui k…"
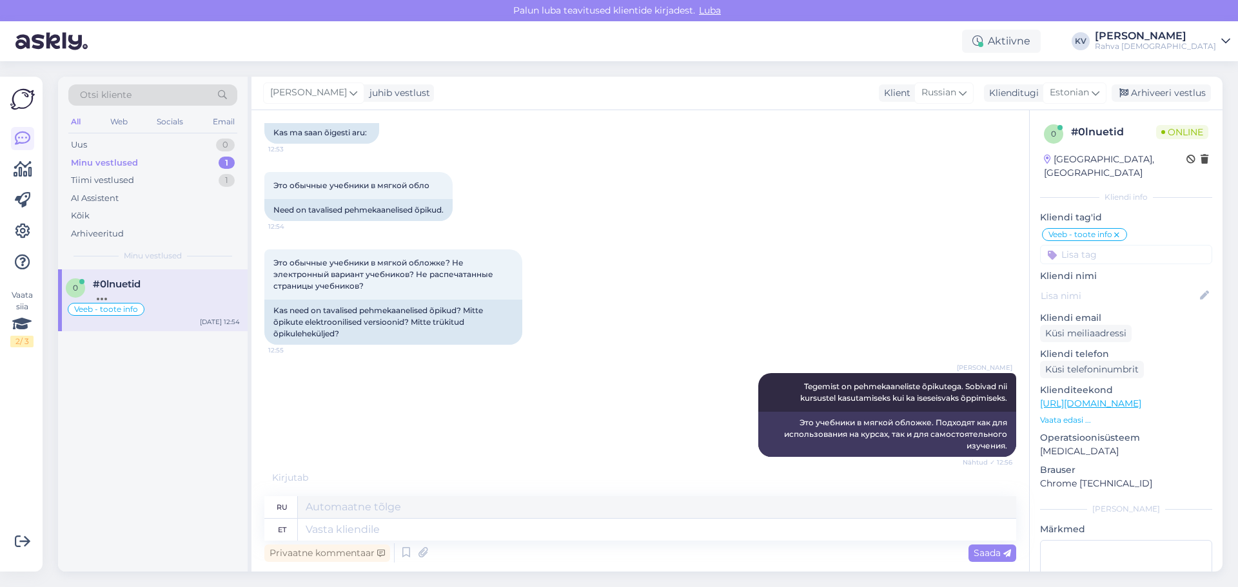
scroll to position [1861, 0]
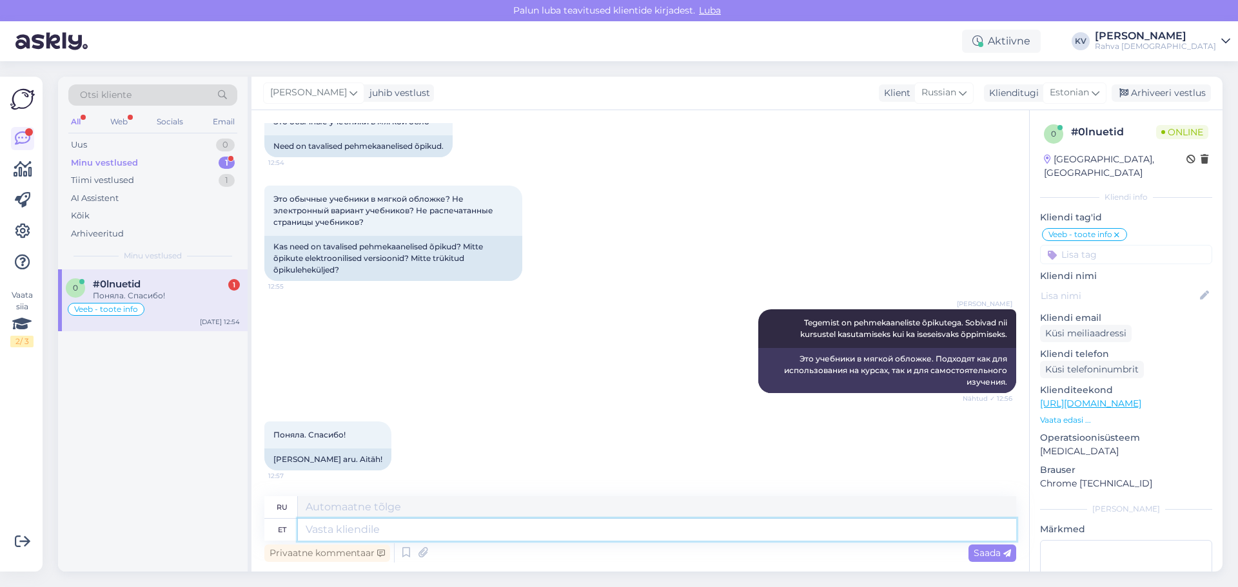
click at [433, 355] on textarea at bounding box center [657, 530] width 718 height 22
type textarea "Palun. K"
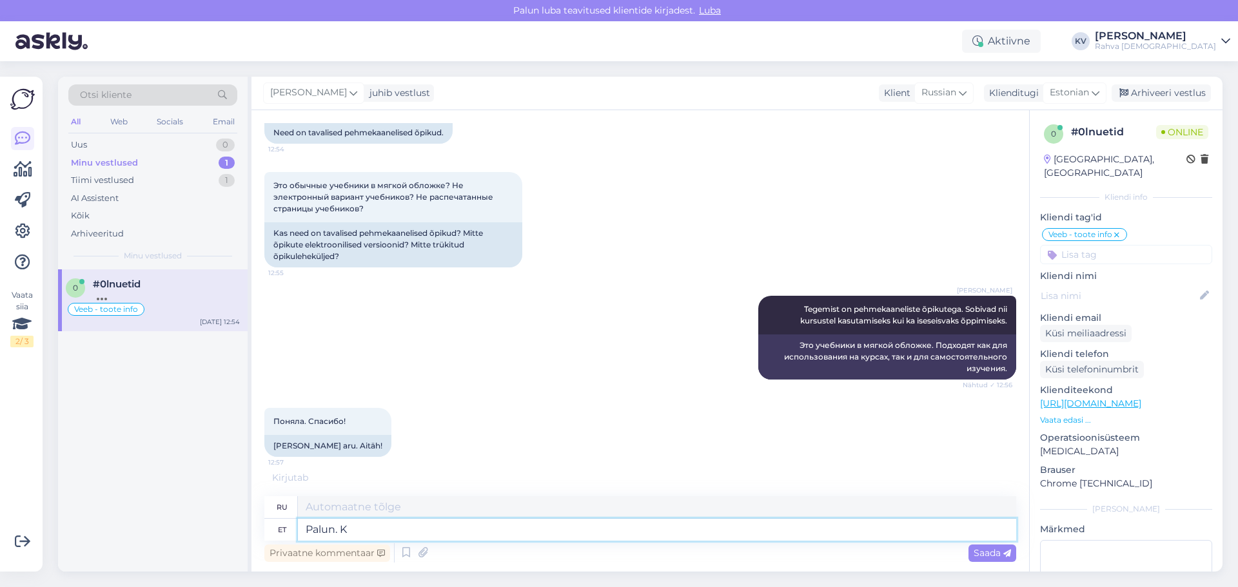
scroll to position [1874, 0]
type textarea "Пожалуйста."
type textarea "Palun. Kaunist päe"
type textarea "Пожалуйста. Прекрасно."
type textarea "Palun. Kaunist päeva!"
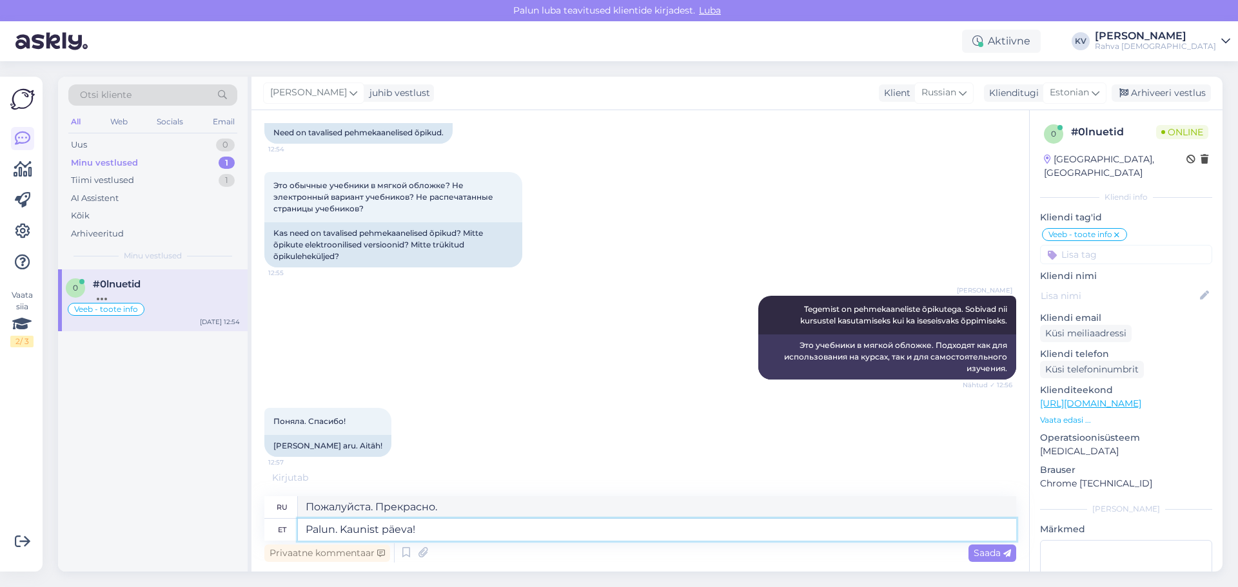
type textarea "Пожалуйста. Хорошего дня!"
type textarea "Palun. Kaunist päeva!"
click at [824, 355] on span "Saada" at bounding box center [991, 553] width 37 height 12
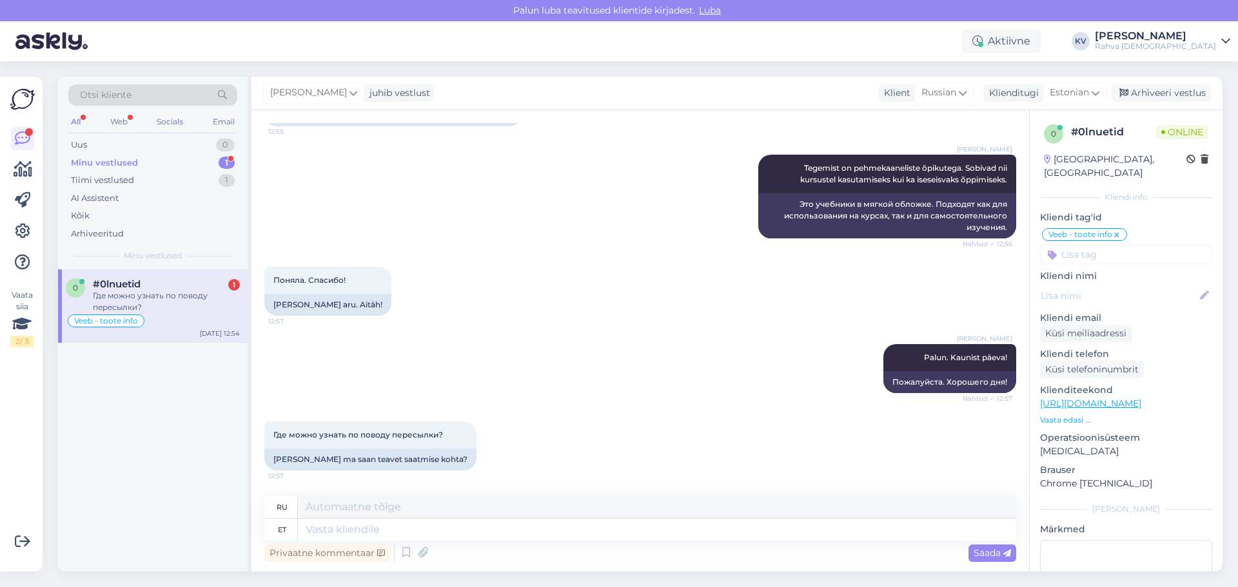
scroll to position [2015, 0]
click at [614, 355] on textarea at bounding box center [657, 530] width 718 height 22
type textarea "K"
type textarea "Saadame a"
type textarea "Мы отправляем"
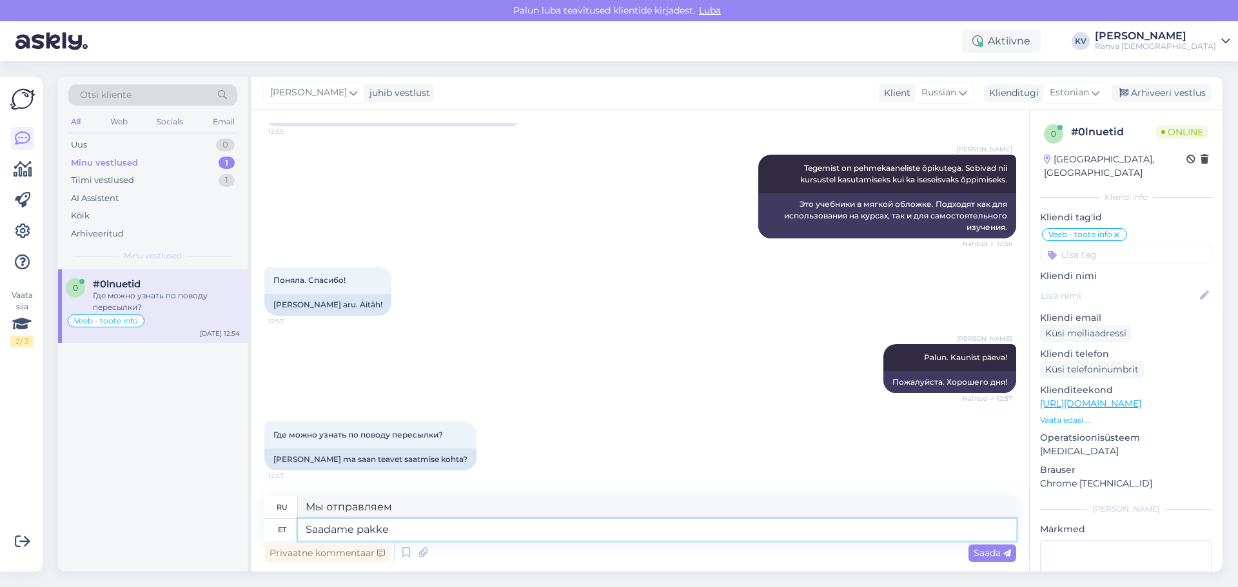
type textarea "Saadame pakke k"
type textarea "Мы отправляем посылки"
type textarea "Saadame pakke kulleriga, pa"
type textarea "Мы отправляем посылки курьером,"
type textarea "Saadame pakke kulleriga, pakiautomaatidesse võ"
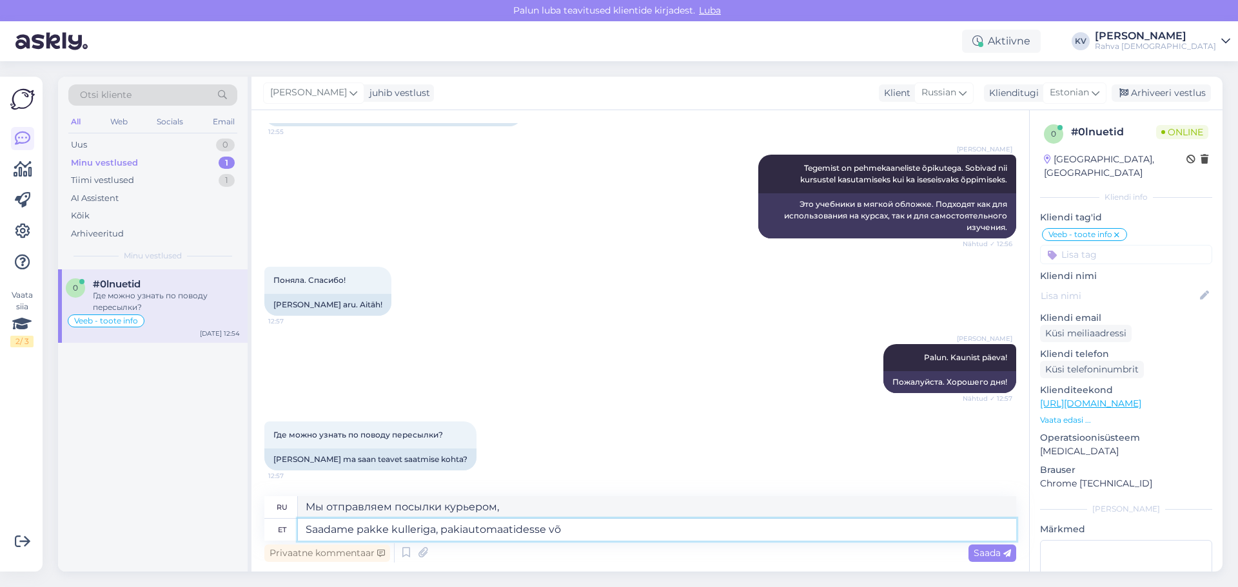
type textarea "Мы отправляем посылки курьером, в пакоматы"
type textarea "Saadame pakke kulleriga, pakiautomaatidesse või sa"
type textarea "Мы отправляем посылки курьером, в пакоматы или"
type textarea "Saadame pakke kulleriga, pakiautomaatidesse või saab ka"
type textarea "Мы отправляем посылки курьером, в пакоматы или вы можете"
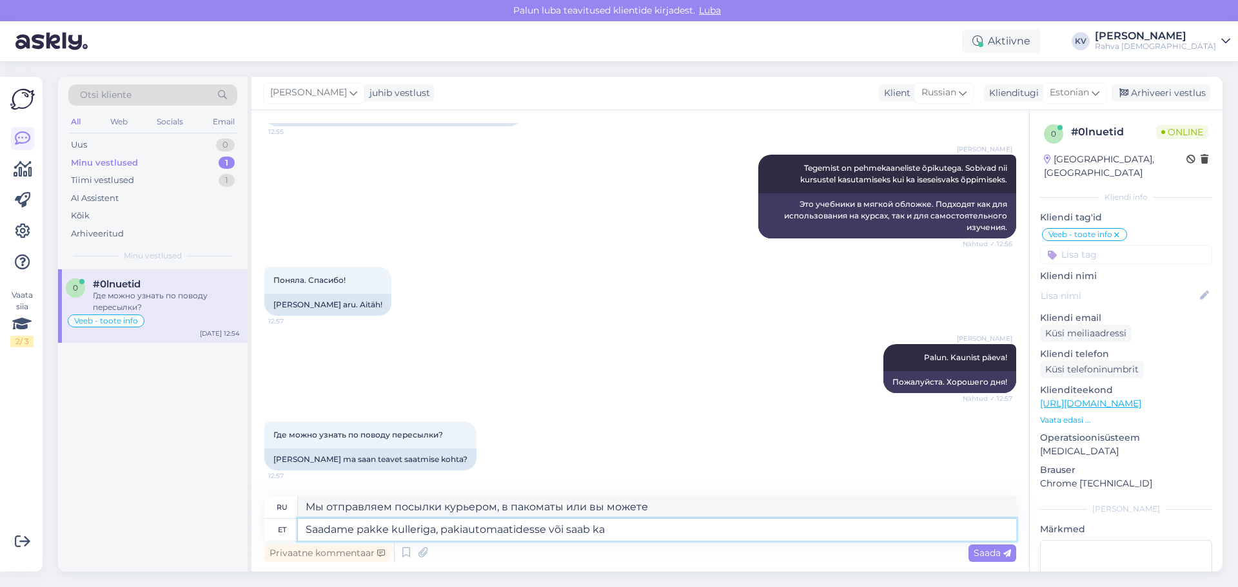
type textarea "Saadame pakke kulleriga, pakiautomaatidesse või saab ka l"
type textarea "Мы отправляем посылки курьером, в пакоматы или вы также можете"
type textarea "Saadame pakke kulleriga, pakiautomaatidesse või saab ka valida kä"
type textarea "Мы отправляем посылки курьером, в пакоматы, или вы также можете выбрать"
type textarea "Saadame pakke kulleriga, pakiautomaatidesse või saab ka valida kättesaamisviisi…"
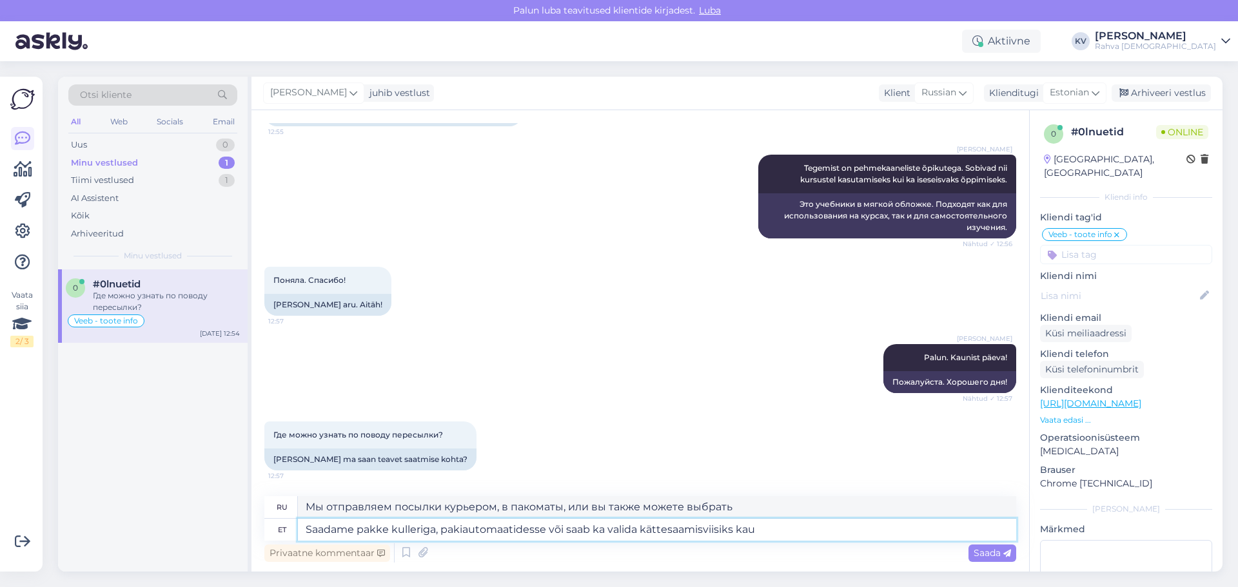
type textarea "Мы отправляем посылки курьером, в пакоматы, или вы можете выбрать их получение …"
type textarea "Saadame pakke kulleriga, pakiautomaatidesse või saab ka valida kättesaamisviisi…"
type textarea "Мы отправляем посылки курьером, в пакоматы, или вы также можете выбрать способ …"
type textarea "Saadame pakke kulleriga, pakiautomaatidesse või saab ka valida kättesaamisviisi…"
type textarea "Мы отправляем посылки курьером, в пакоматы, или вы также можете получить их в R…"
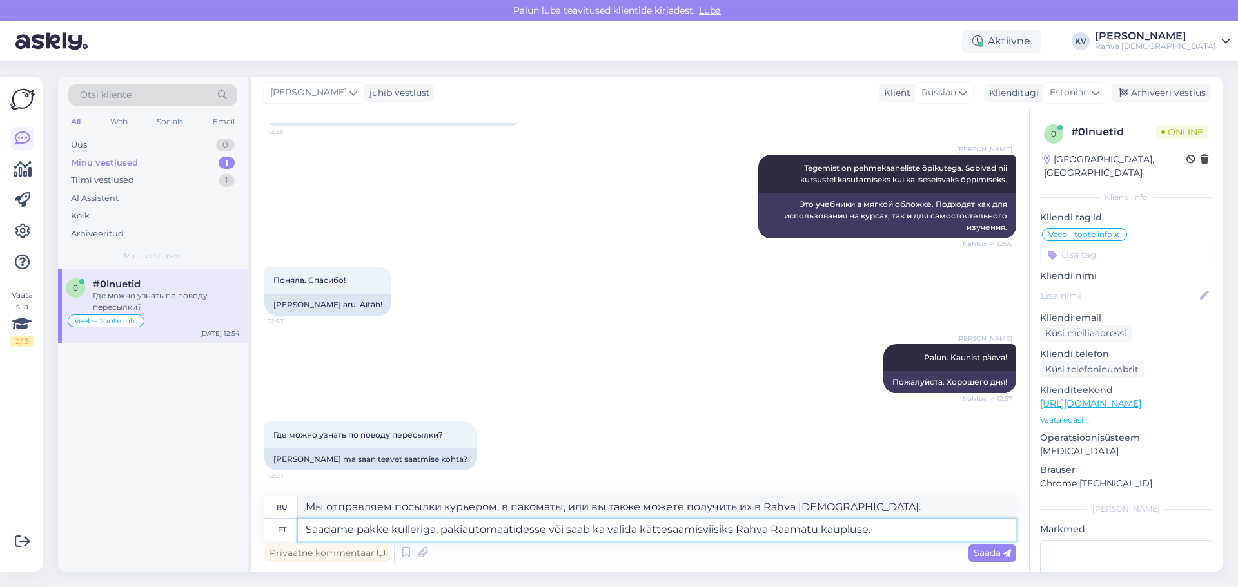
type textarea "Saadame pakke kulleriga, pakiautomaatidesse või saab ka valida kättesaamisviisi…"
type textarea "Мы отправляем посылки курьером, в пакоматы, или вы также можете забрать заказ с…"
type textarea "Saadame pakke kulleriga, pakiautomaatidesse või saab ka valida kättesaamisviisi…"
type textarea "Мы отправляем посылки курьером, через пакоматы, или вы можете забрать их самост…"
type textarea "Saadame pakke kulleriga, pakiautomaatidesse või saab ka valida kättesaamisviisi…"
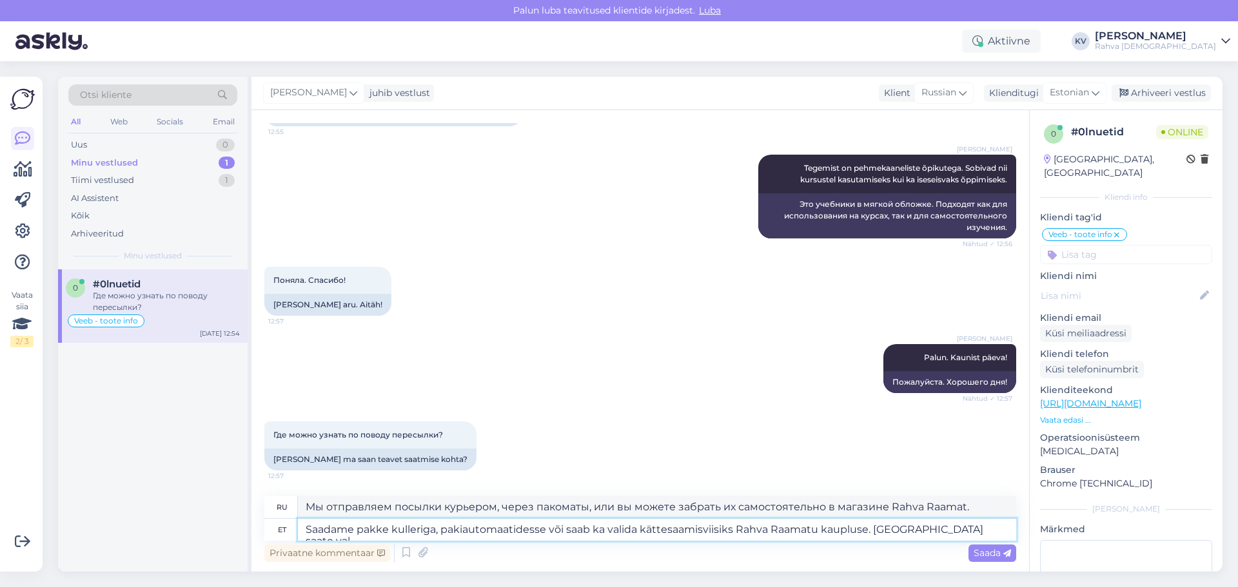
type textarea "Мы отправляем посылки курьером, через пакоматы или вы можете забрать их самосто…"
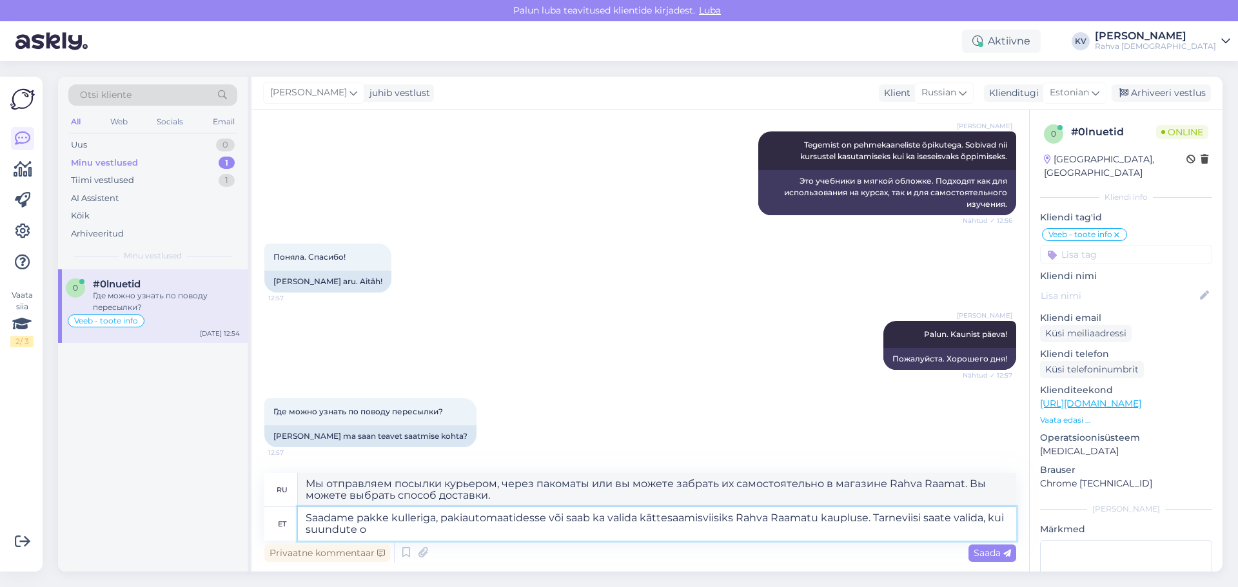
type textarea "Saadame pakke kulleriga, pakiautomaatidesse või saab ka valida kättesaamisviisi…"
type textarea "Мы отправляем посылки курьером, через пакоматы, или вы можете забрать посылку с…"
type textarea "Saadame pakke kulleriga, pakiautomaatidesse või saab ka valida kättesaamisviisi…"
type textarea "Мы отправляем посылки курьером, через пакоматы, или вы можете забрать свой зака…"
type textarea "Saadame pakke kulleriga, pakiautomaatidesse või saab ka valida kättesaamisviisi…"
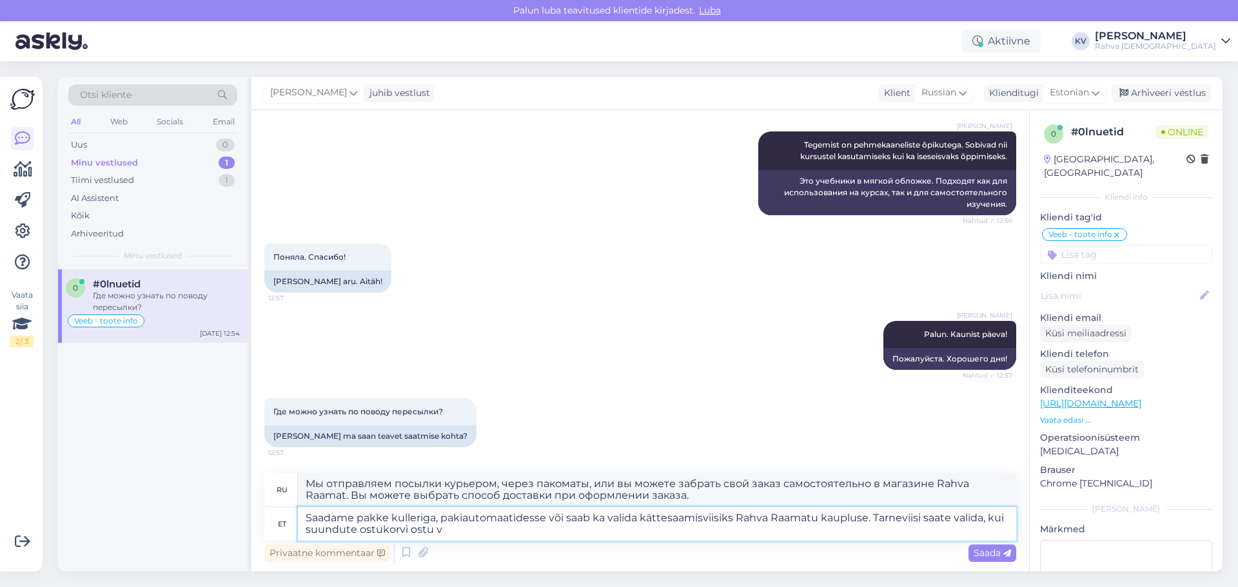
type textarea "Мы отправляем посылки курьером, через пакоматы или вы можете забрать их самосто…"
type textarea "Saadame pakke kulleriga, pakiautomaatidesse või saab ka valida kättesaamisviisi…"
type textarea "Мы отправляем посылки курьером, через пакоматы или вы можете забрать их самосто…"
click at [824, 355] on span "Saada" at bounding box center [991, 553] width 37 height 12
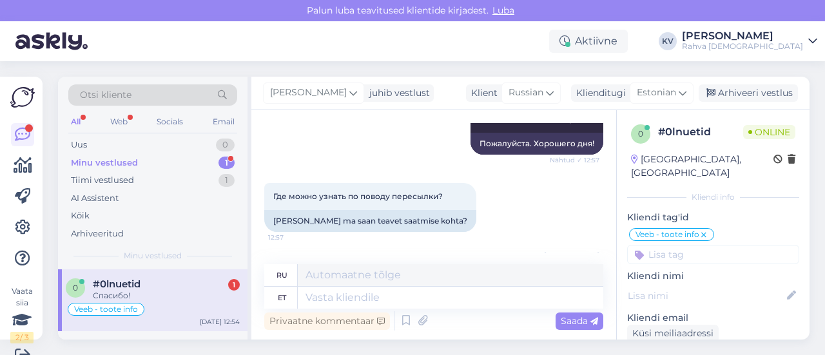
scroll to position [19, 0]
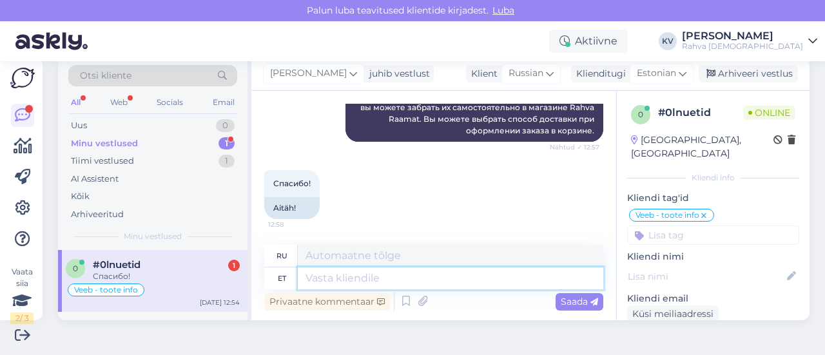
click at [362, 280] on textarea at bounding box center [451, 278] width 306 height 22
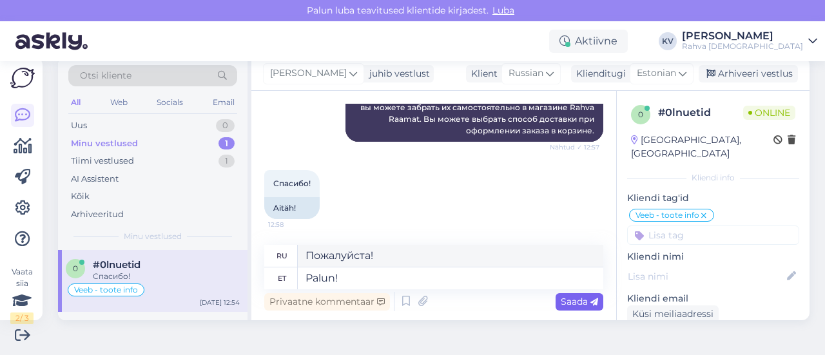
click at [590, 302] on icon at bounding box center [594, 302] width 8 height 8
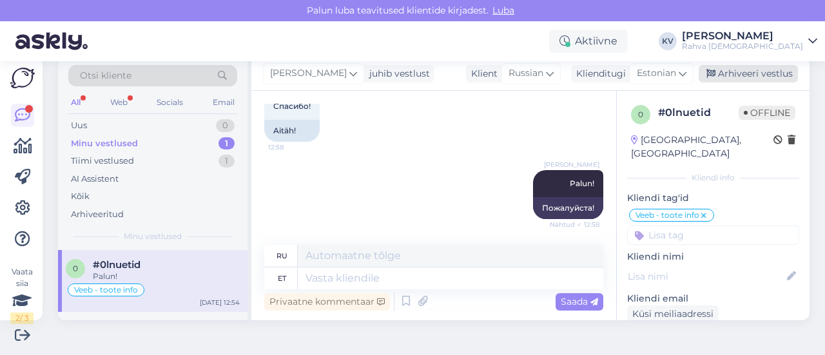
click at [757, 79] on div "Arhiveeri vestlus" at bounding box center [748, 73] width 99 height 17
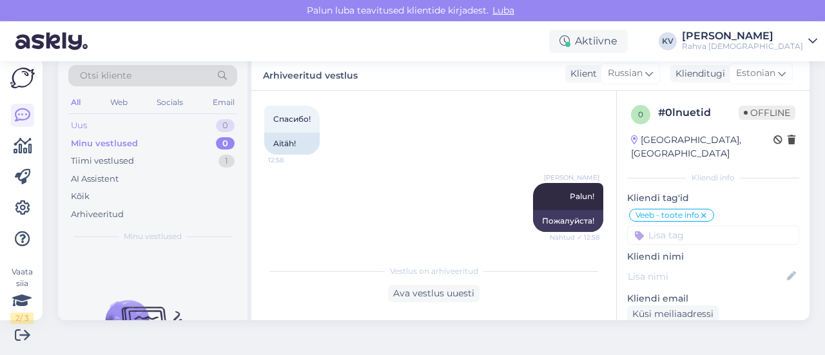
click at [119, 128] on div "Uus 0" at bounding box center [152, 126] width 169 height 18
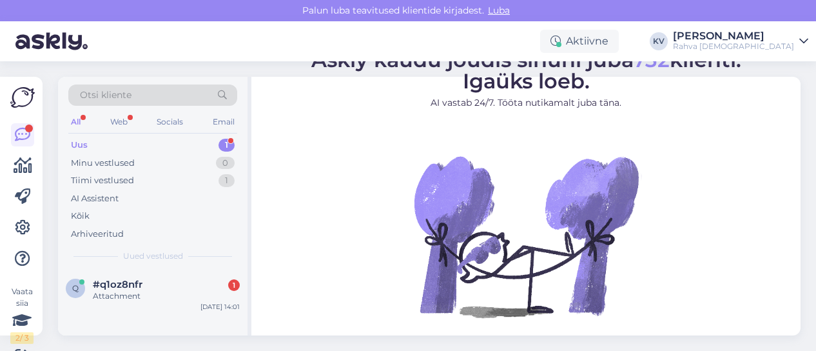
click at [150, 142] on div "Uus 1" at bounding box center [152, 145] width 169 height 18
click at [135, 300] on div "Attachment" at bounding box center [166, 296] width 147 height 12
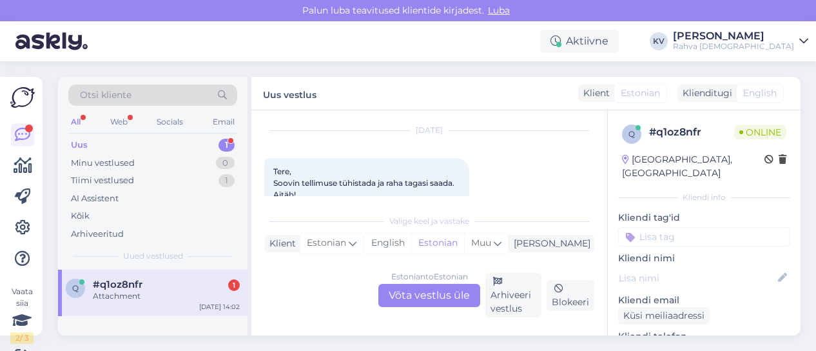
scroll to position [14, 0]
